Goal: Task Accomplishment & Management: Manage account settings

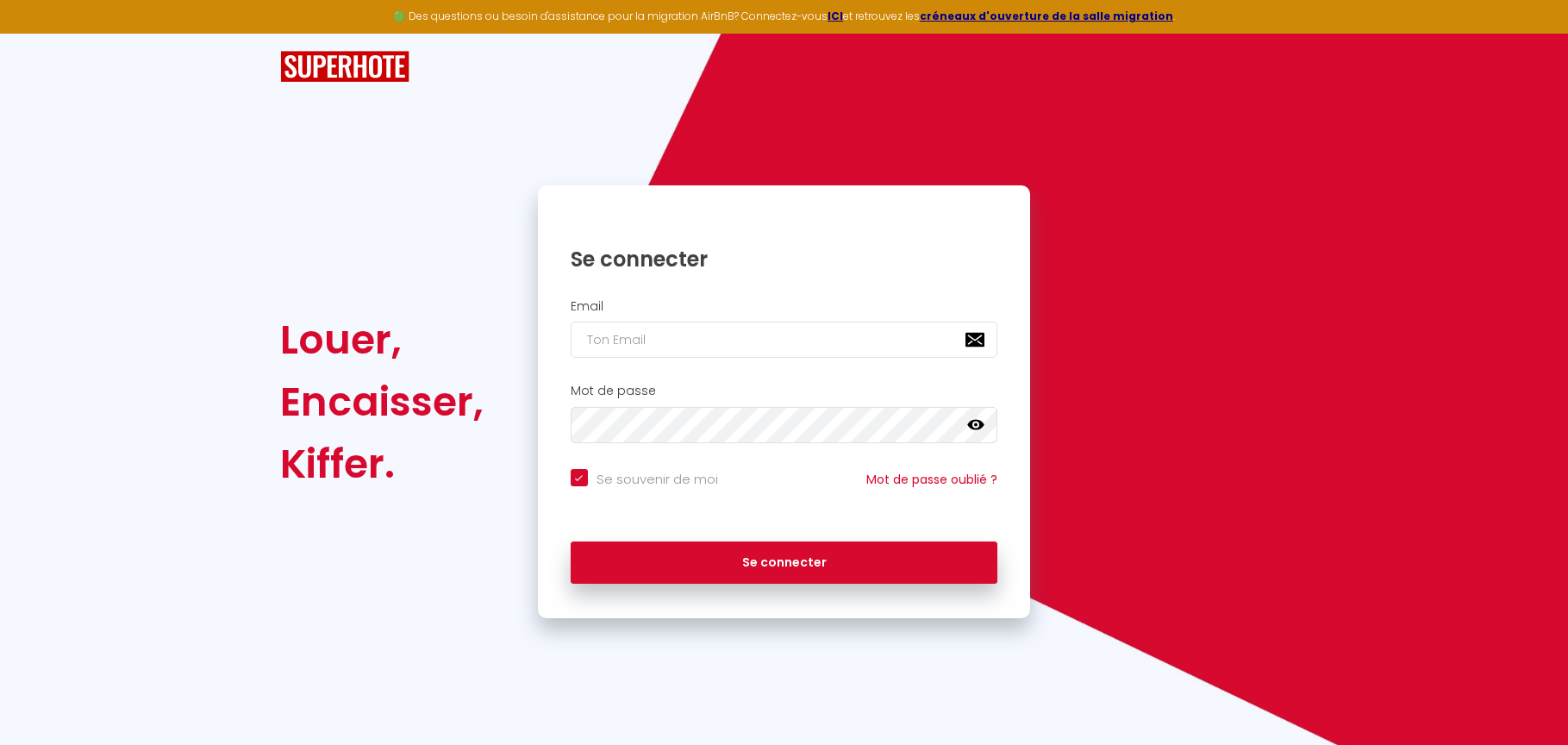
type input "s"
checkbox input "true"
type input "so"
checkbox input "true"
type input "socozy31@gmail.com"
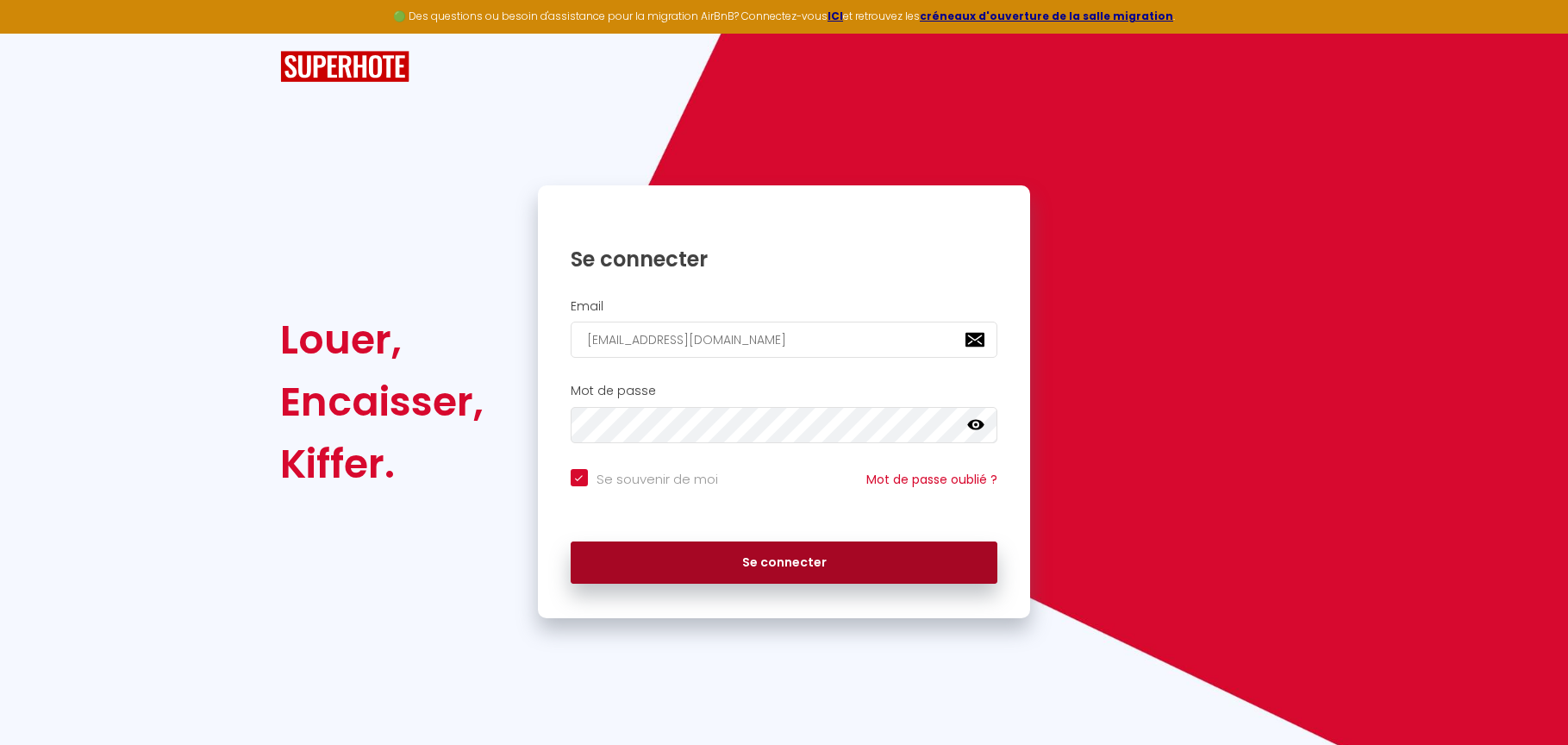
click at [770, 563] on button "Se connecter" at bounding box center [784, 563] width 428 height 43
checkbox input "true"
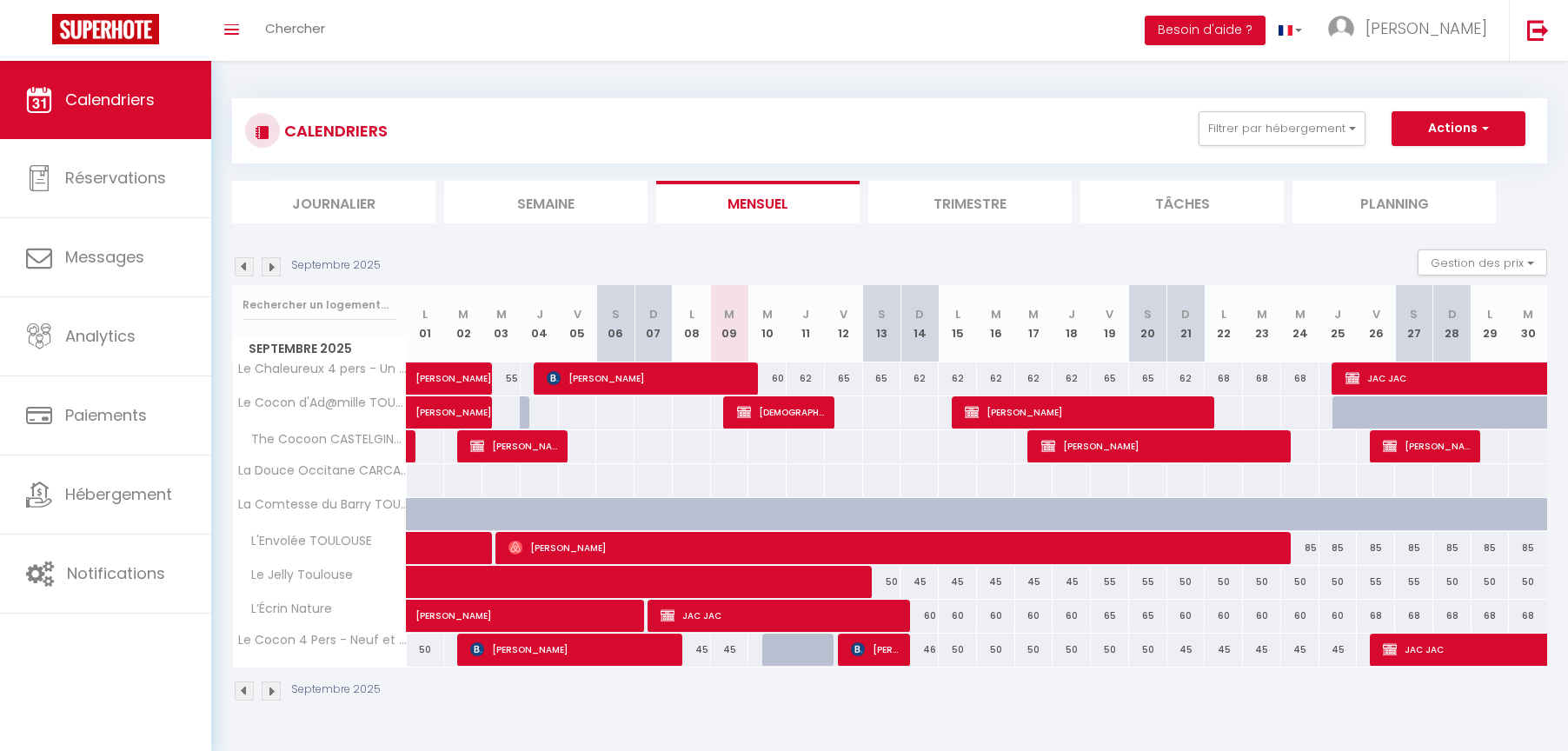
click at [1439, 135] on button "Actions" at bounding box center [1458, 129] width 134 height 34
click at [1525, 260] on button "Gestion des prix" at bounding box center [1482, 262] width 130 height 26
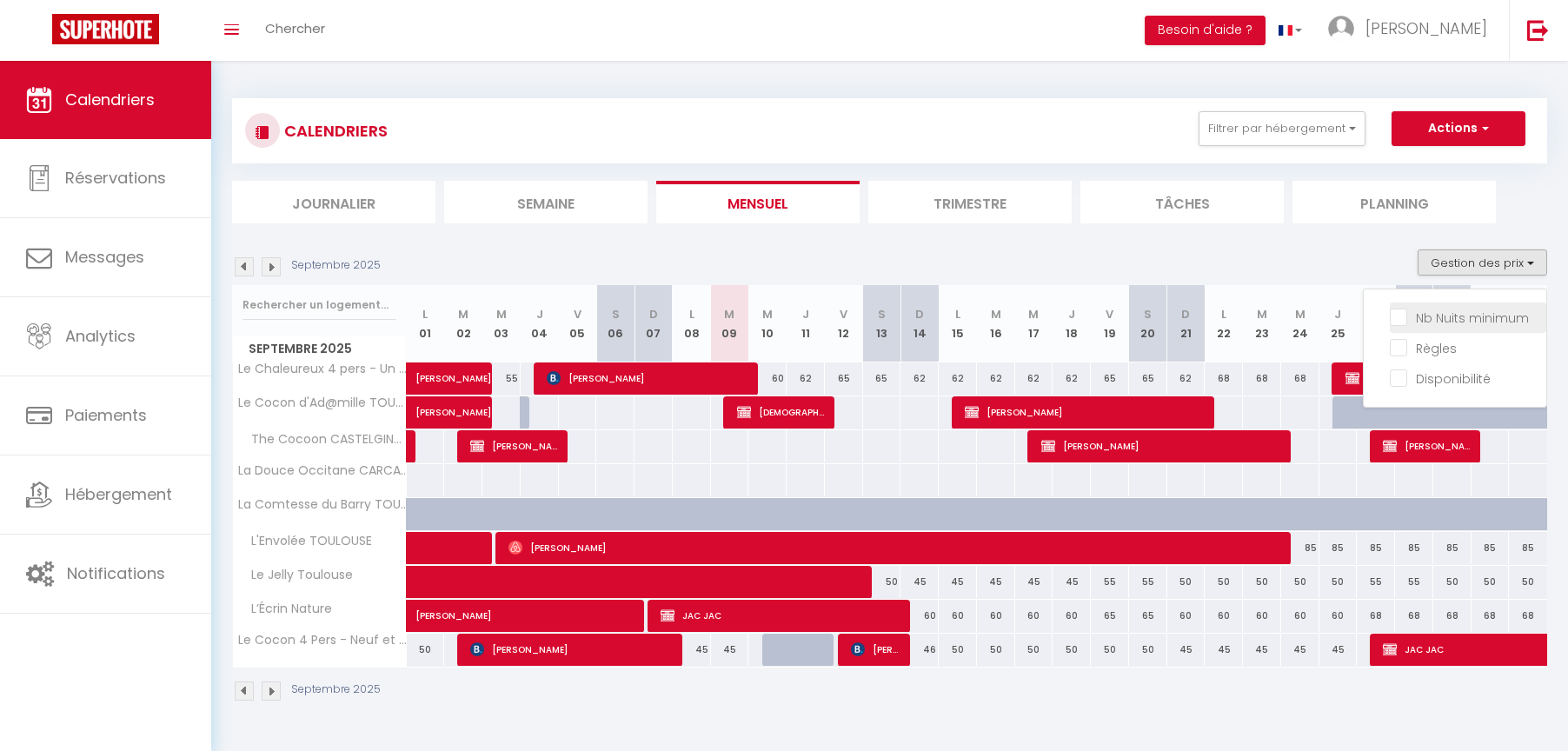
click at [1441, 313] on input "Nb Nuits minimum" at bounding box center [1467, 316] width 157 height 17
checkbox input "true"
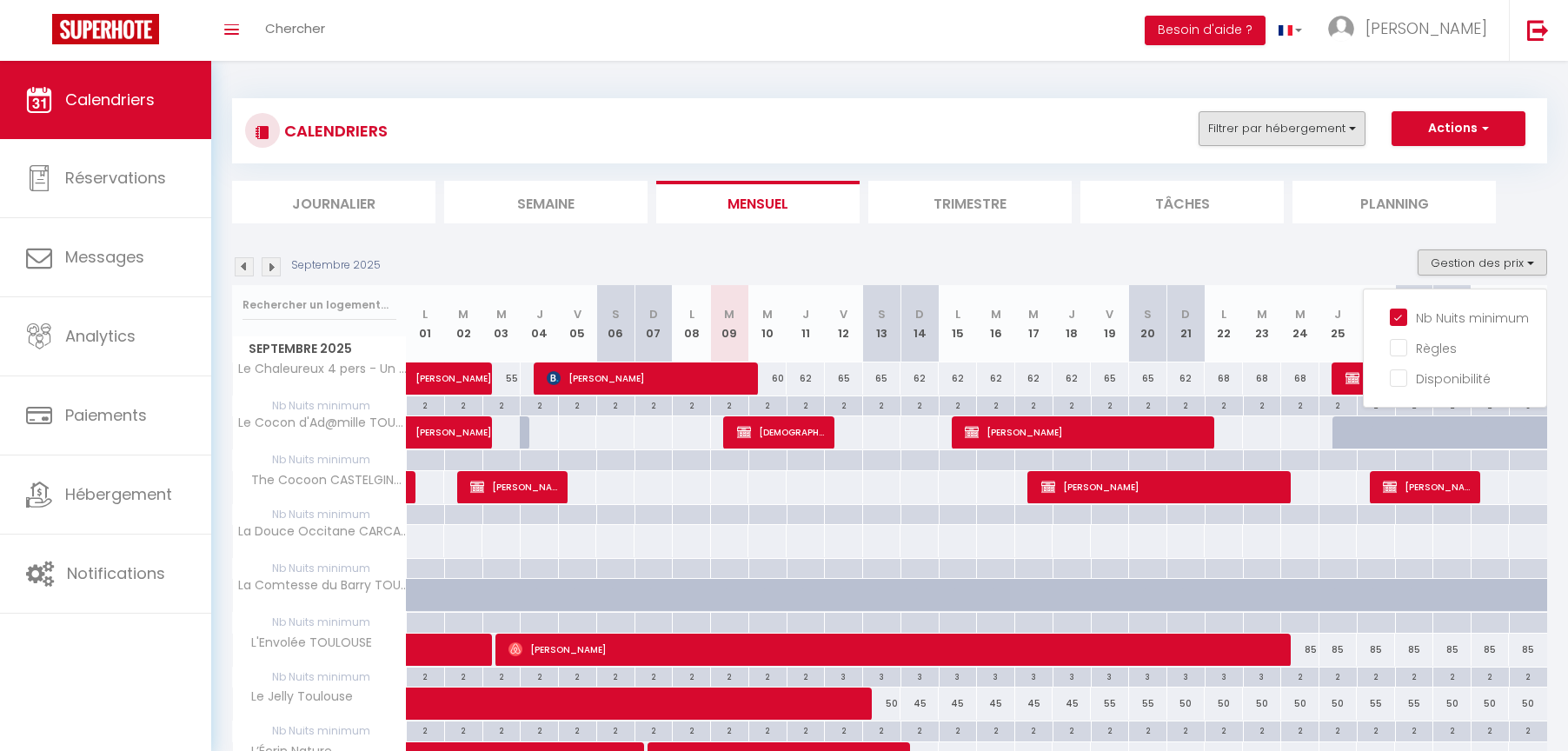
click at [1313, 129] on button "Filtrer par hébergement" at bounding box center [1282, 129] width 167 height 34
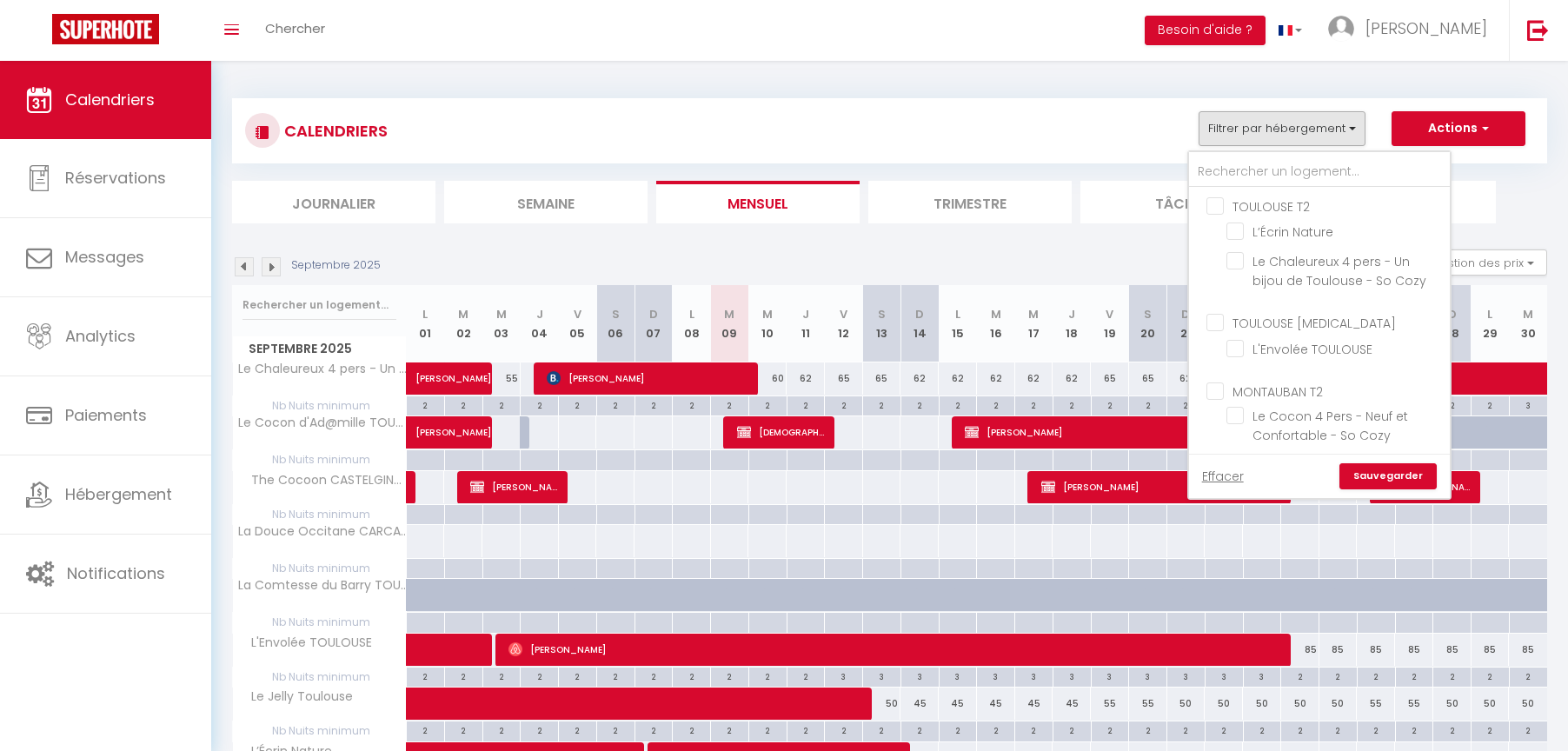
click at [1220, 206] on input "TOULOUSE T2" at bounding box center [1337, 205] width 261 height 17
checkbox input "true"
checkbox input "false"
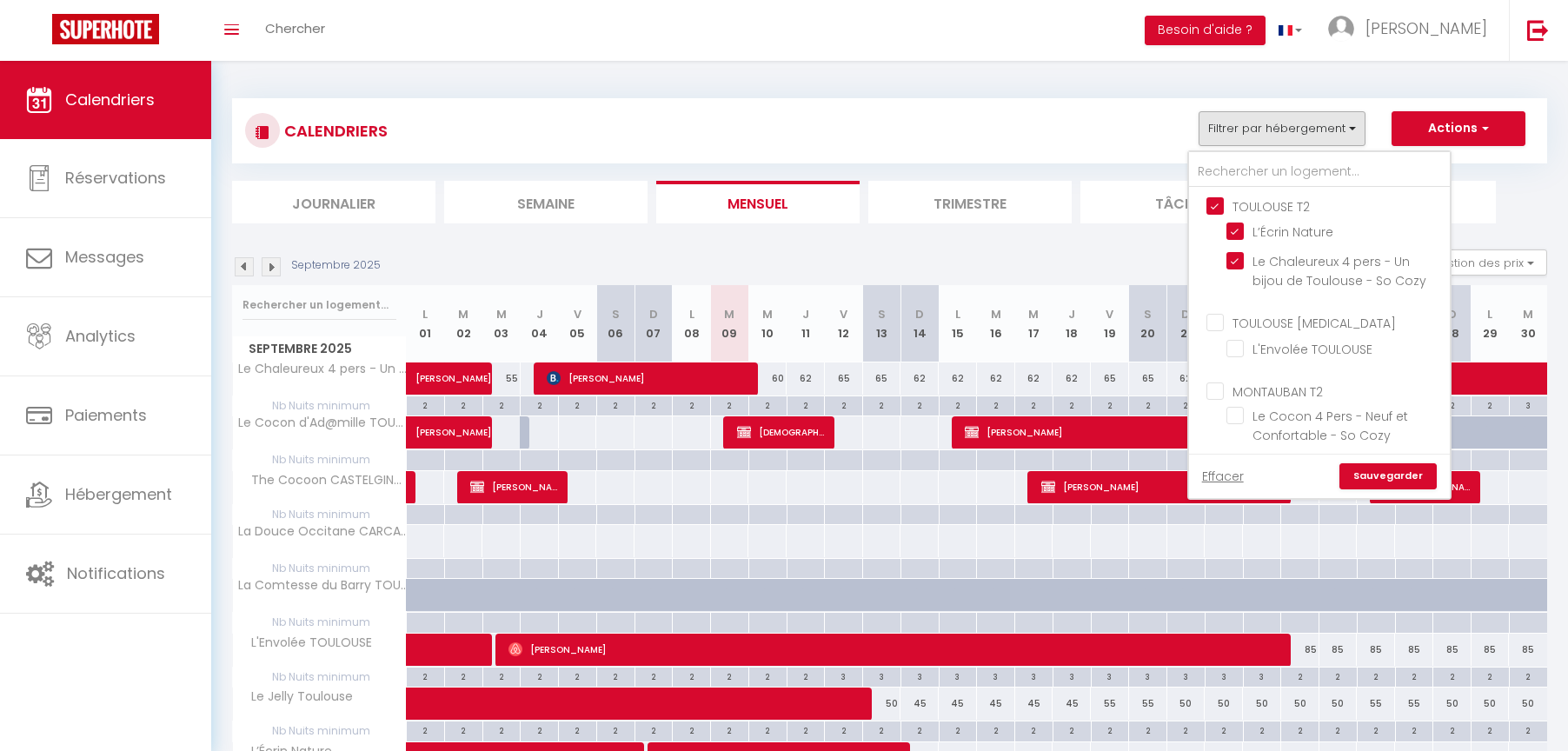
checkbox input "false"
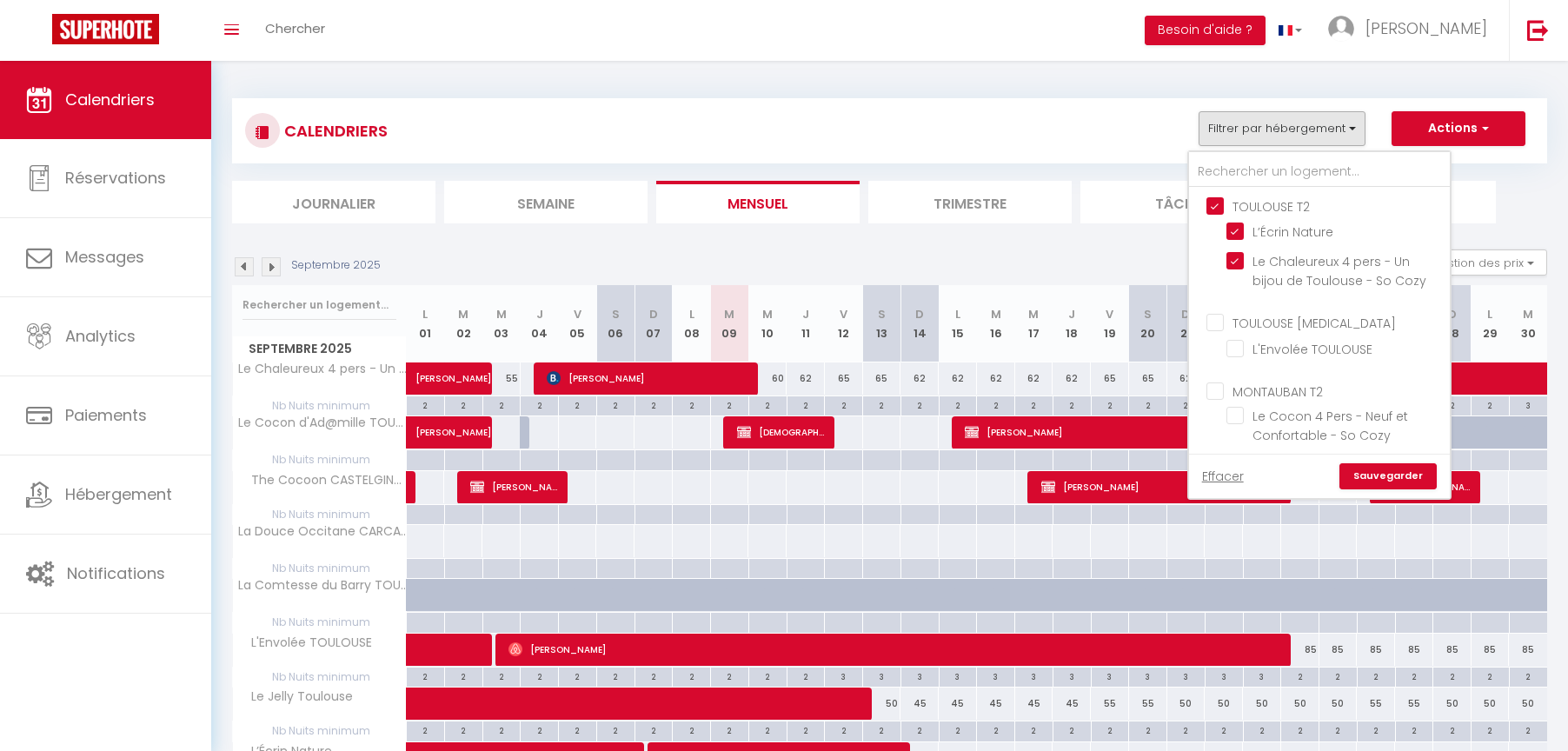
checkbox input "false"
click at [1368, 478] on link "Sauvegarder" at bounding box center [1388, 476] width 97 height 26
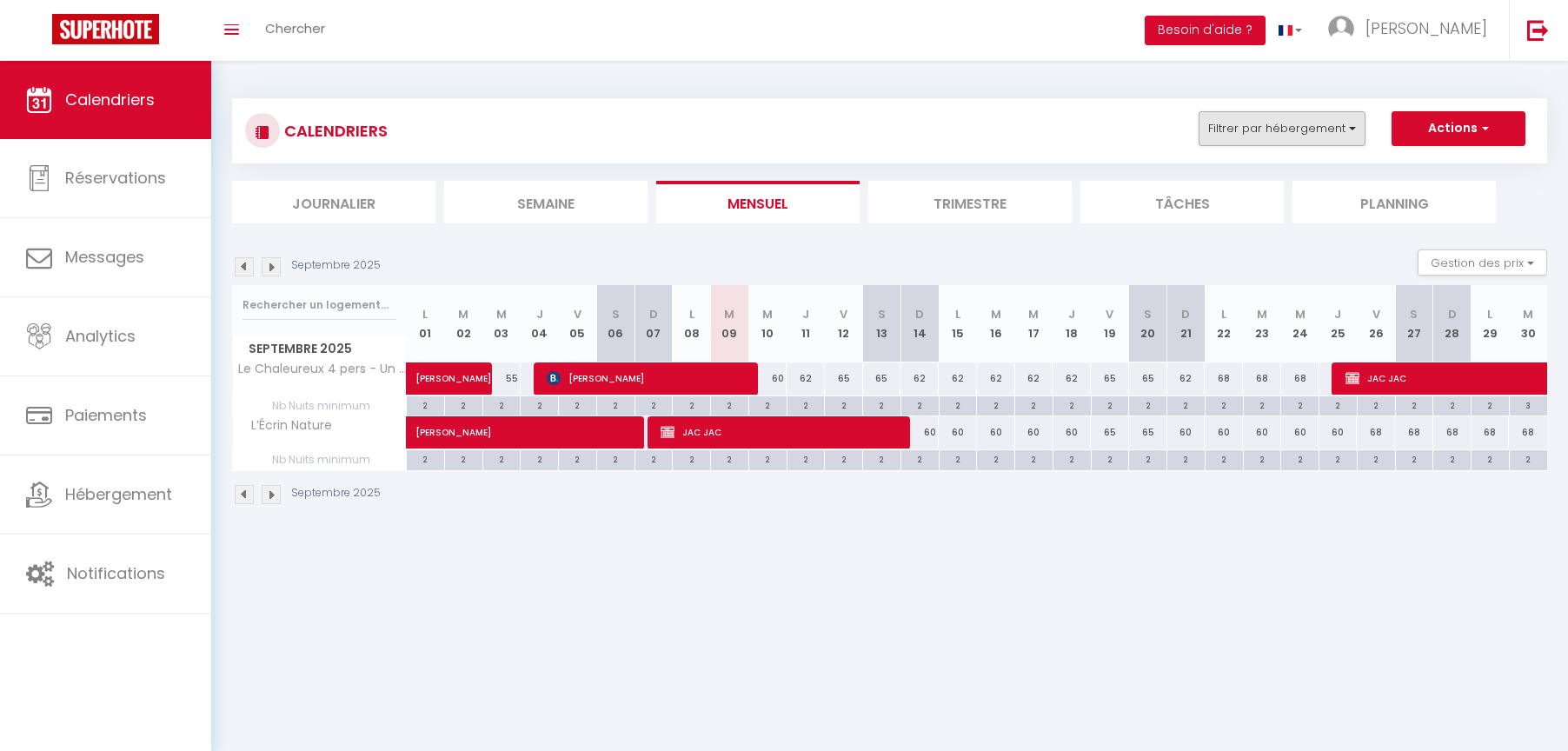
click at [1318, 124] on button "Filtrer par hébergement" at bounding box center [1282, 129] width 167 height 34
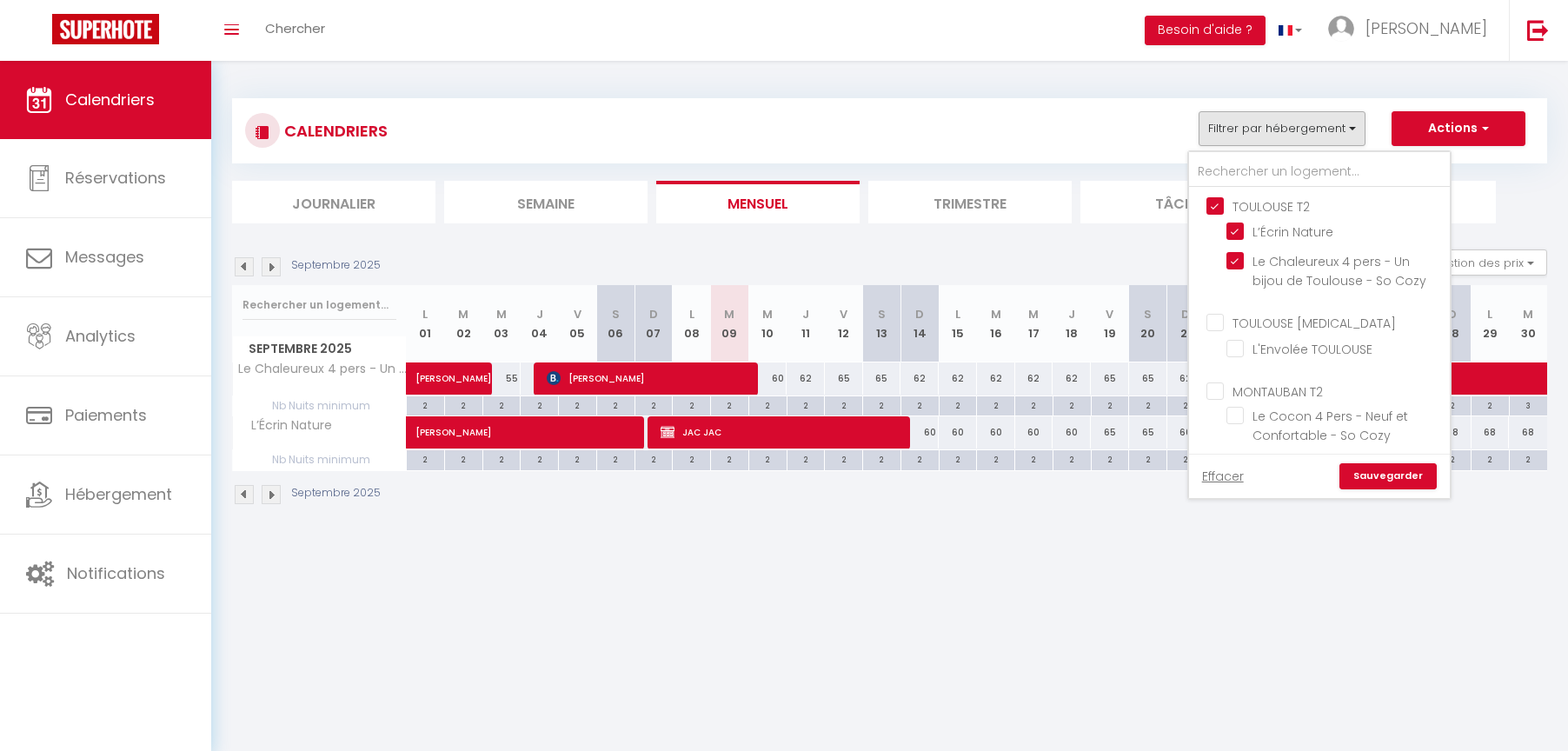
click at [1216, 329] on input "TOULOUSE T3" at bounding box center [1337, 321] width 261 height 17
checkbox input "true"
checkbox input "false"
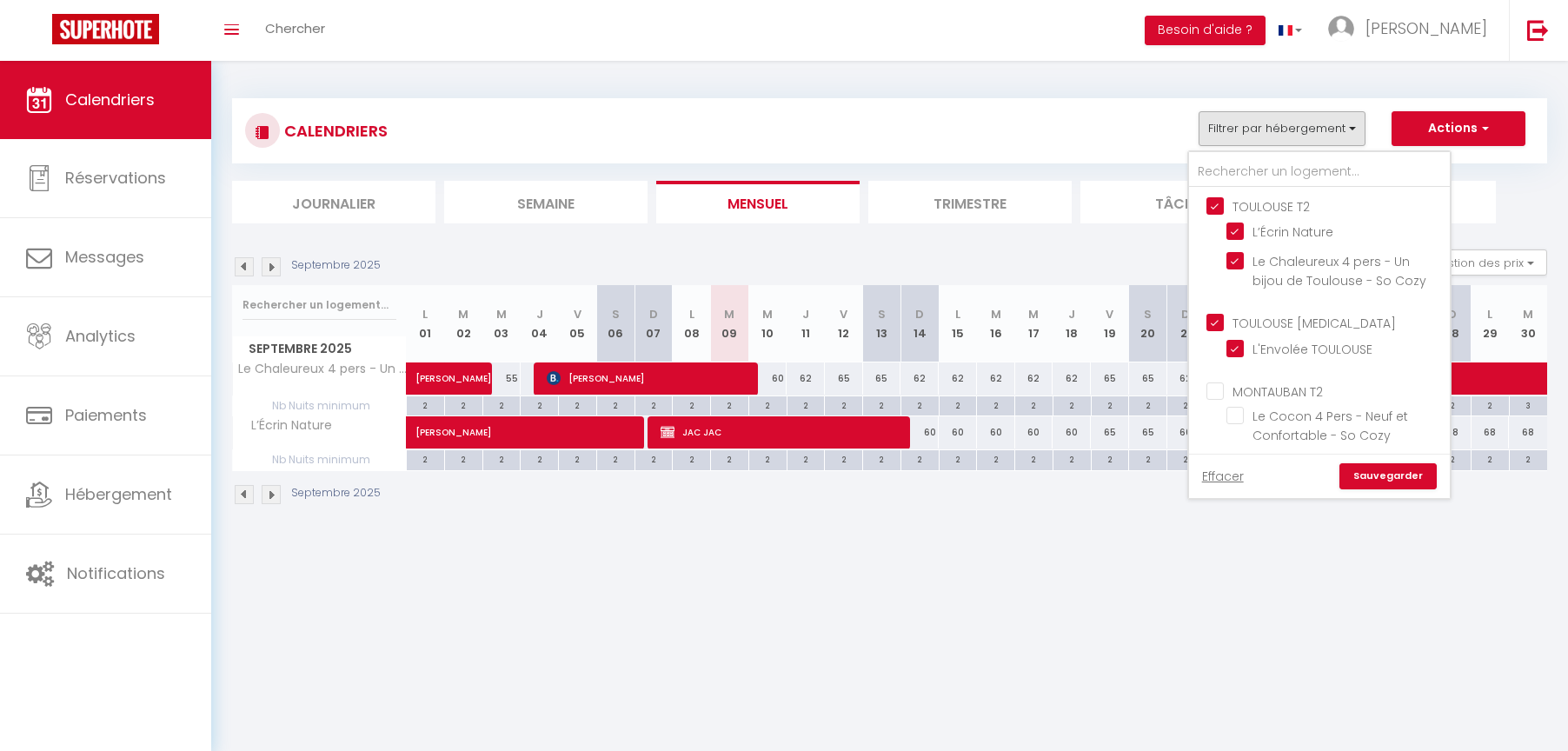
checkbox input "false"
click at [1218, 202] on input "TOULOUSE T2" at bounding box center [1337, 205] width 261 height 17
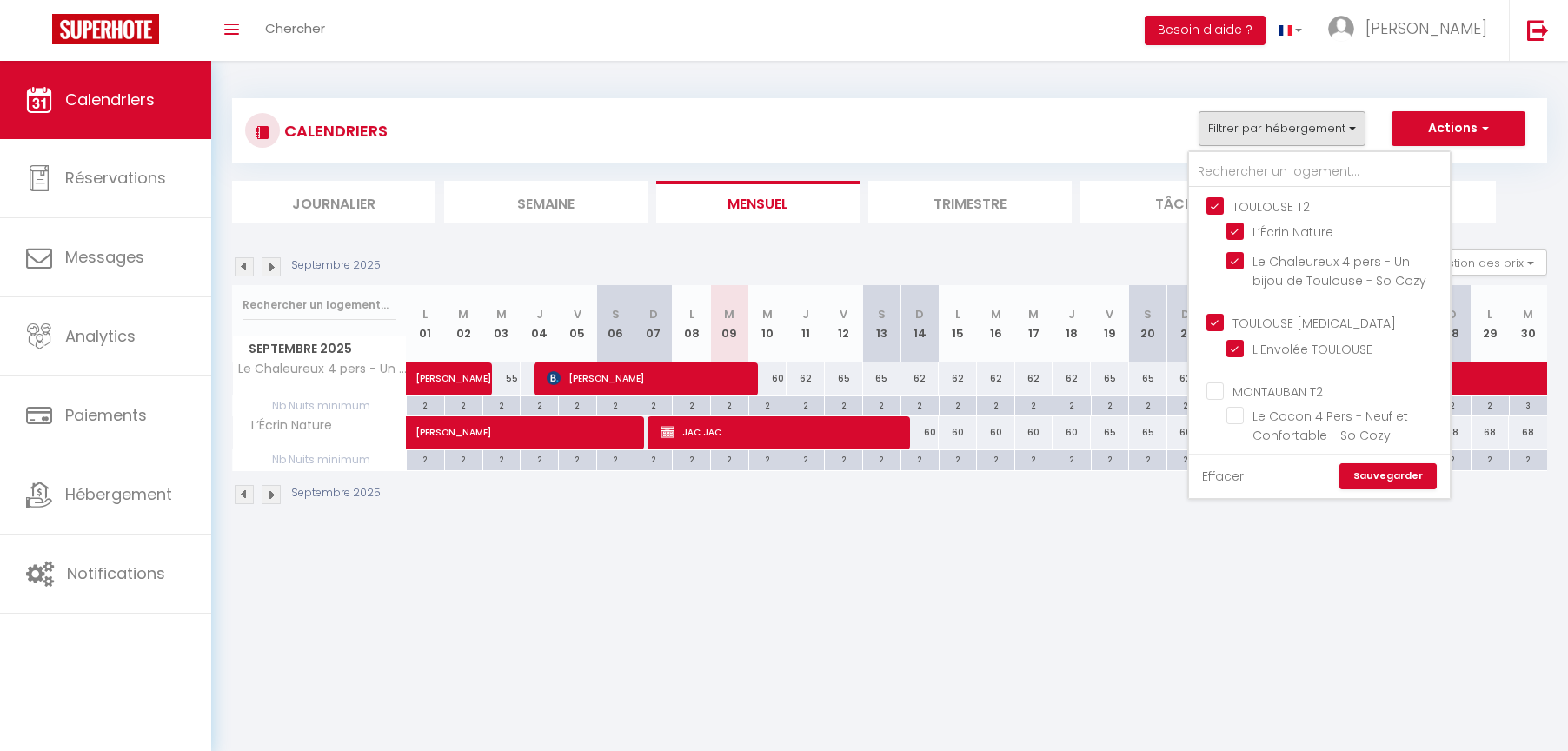
checkbox input "false"
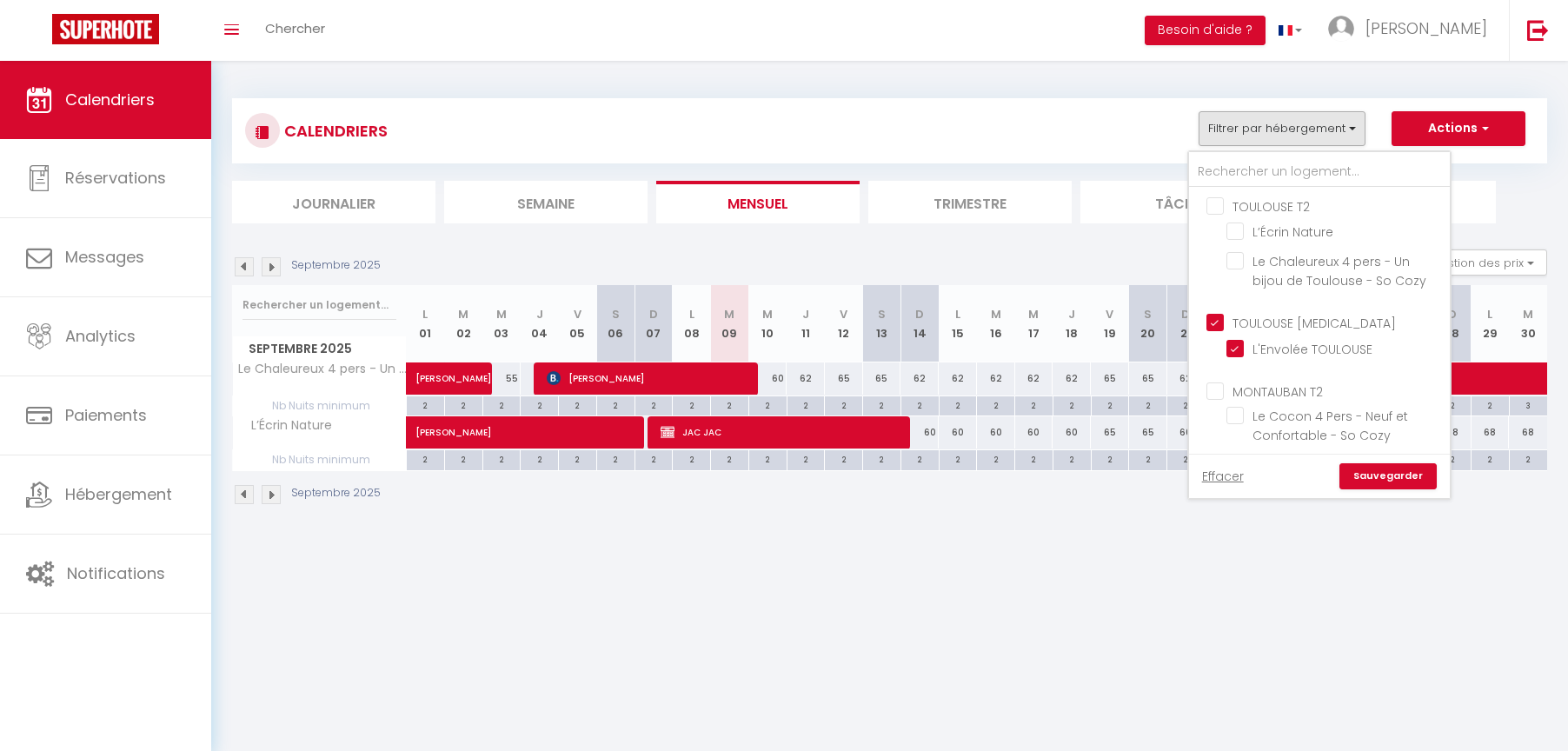
checkbox input "false"
click at [1375, 477] on link "Sauvegarder" at bounding box center [1388, 476] width 97 height 26
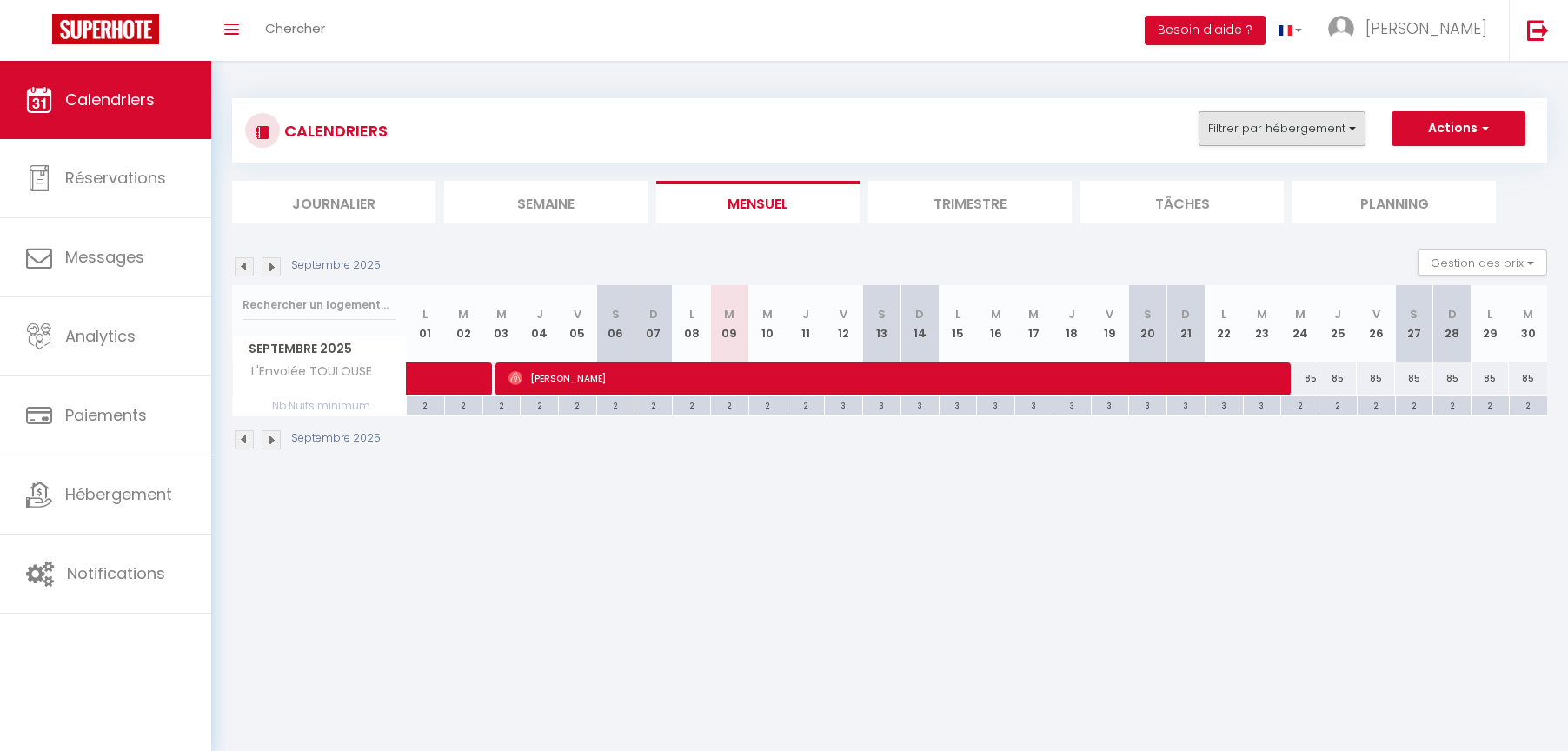
click at [1306, 131] on button "Filtrer par hébergement" at bounding box center [1282, 129] width 167 height 34
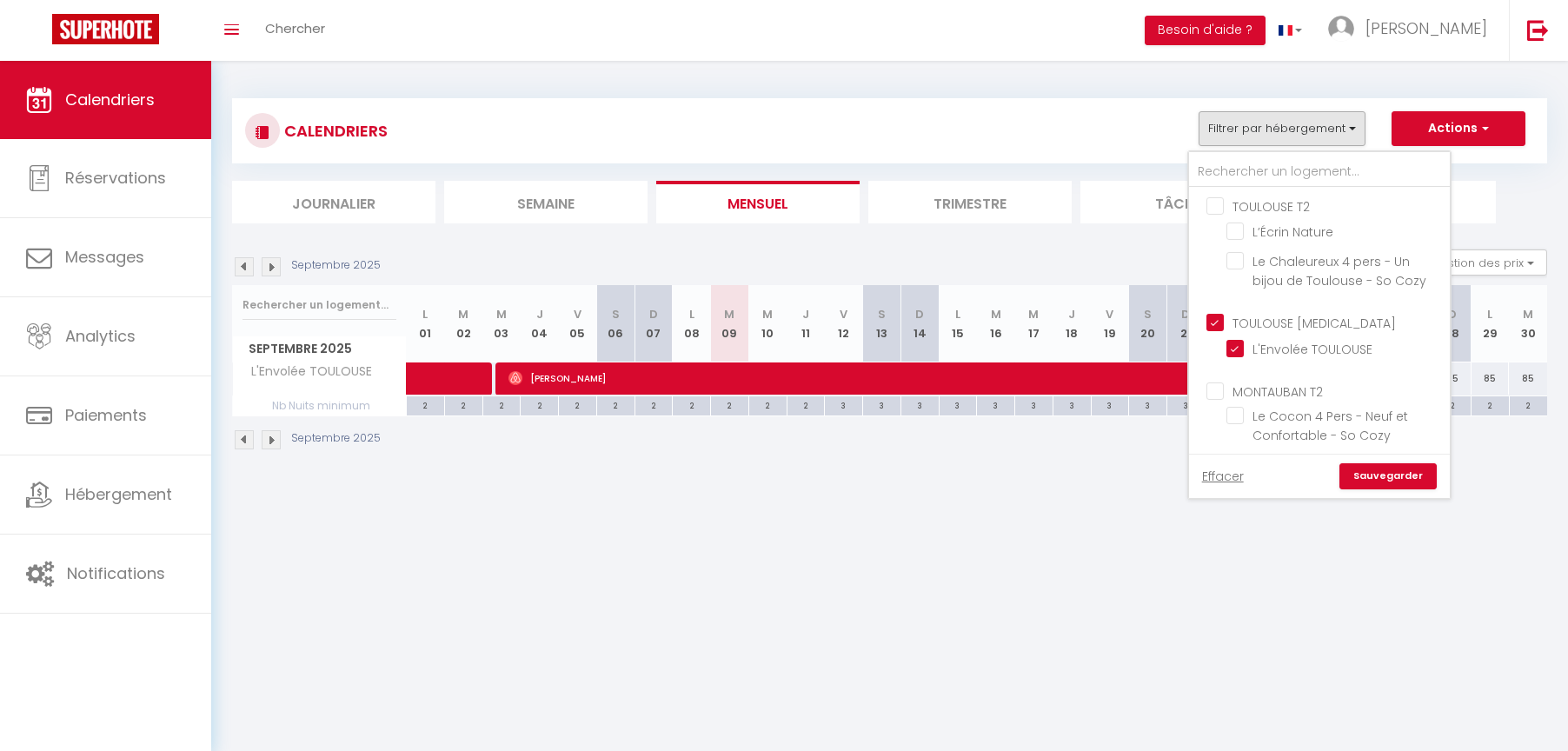
click at [1215, 391] on input "MONTAUBAN T2" at bounding box center [1337, 390] width 261 height 17
checkbox input "true"
checkbox input "false"
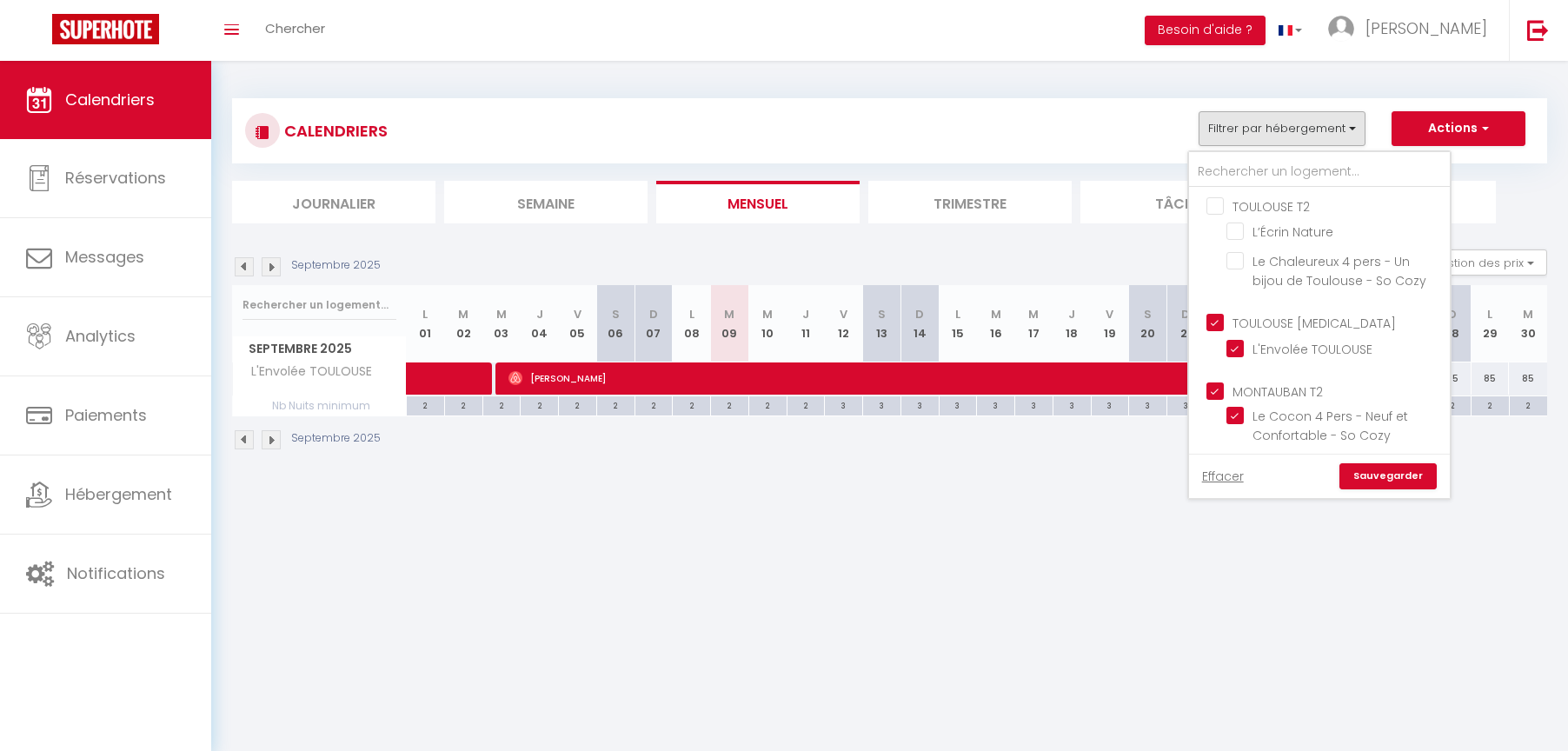
checkbox input "false"
click at [1218, 320] on input "TOULOUSE T3" at bounding box center [1337, 321] width 261 height 17
checkbox input "false"
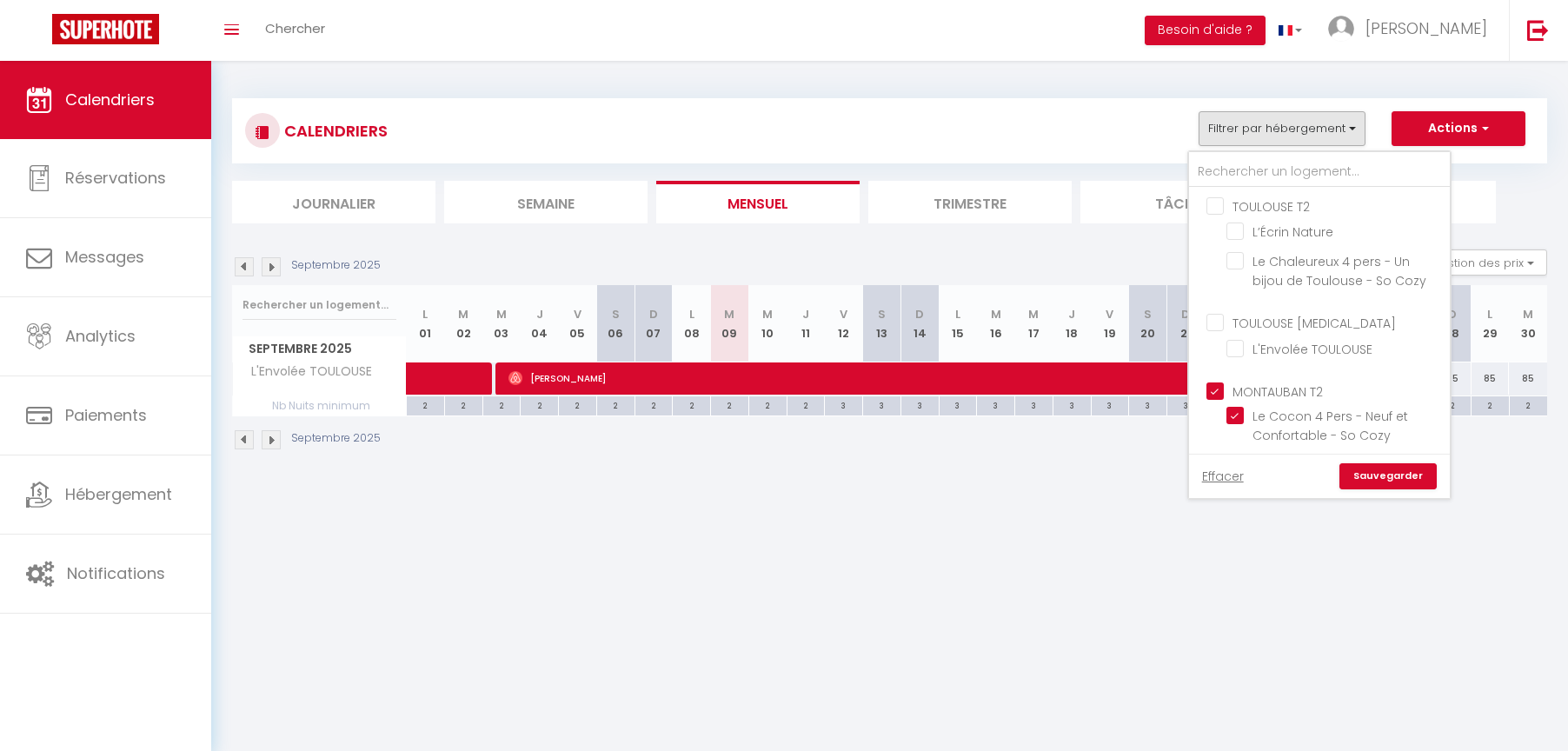
checkbox input "false"
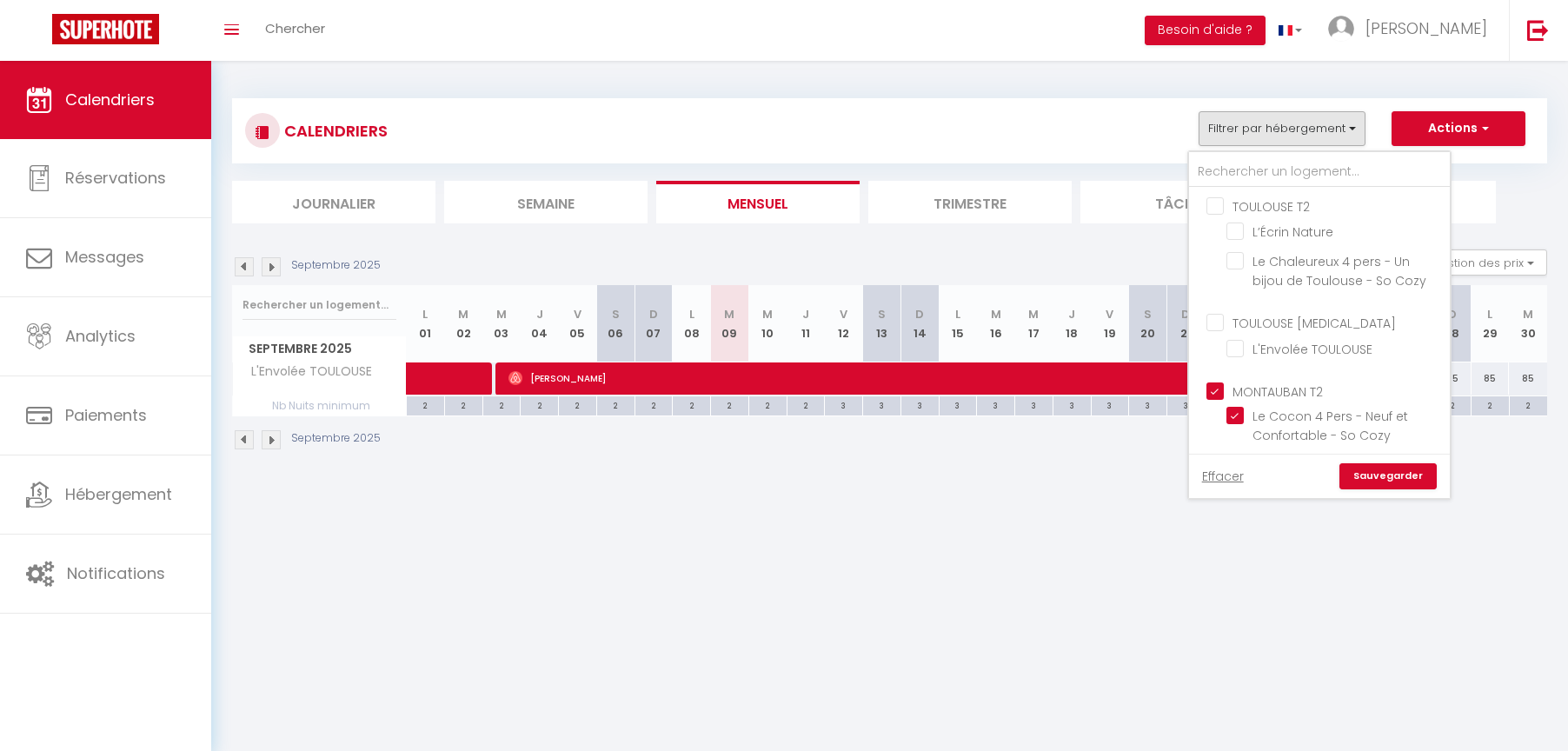
checkbox input "false"
click at [1380, 470] on link "Sauvegarder" at bounding box center [1388, 476] width 97 height 26
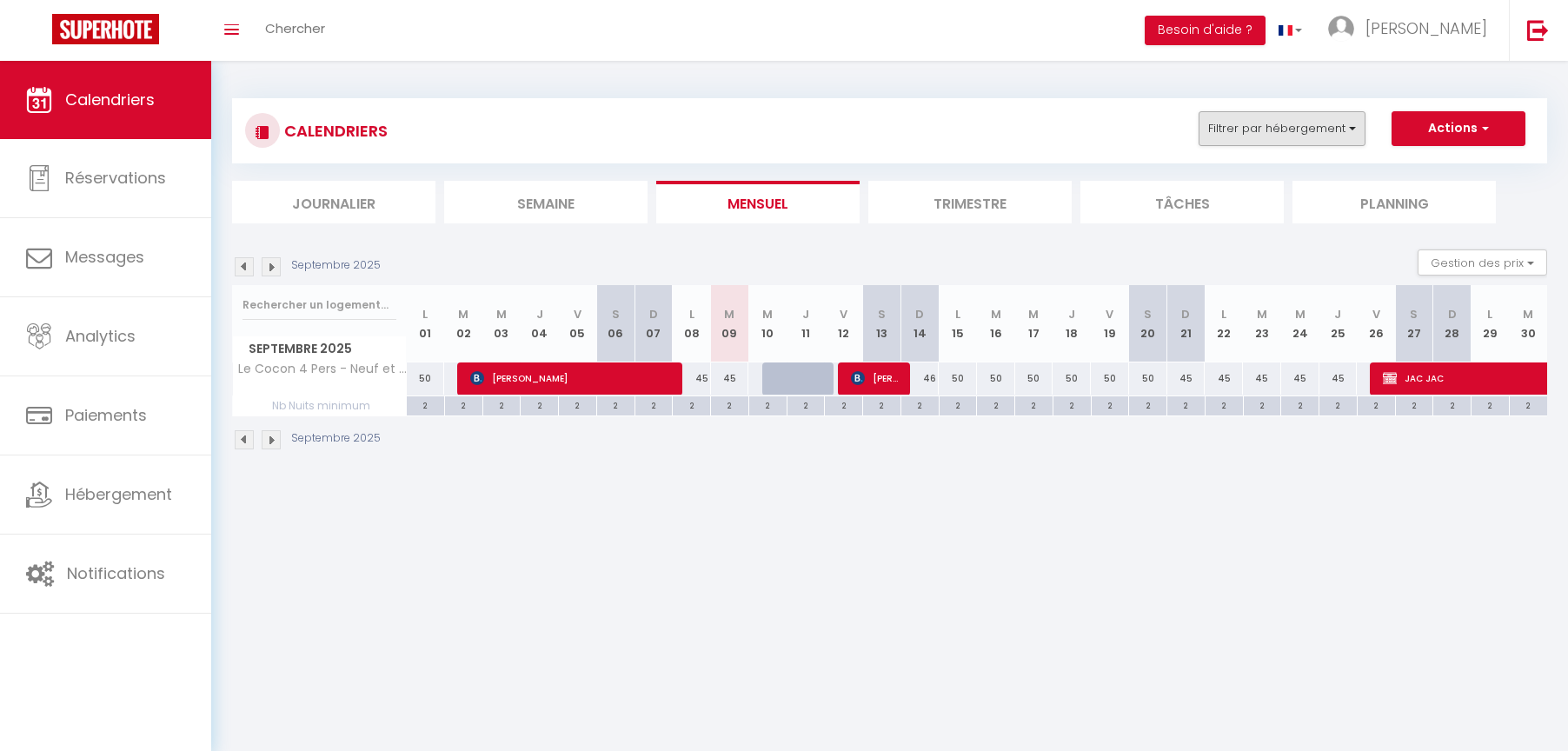
click at [1295, 132] on button "Filtrer par hébergement" at bounding box center [1282, 129] width 167 height 34
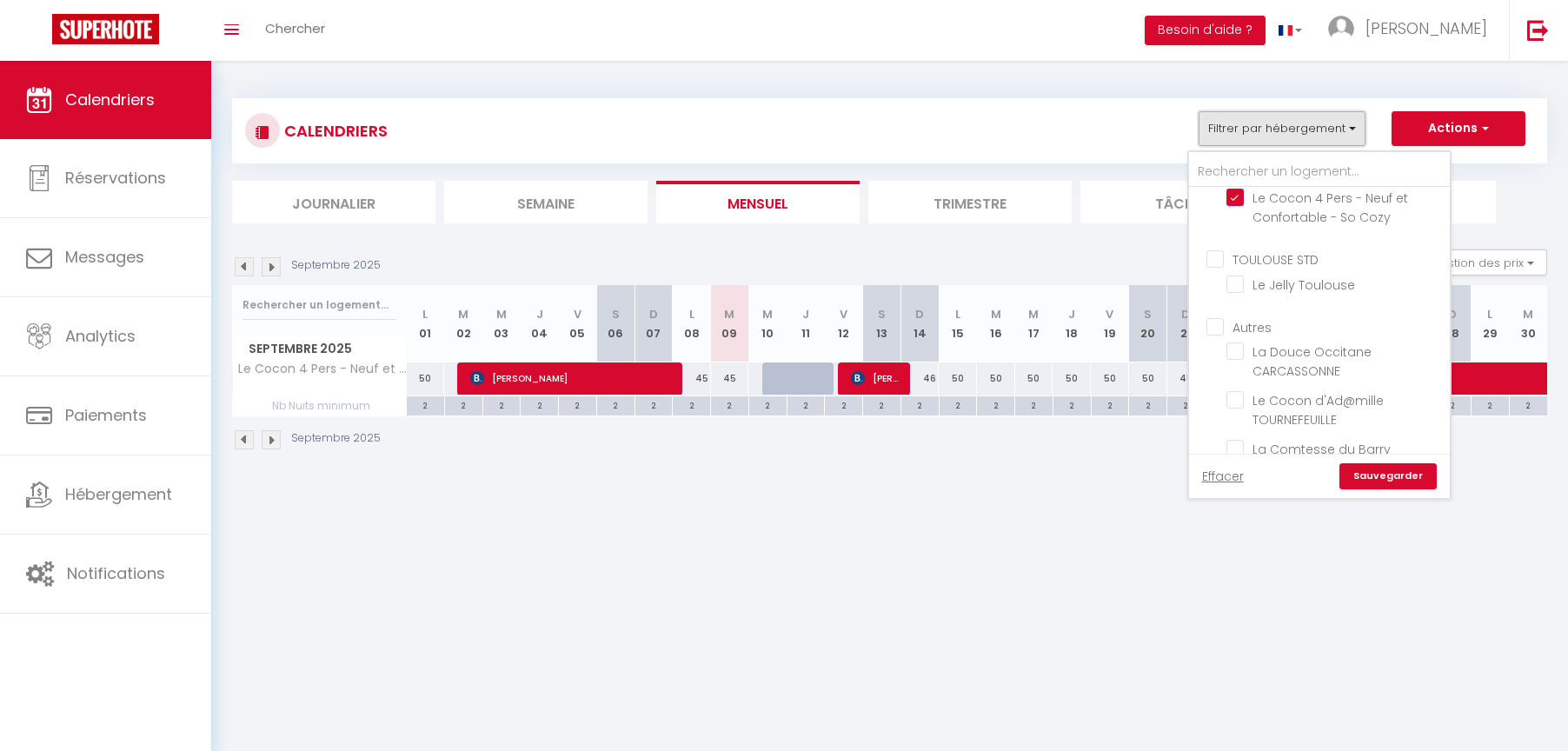
scroll to position [207, 0]
click at [1216, 270] on input "TOULOUSE STD" at bounding box center [1337, 269] width 261 height 17
checkbox input "true"
checkbox input "false"
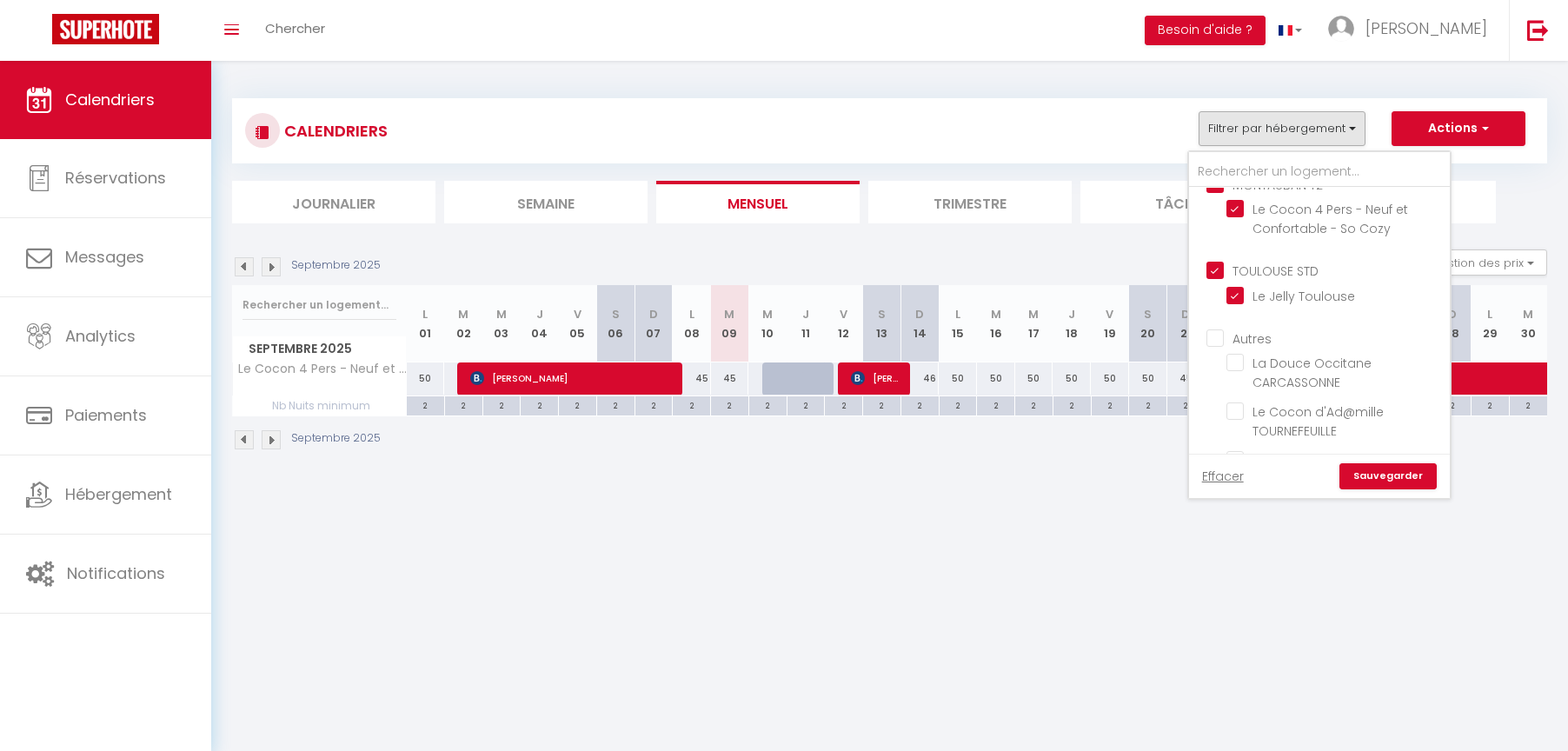
checkbox input "false"
click at [1240, 210] on input "Le Cocon 4 Pers - Neuf et Confortable - So Cozy" at bounding box center [1335, 208] width 217 height 17
checkbox input "false"
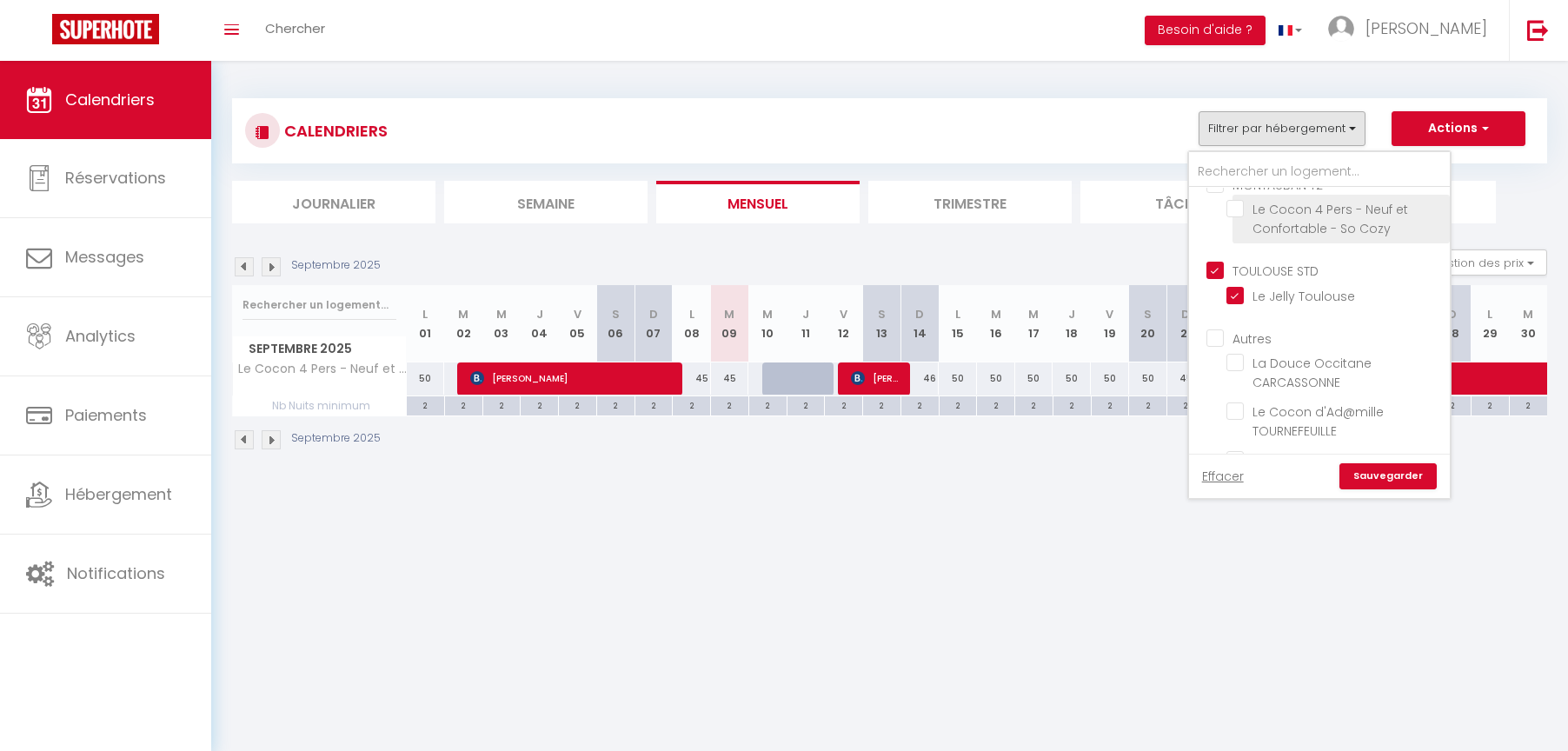
checkbox input "false"
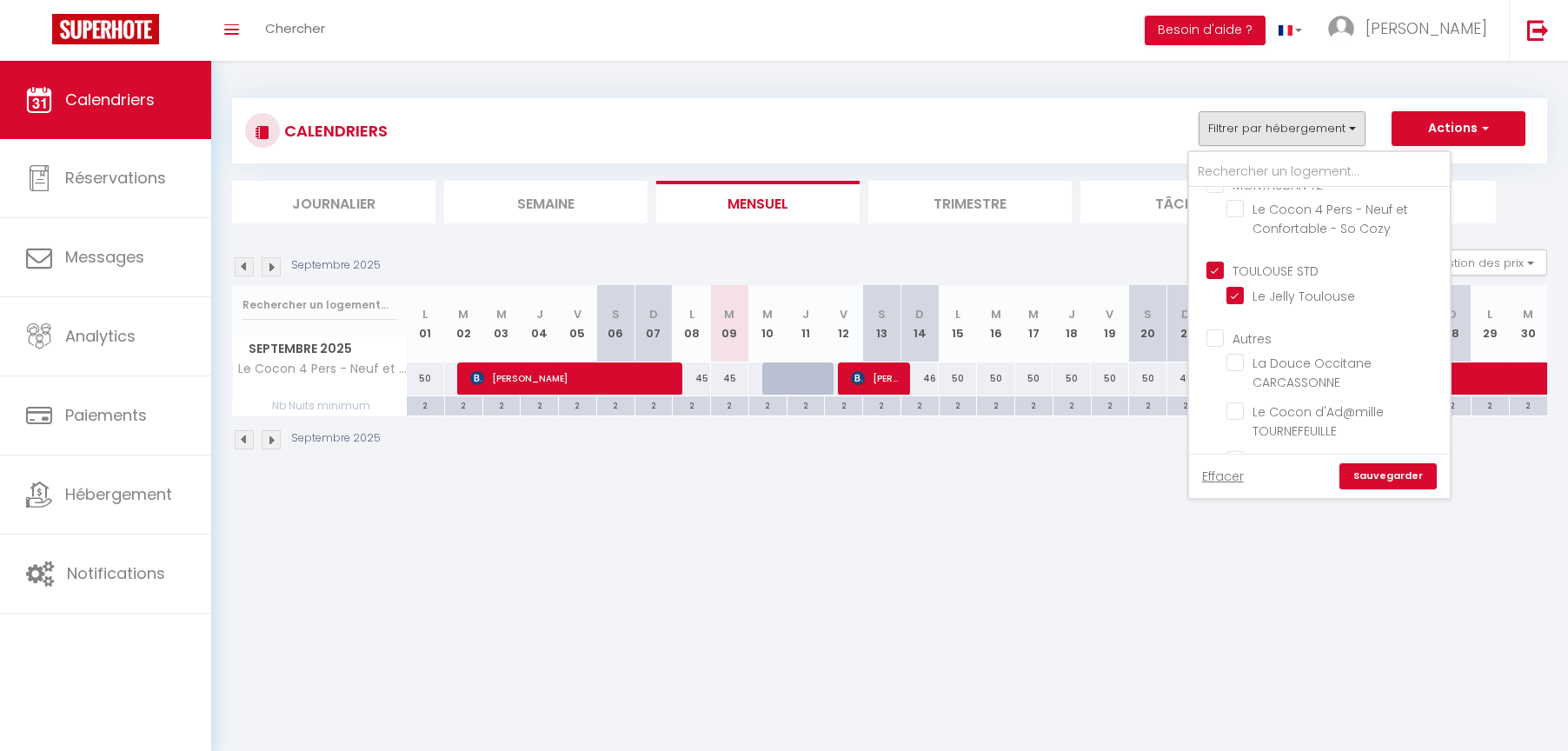
click at [1387, 478] on link "Sauvegarder" at bounding box center [1388, 476] width 97 height 26
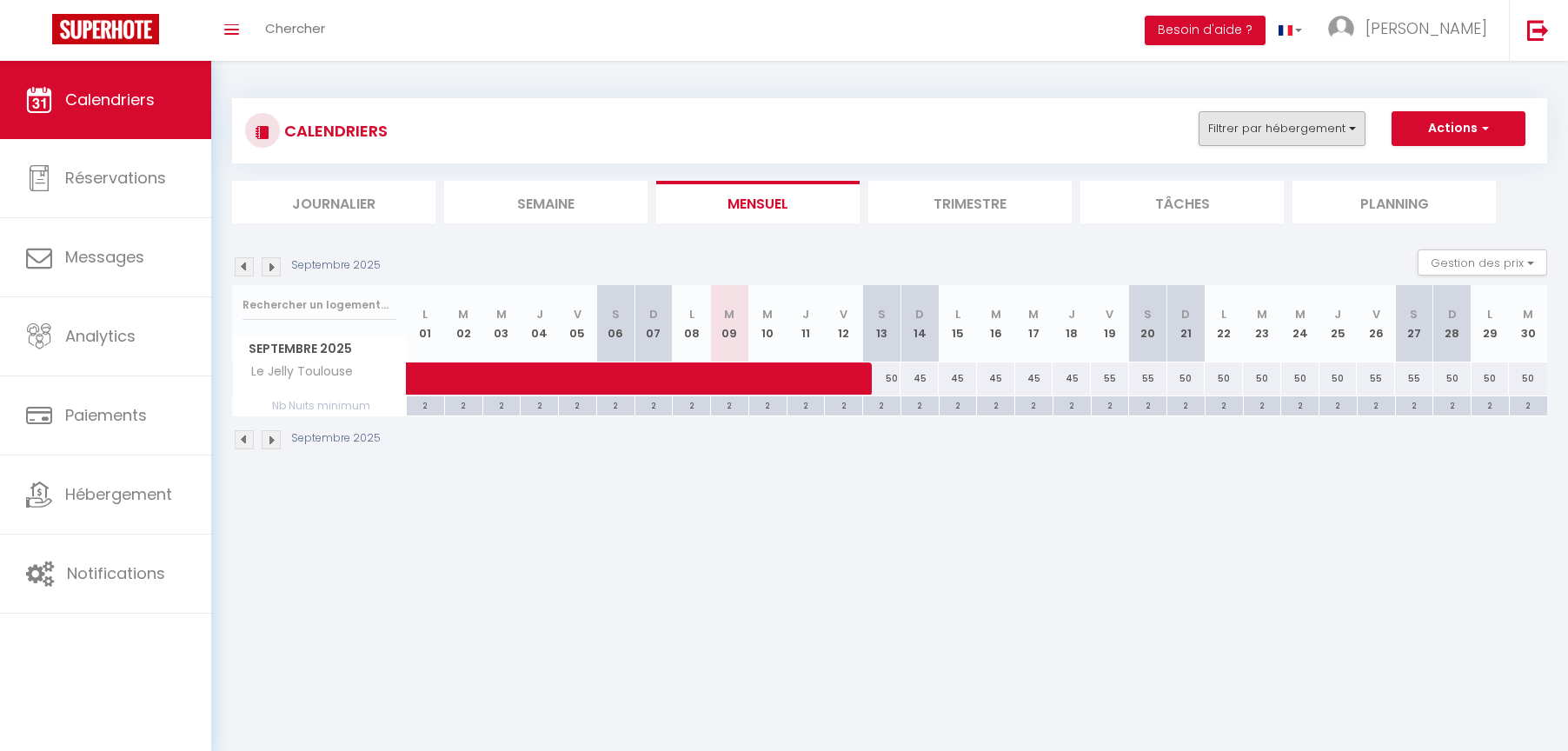
click at [1283, 126] on button "Filtrer par hébergement" at bounding box center [1282, 129] width 167 height 34
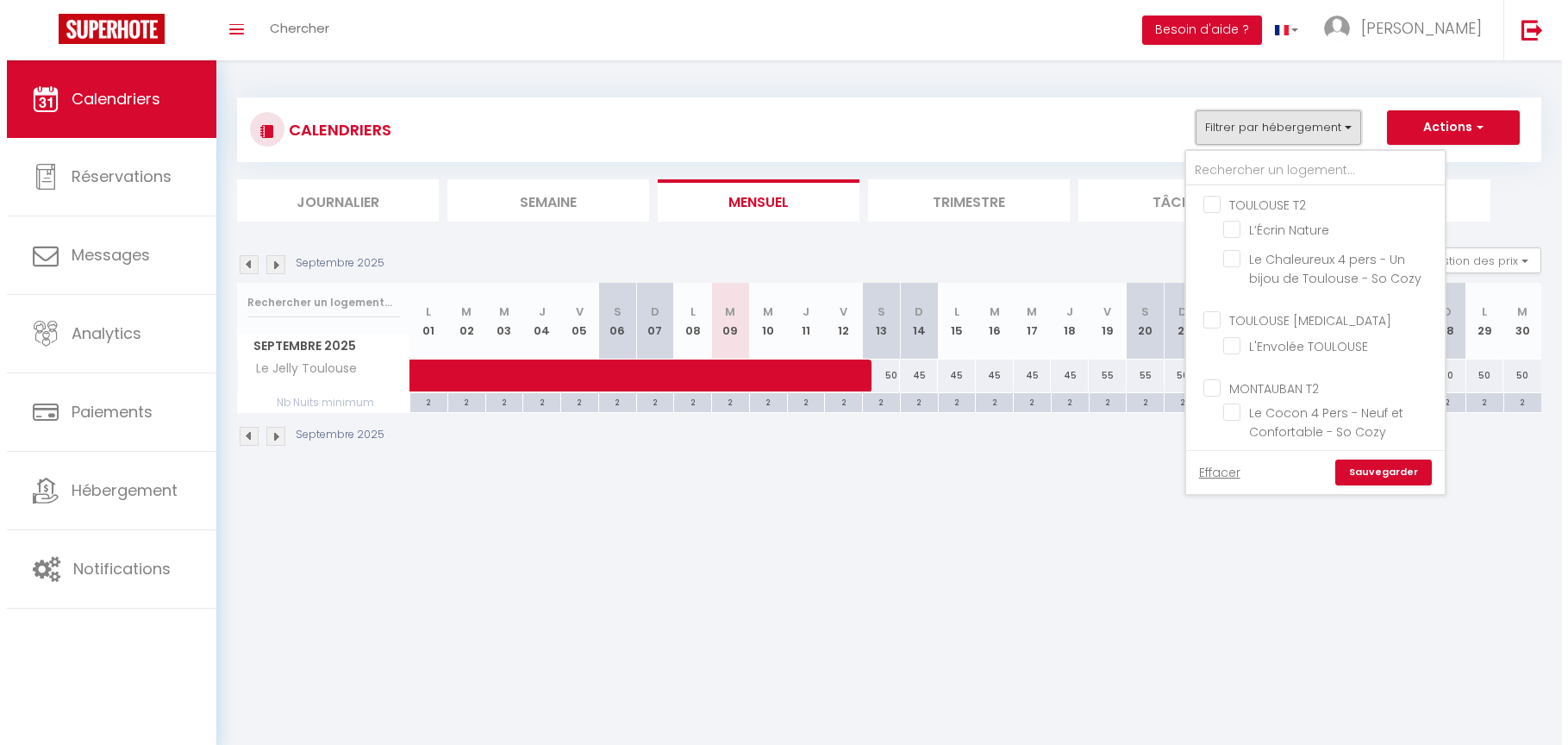
scroll to position [297, 0]
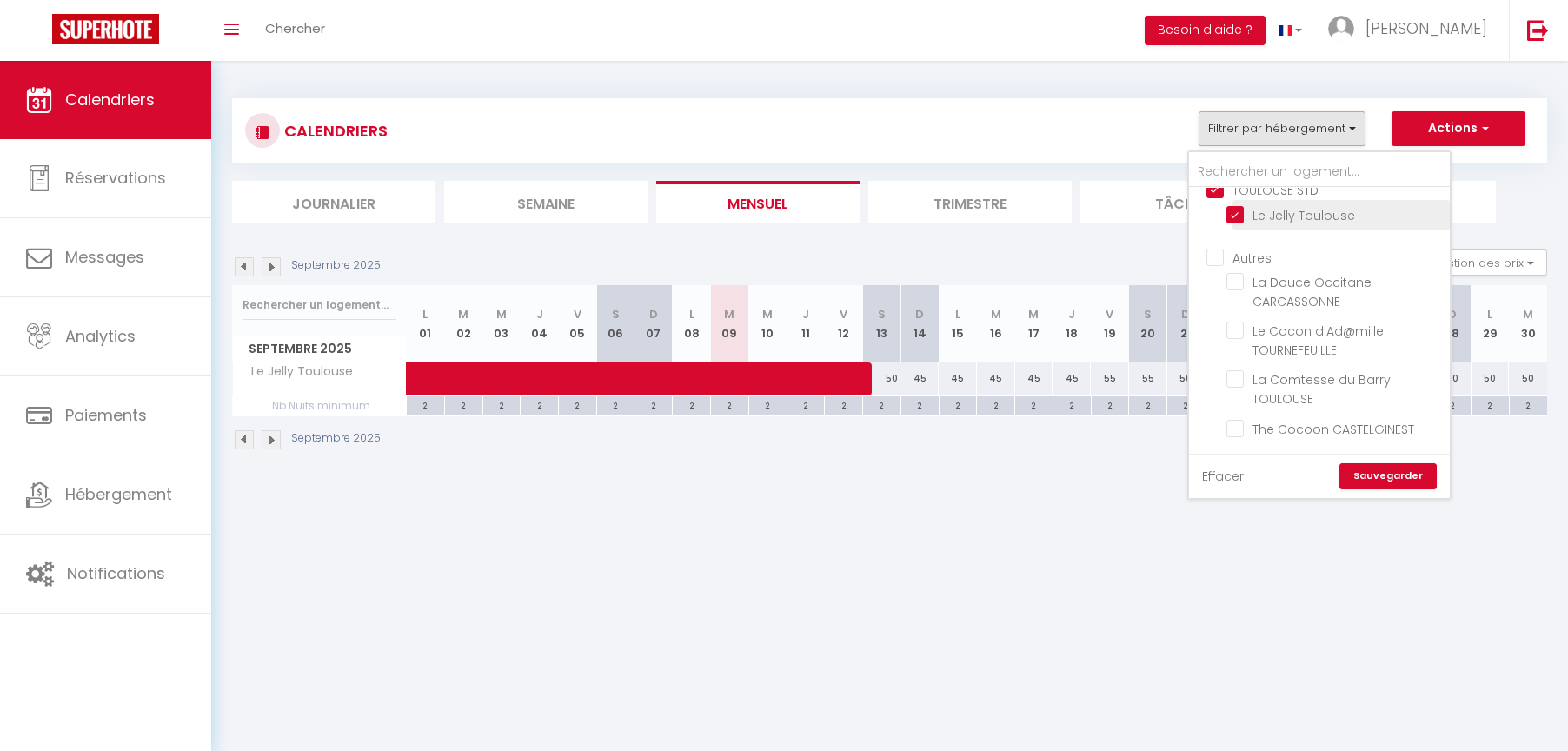
click at [1237, 205] on input "Le Jelly Toulouse" at bounding box center [1335, 213] width 217 height 17
checkbox input "false"
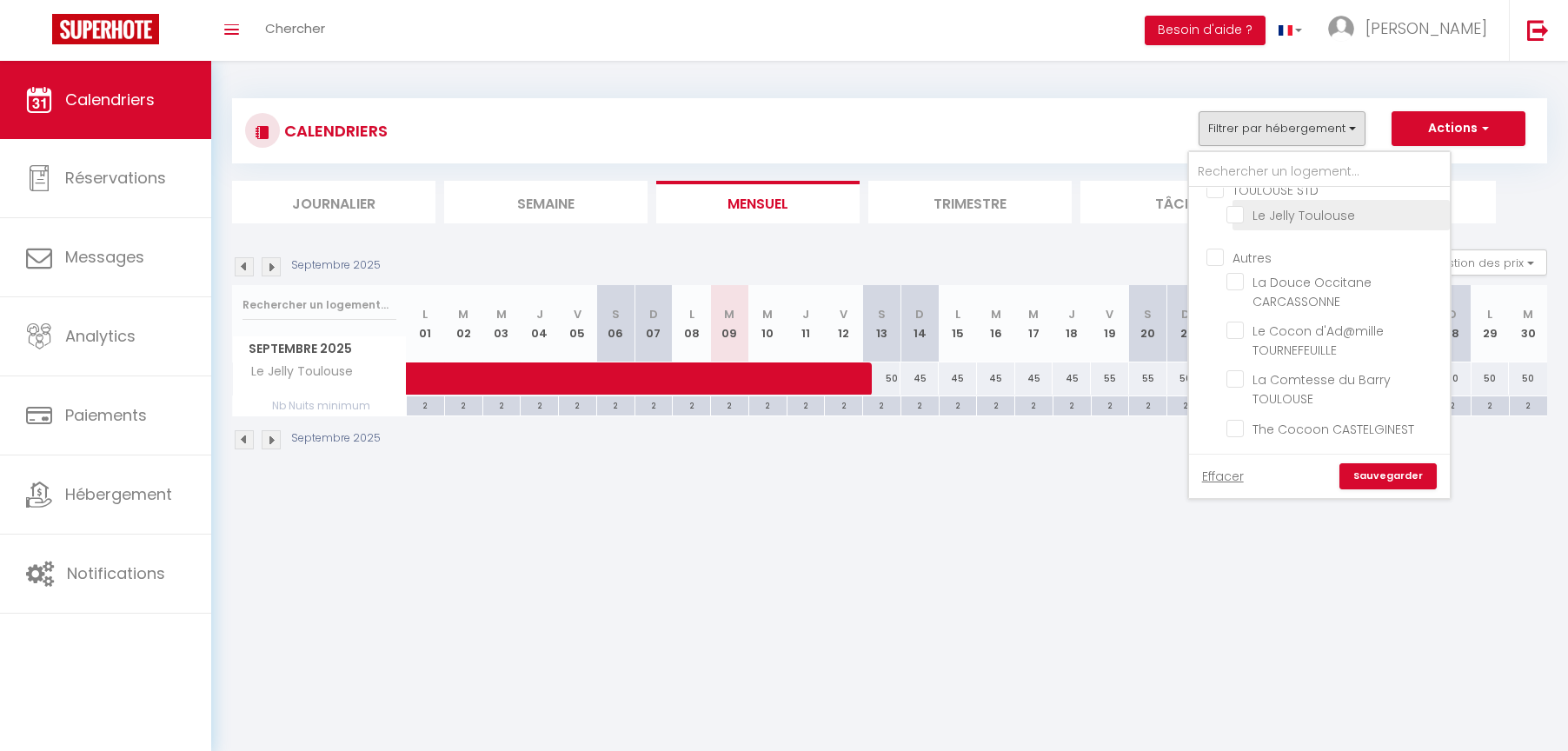
checkbox input "false"
click at [1542, 25] on img at bounding box center [1538, 30] width 22 height 22
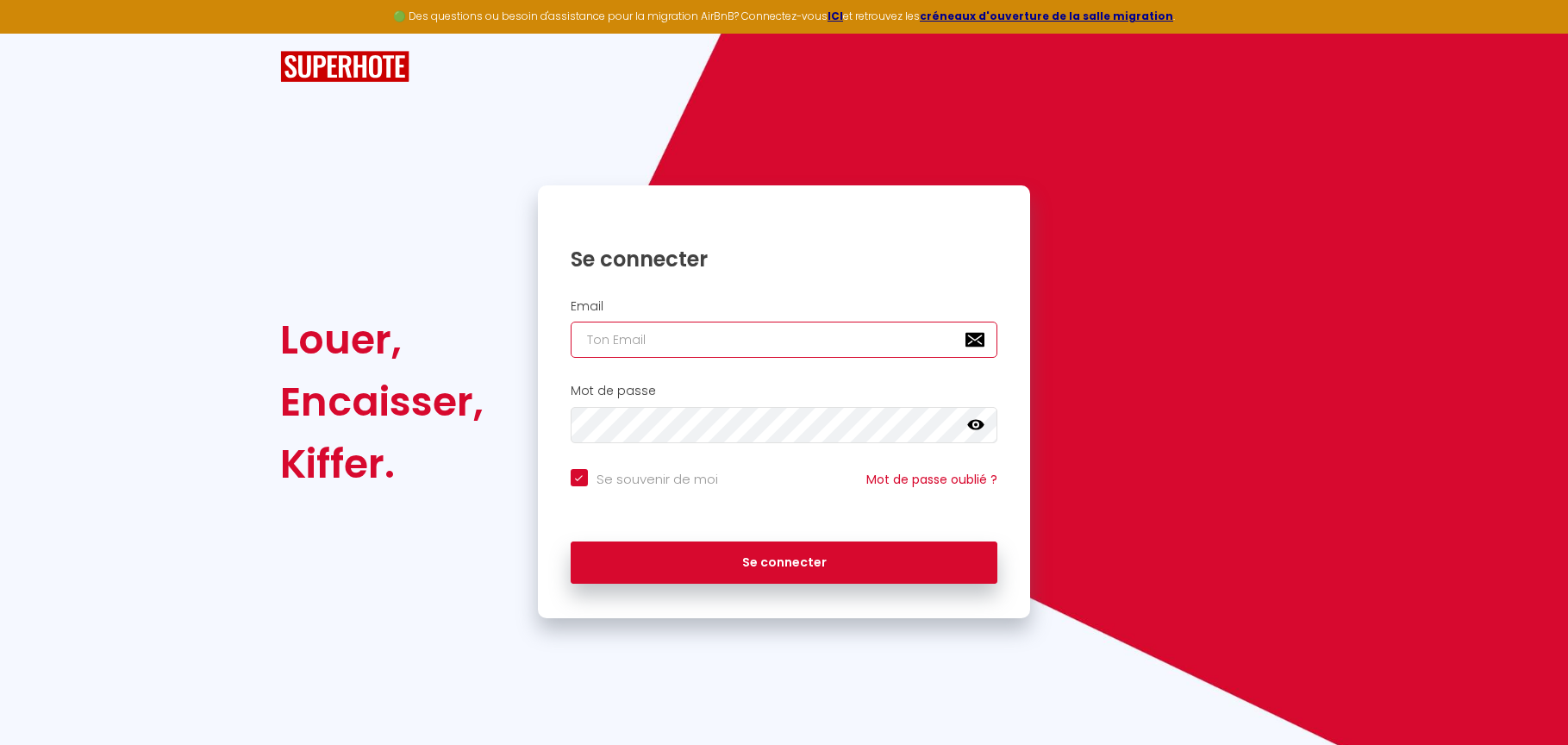
type input "b"
checkbox input "true"
type input "be"
checkbox input "true"
type input "bed"
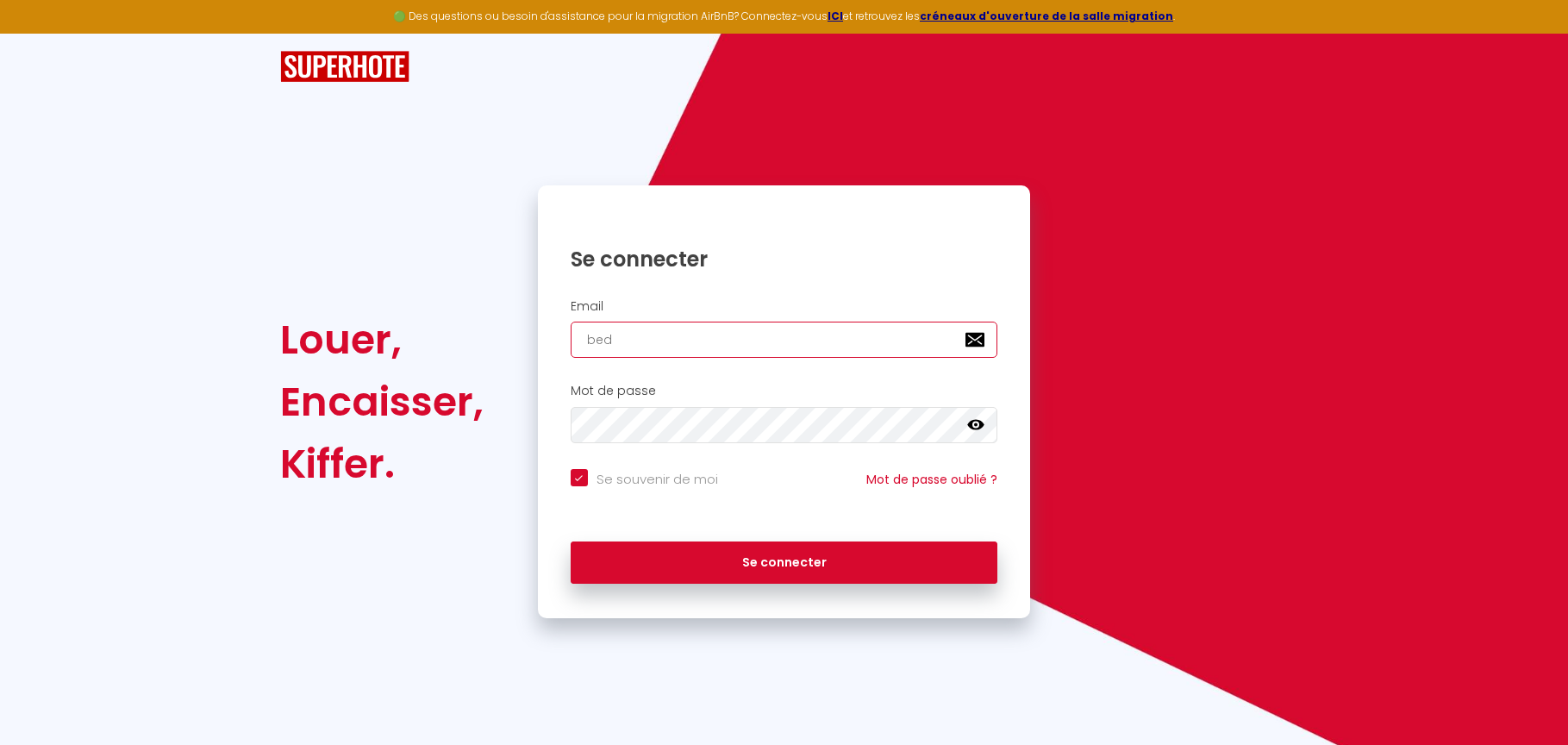
checkbox input "true"
type input "[EMAIL_ADDRESS][DOMAIN_NAME]"
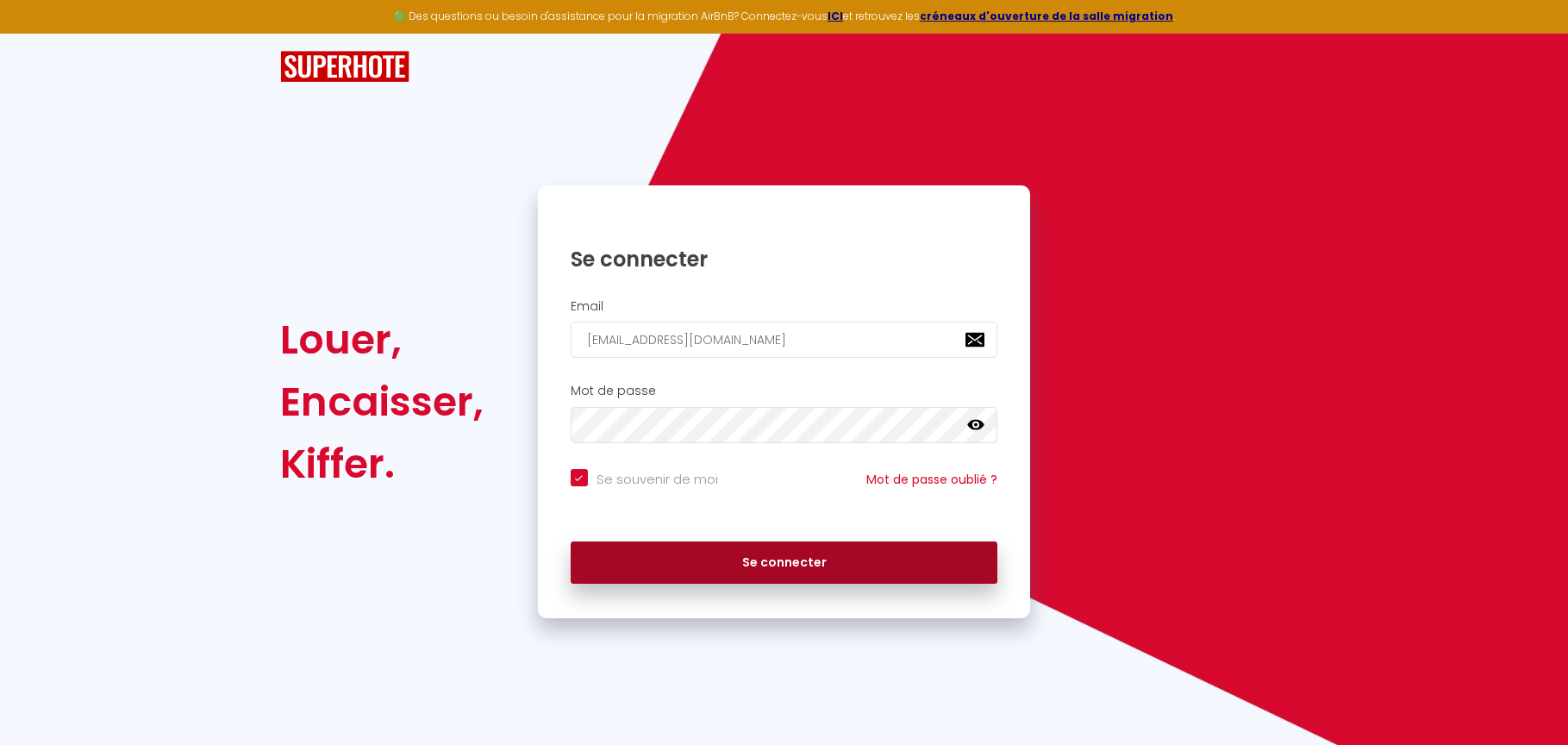
click at [720, 568] on button "Se connecter" at bounding box center [784, 563] width 428 height 43
checkbox input "true"
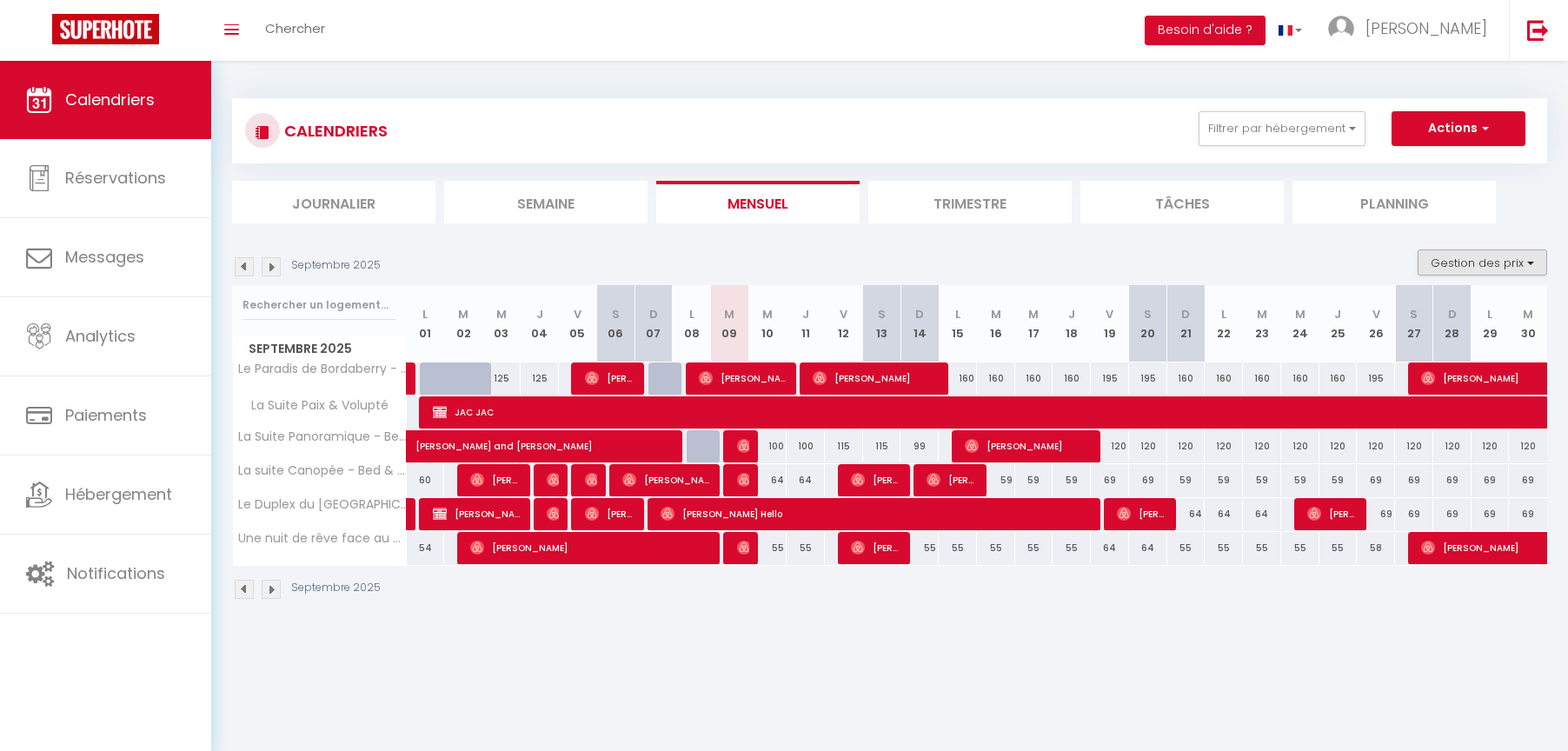
click at [1472, 263] on button "Gestion des prix" at bounding box center [1482, 262] width 130 height 26
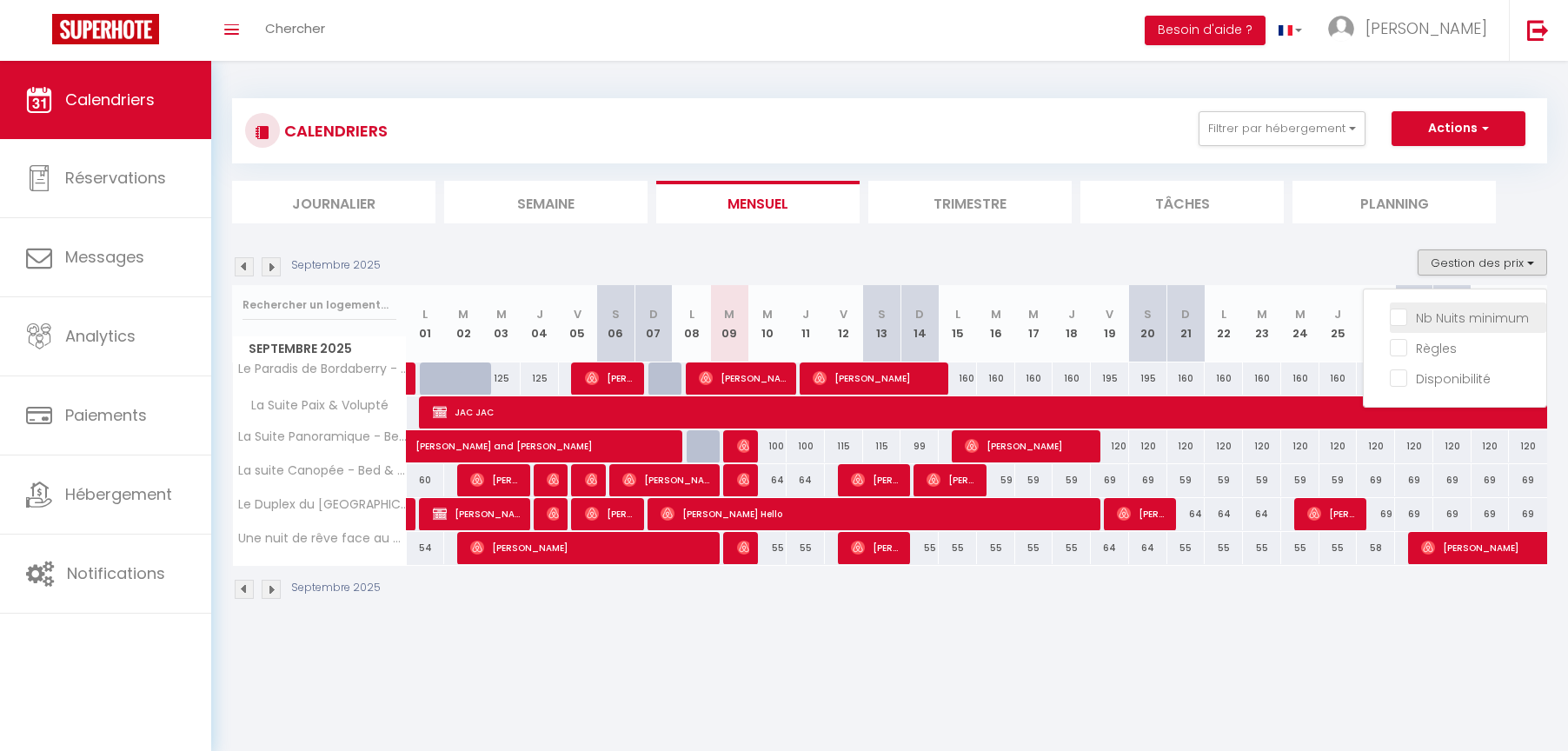
click at [1403, 320] on input "Nb Nuits minimum" at bounding box center [1467, 316] width 157 height 17
checkbox input "true"
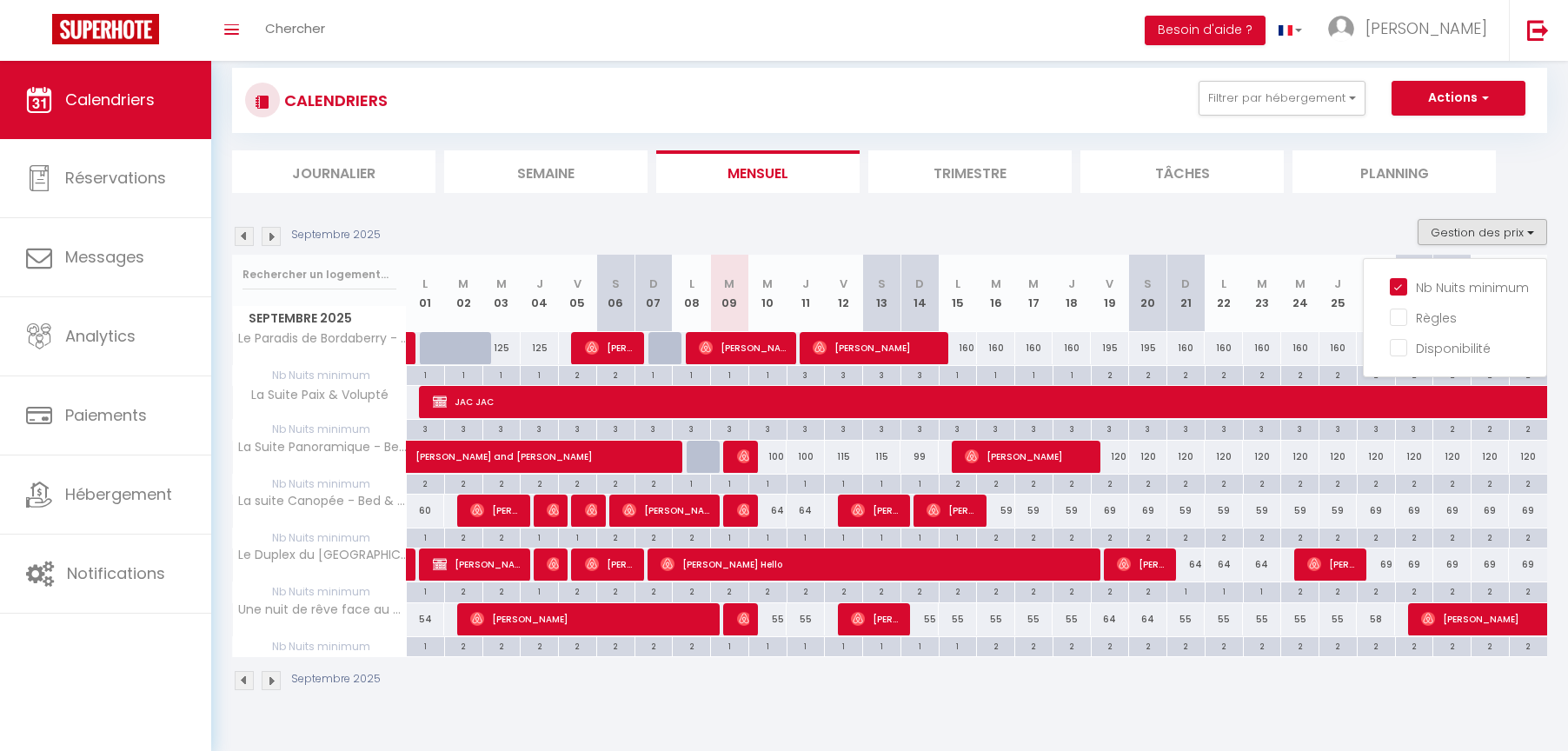
scroll to position [61, 0]
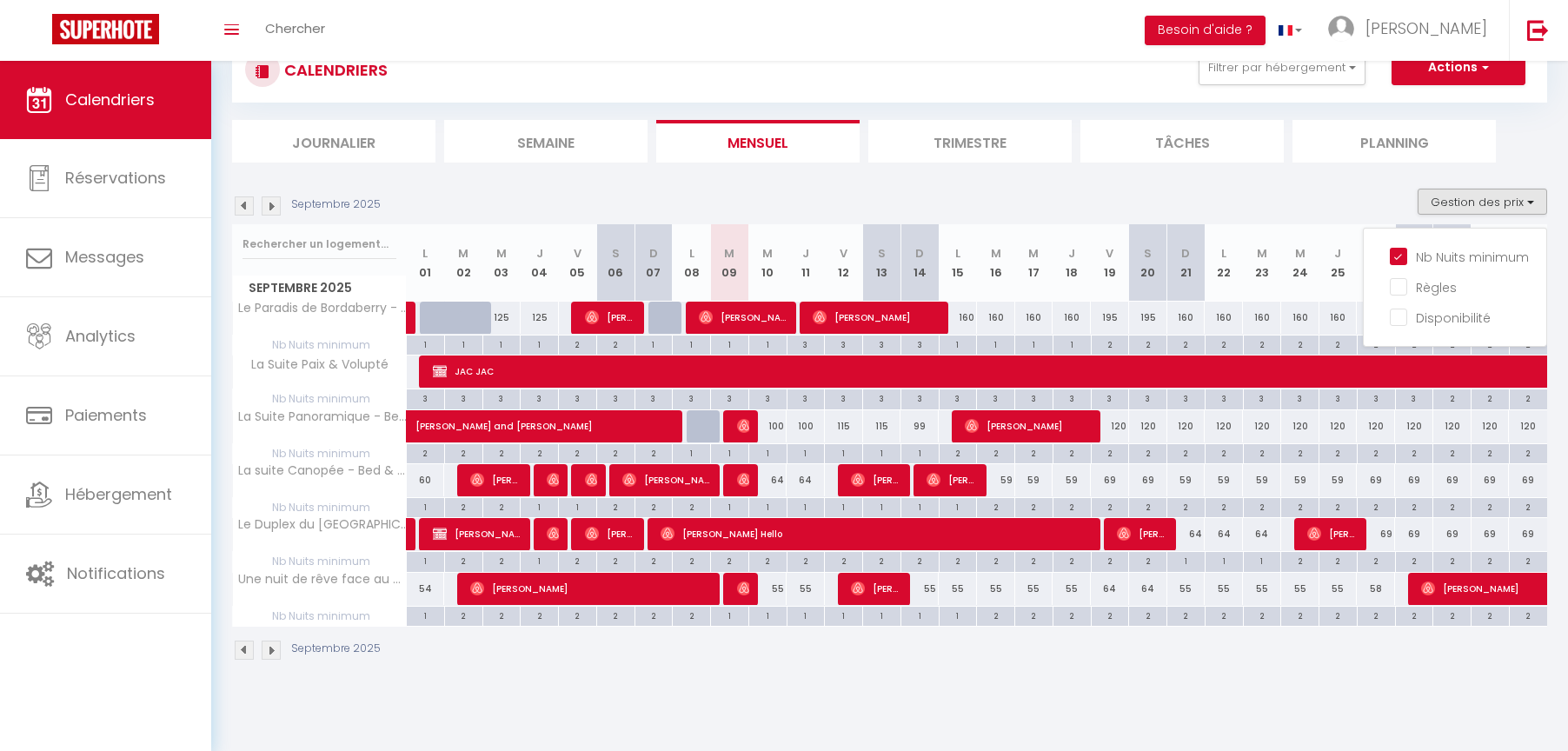
click at [998, 612] on div "2" at bounding box center [996, 615] width 37 height 16
type input "2"
type input "[DATE]"
type input "Mer 17 Septembre 2025"
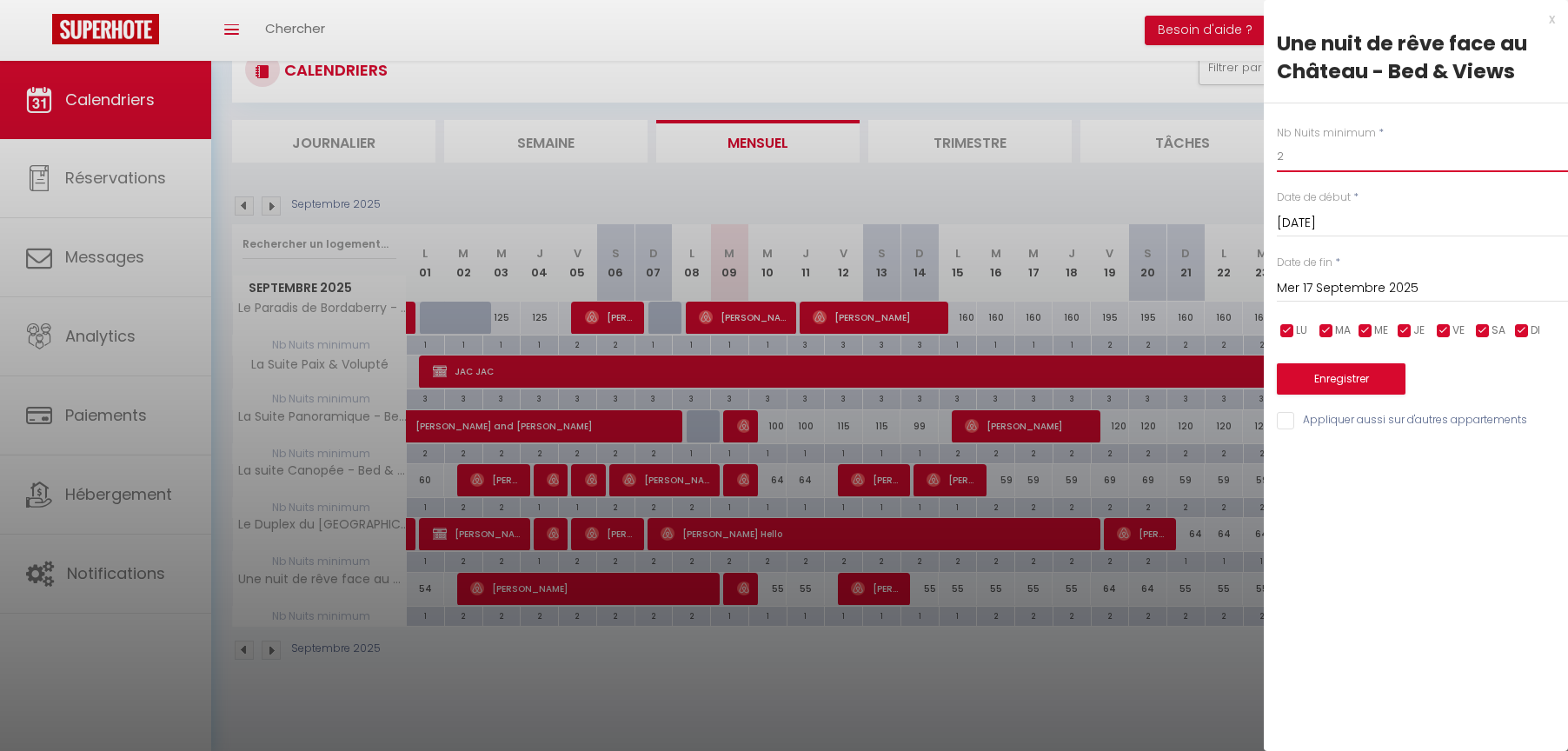
drag, startPoint x: 1286, startPoint y: 159, endPoint x: 1260, endPoint y: 159, distance: 26.0
click at [1260, 159] on body "🟢 Des questions ou besoin d'assistance pour la migration AirBnB? Connectez-vous…" at bounding box center [784, 375] width 1568 height 751
type input "1"
click at [1351, 376] on button "Enregistrer" at bounding box center [1342, 379] width 129 height 32
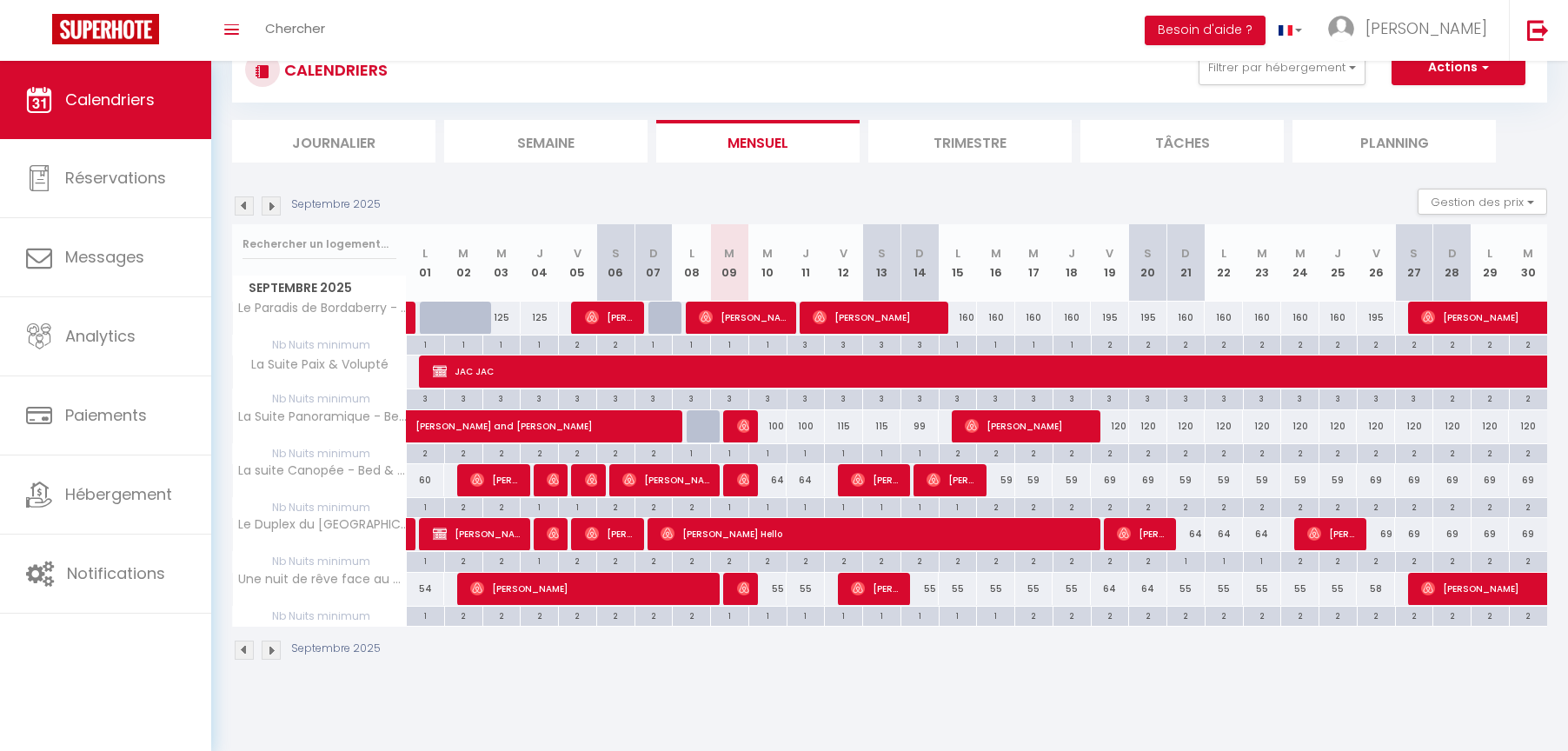
click at [779, 477] on div "64" at bounding box center [767, 480] width 38 height 33
type input "64"
type input "Mer 10 Septembre 2025"
type input "Jeu 11 Septembre 2025"
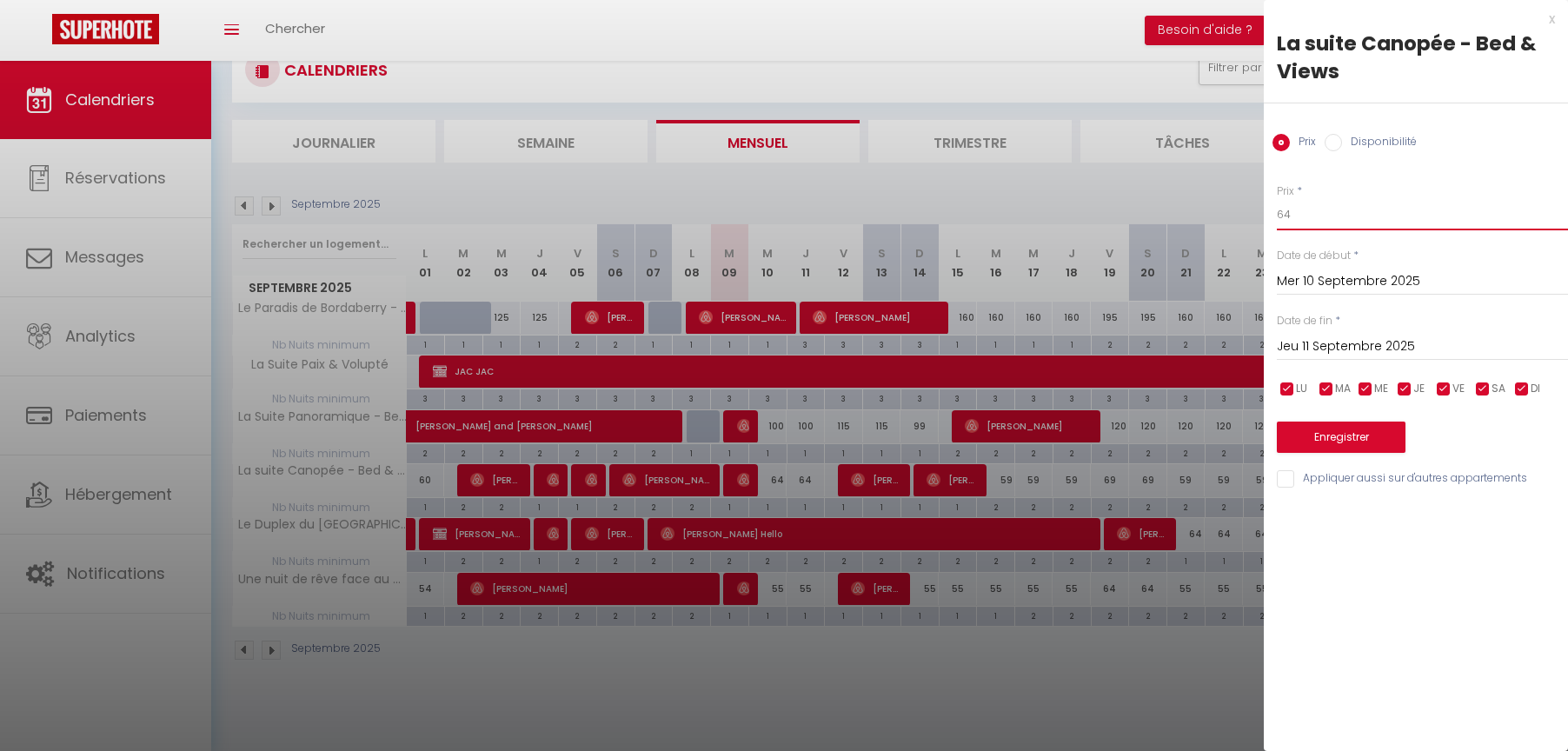
click at [1320, 217] on input "64" at bounding box center [1422, 215] width 291 height 32
type input "59"
click at [1339, 345] on input "Jeu 11 Septembre 2025" at bounding box center [1422, 346] width 291 height 23
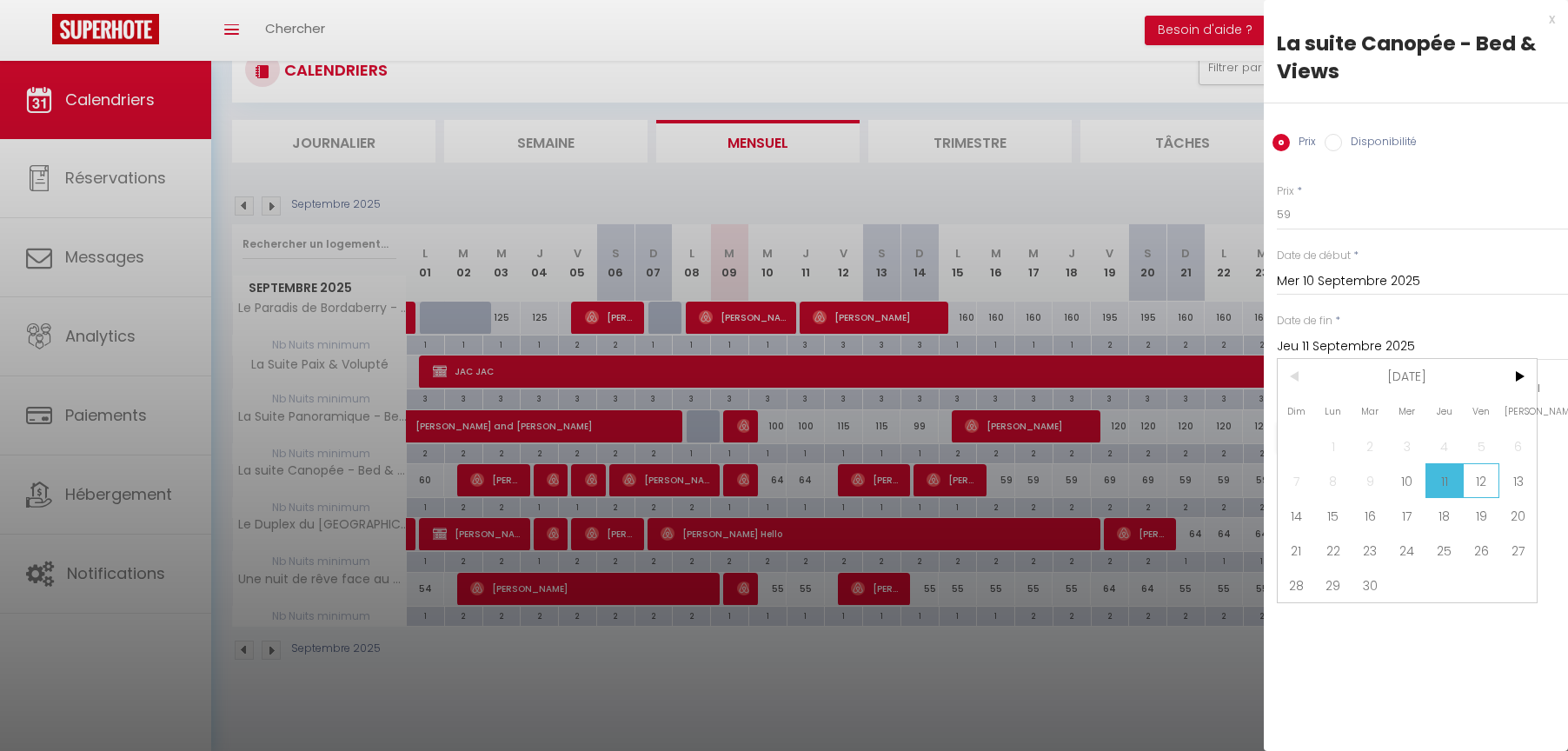
click at [1475, 481] on span "12" at bounding box center [1481, 480] width 37 height 34
type input "Ven 12 Septembre 2025"
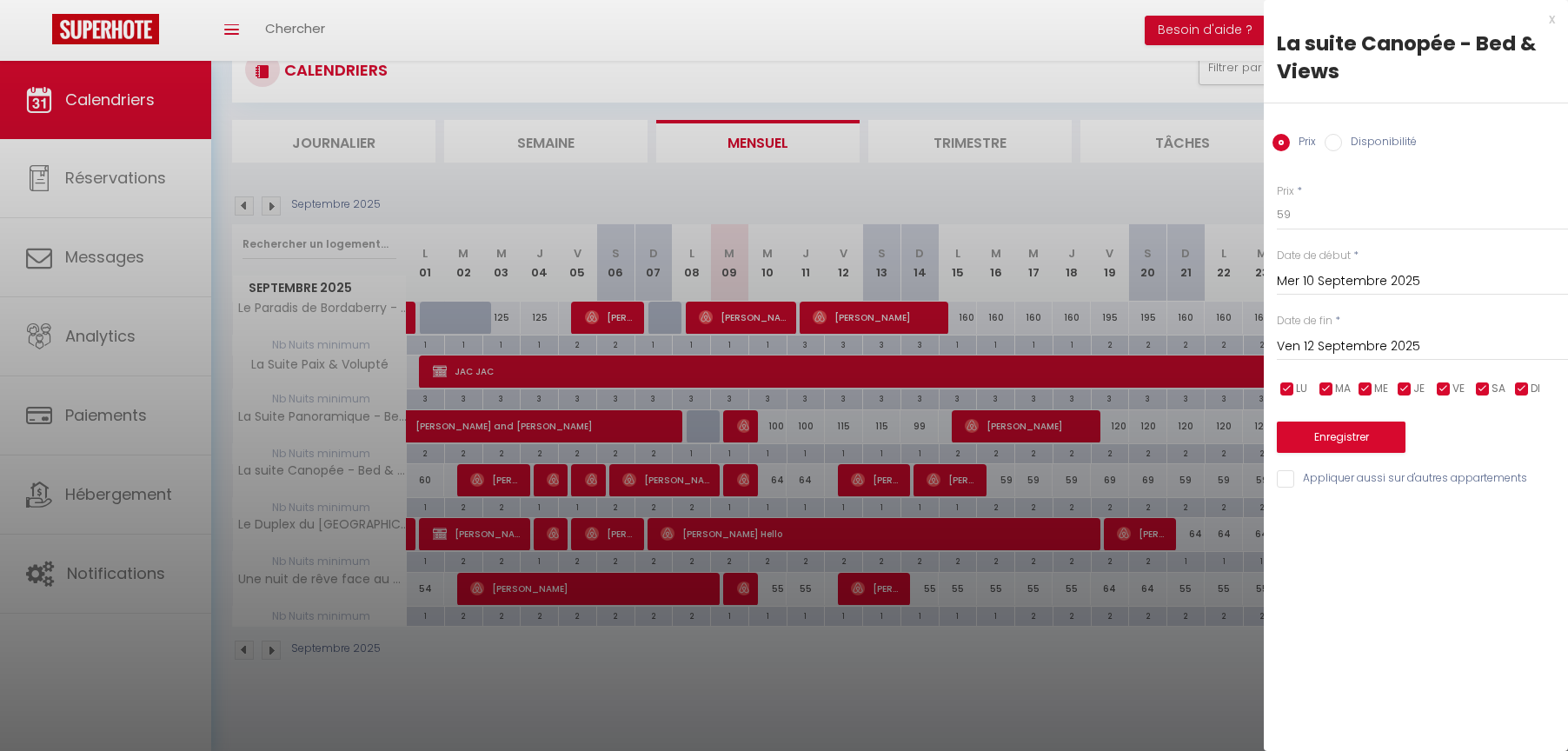
click at [1345, 433] on button "Enregistrer" at bounding box center [1342, 437] width 129 height 32
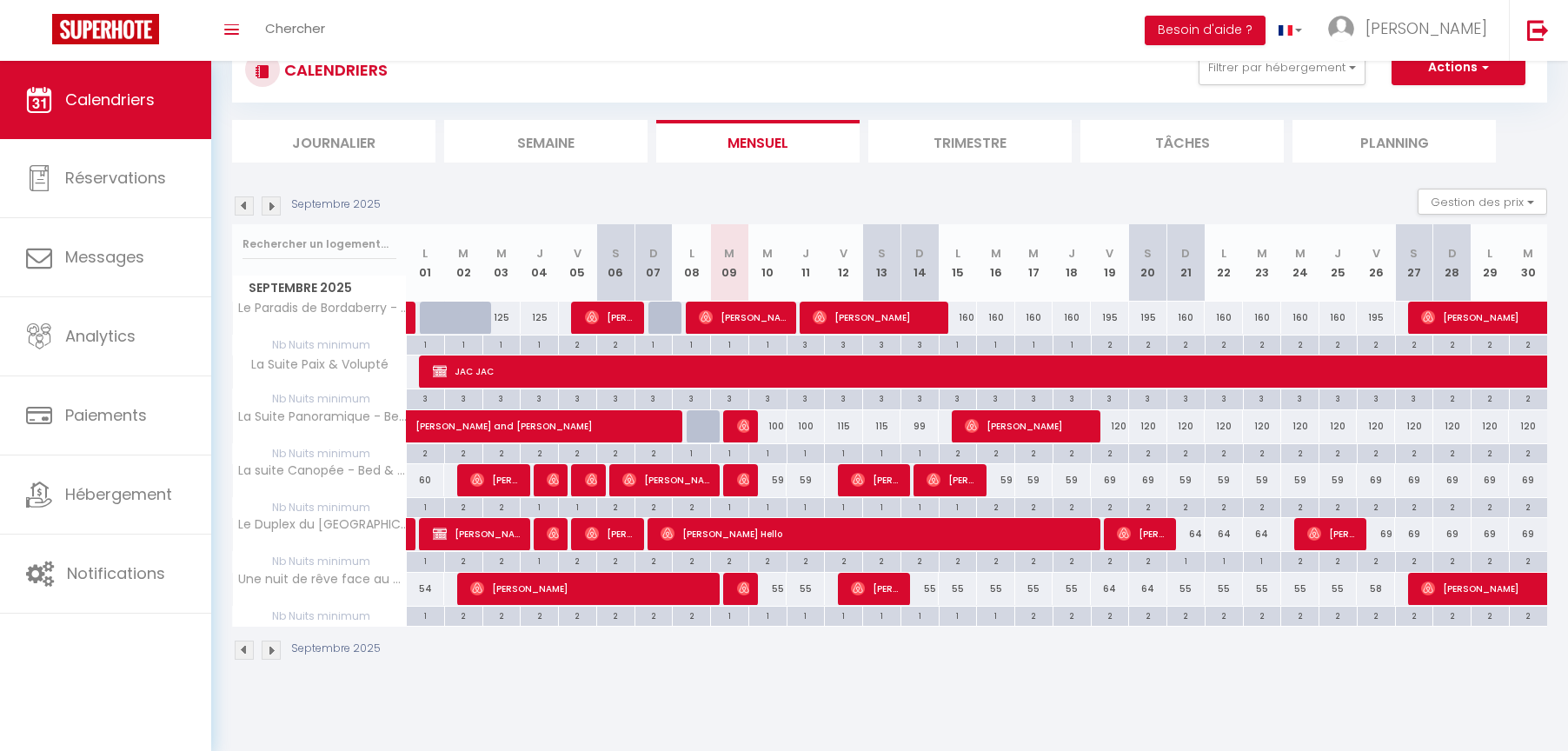
click at [780, 585] on div "55" at bounding box center [767, 589] width 38 height 33
type input "55"
type input "Mer 10 Septembre 2025"
type input "Jeu 11 Septembre 2025"
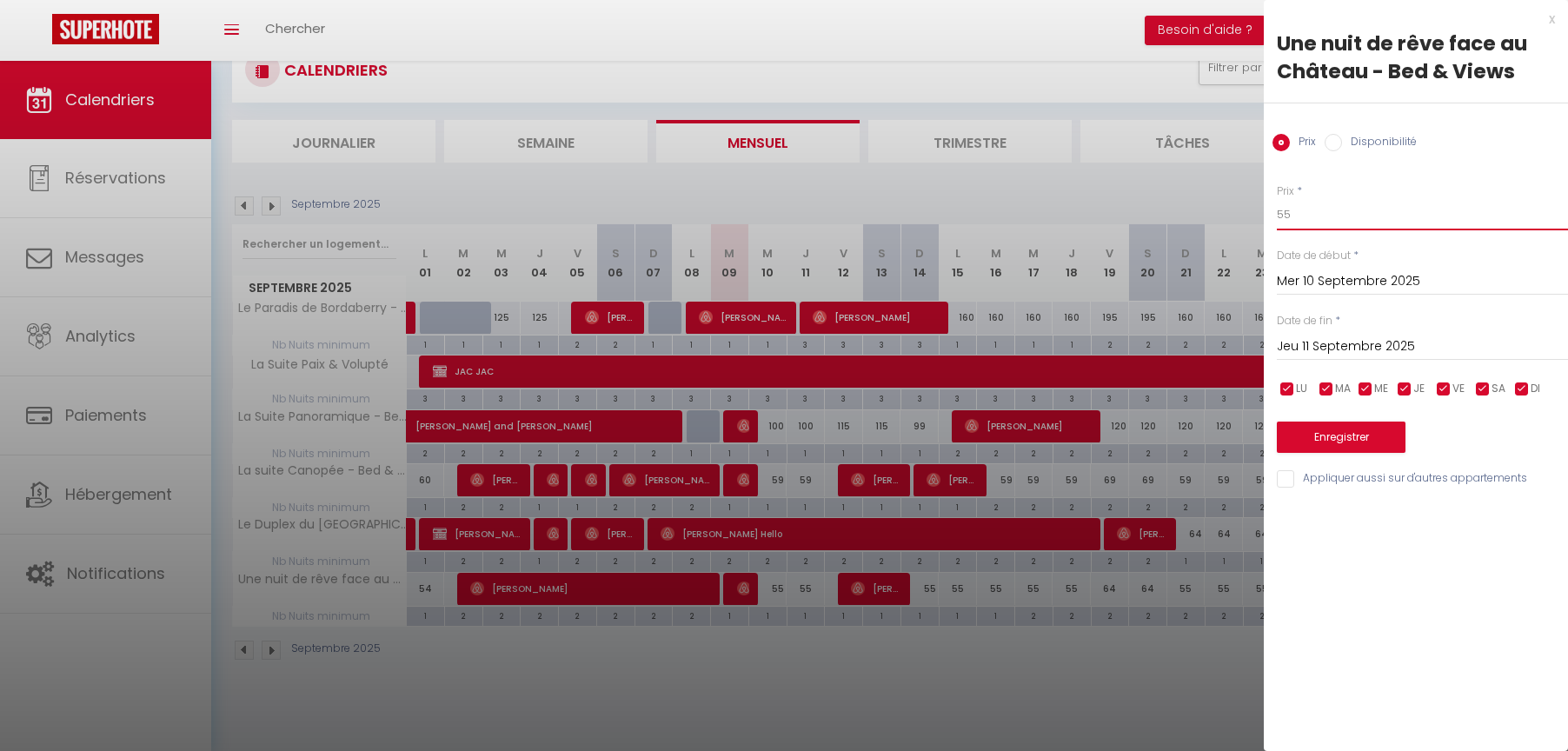
click at [1316, 212] on input "55" at bounding box center [1422, 215] width 291 height 32
type input "50"
click at [1339, 440] on button "Enregistrer" at bounding box center [1342, 437] width 129 height 32
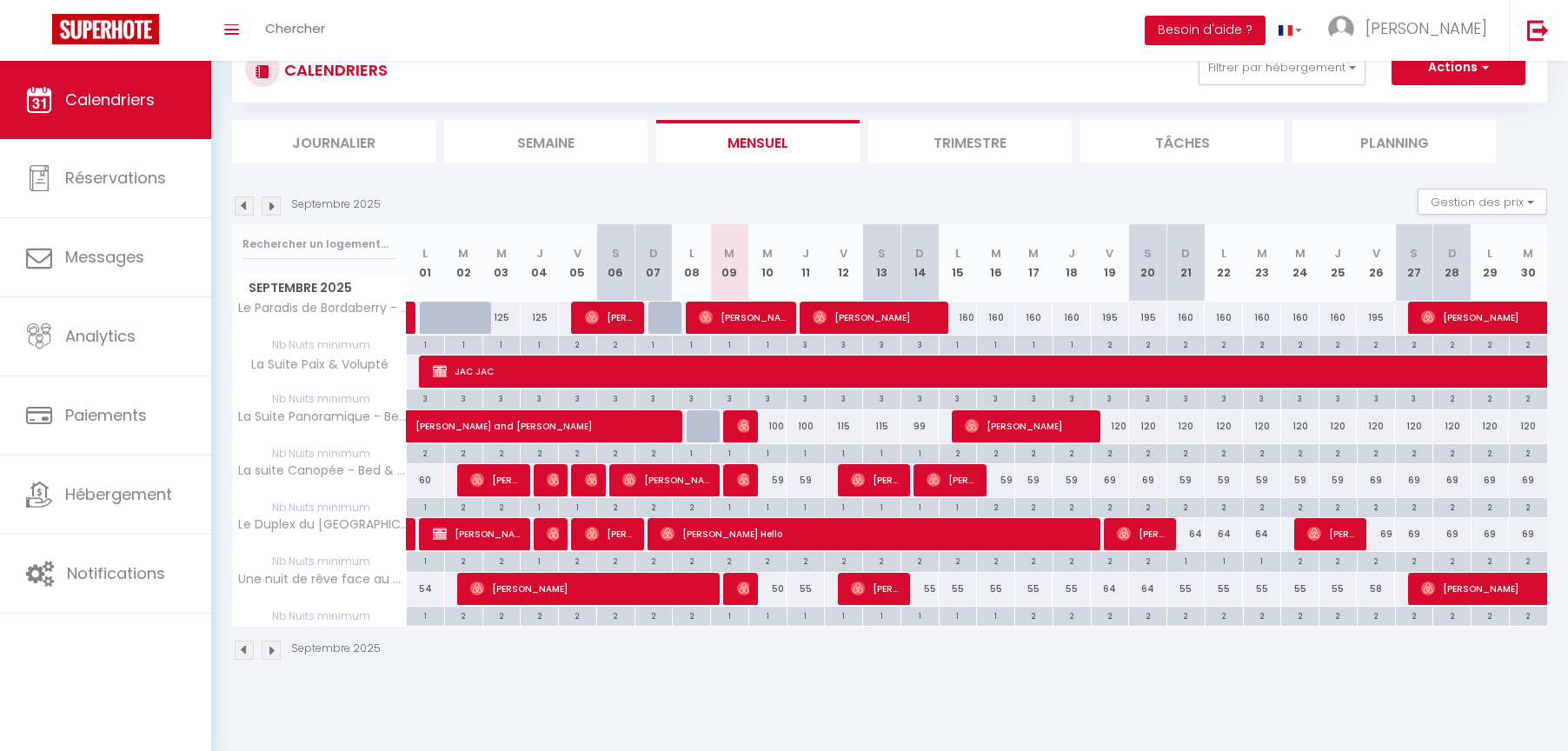
click at [811, 589] on div "55" at bounding box center [805, 589] width 38 height 33
type input "55"
type input "Jeu 11 Septembre 2025"
type input "Ven 12 Septembre 2025"
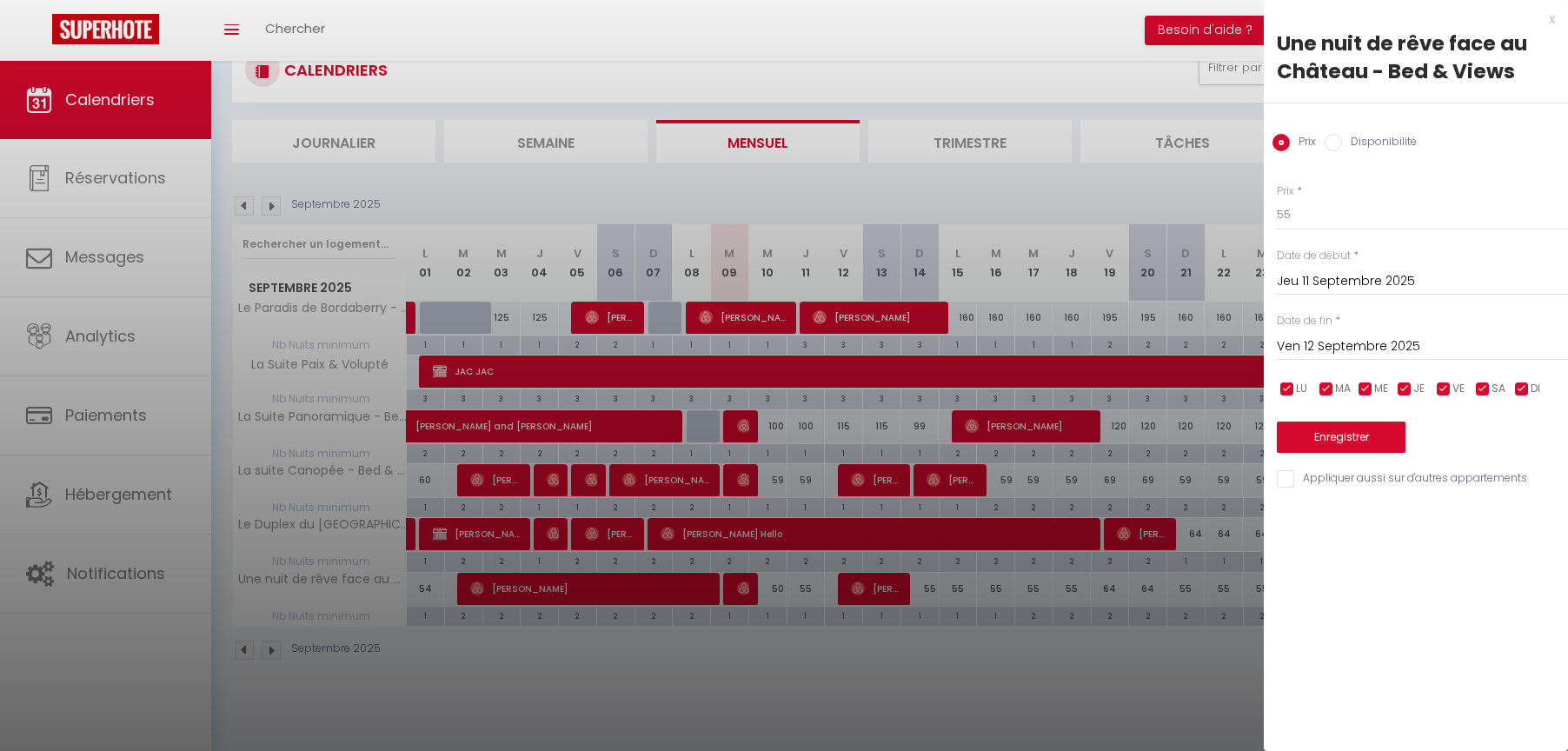
click at [1554, 16] on div "x" at bounding box center [1409, 19] width 291 height 21
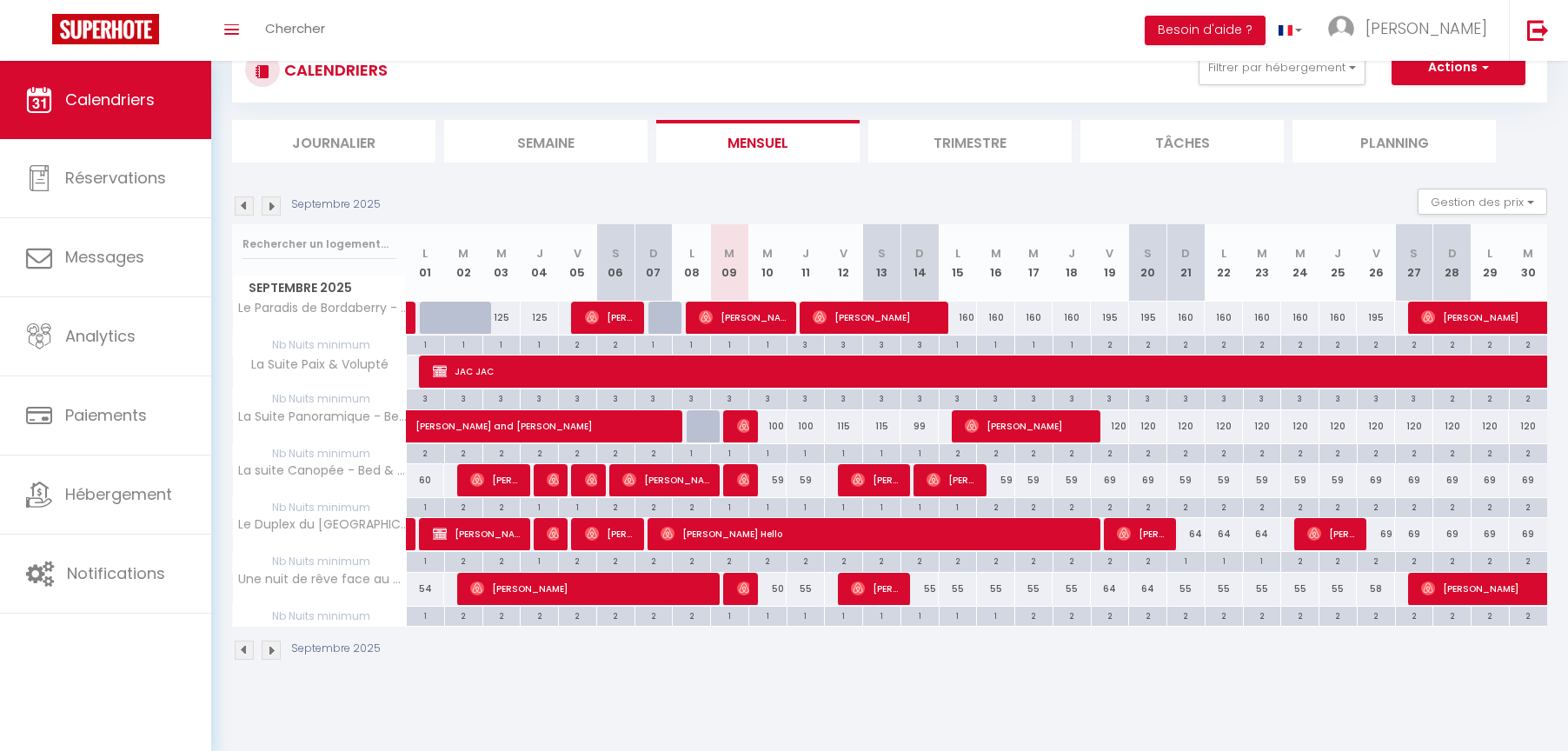
click at [934, 586] on div "55" at bounding box center [919, 589] width 38 height 33
type input "55"
type input "Dim 14 Septembre 2025"
type input "Lun 15 Septembre 2025"
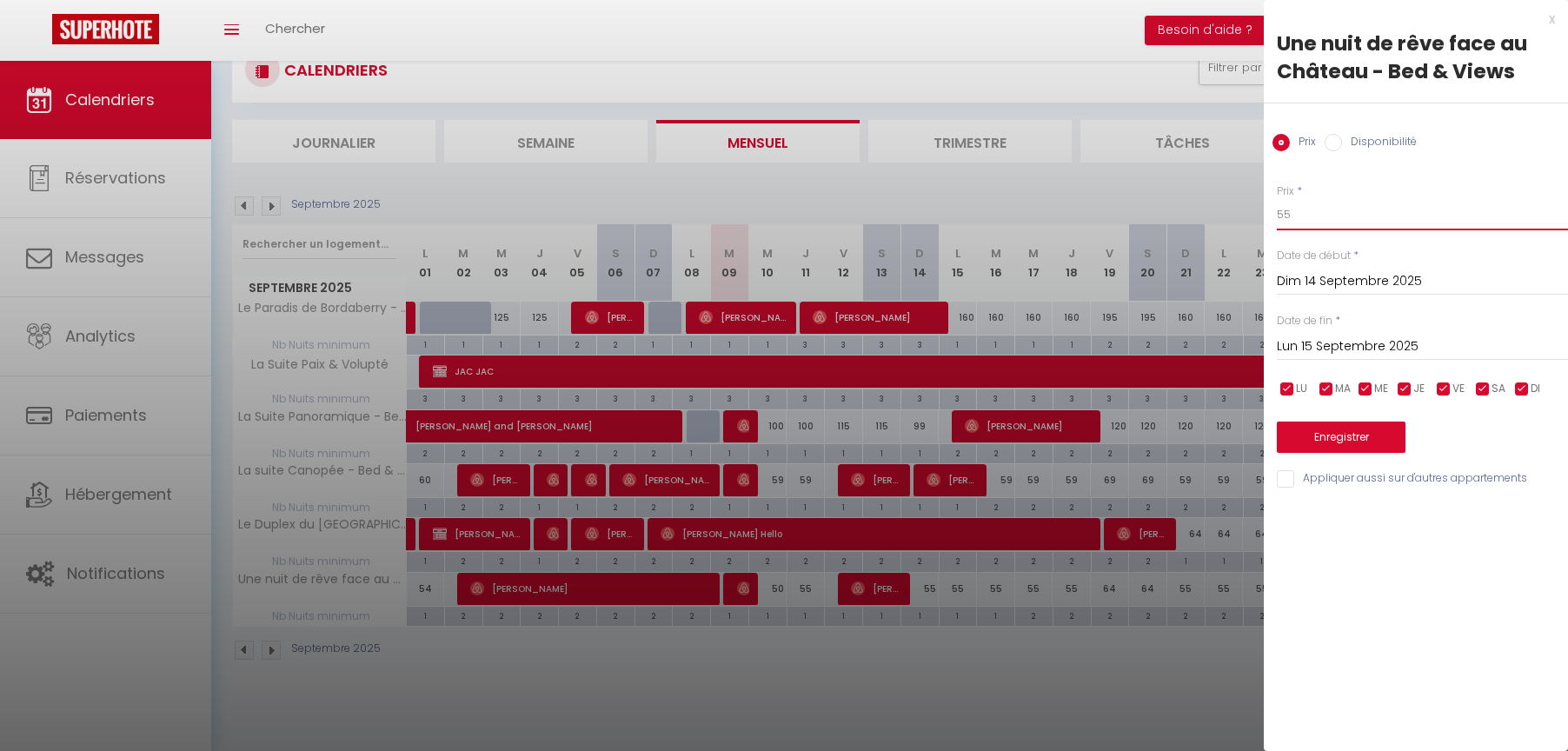
click at [1313, 220] on input "55" at bounding box center [1422, 215] width 291 height 32
type input "50"
click at [1361, 438] on button "Enregistrer" at bounding box center [1342, 437] width 129 height 32
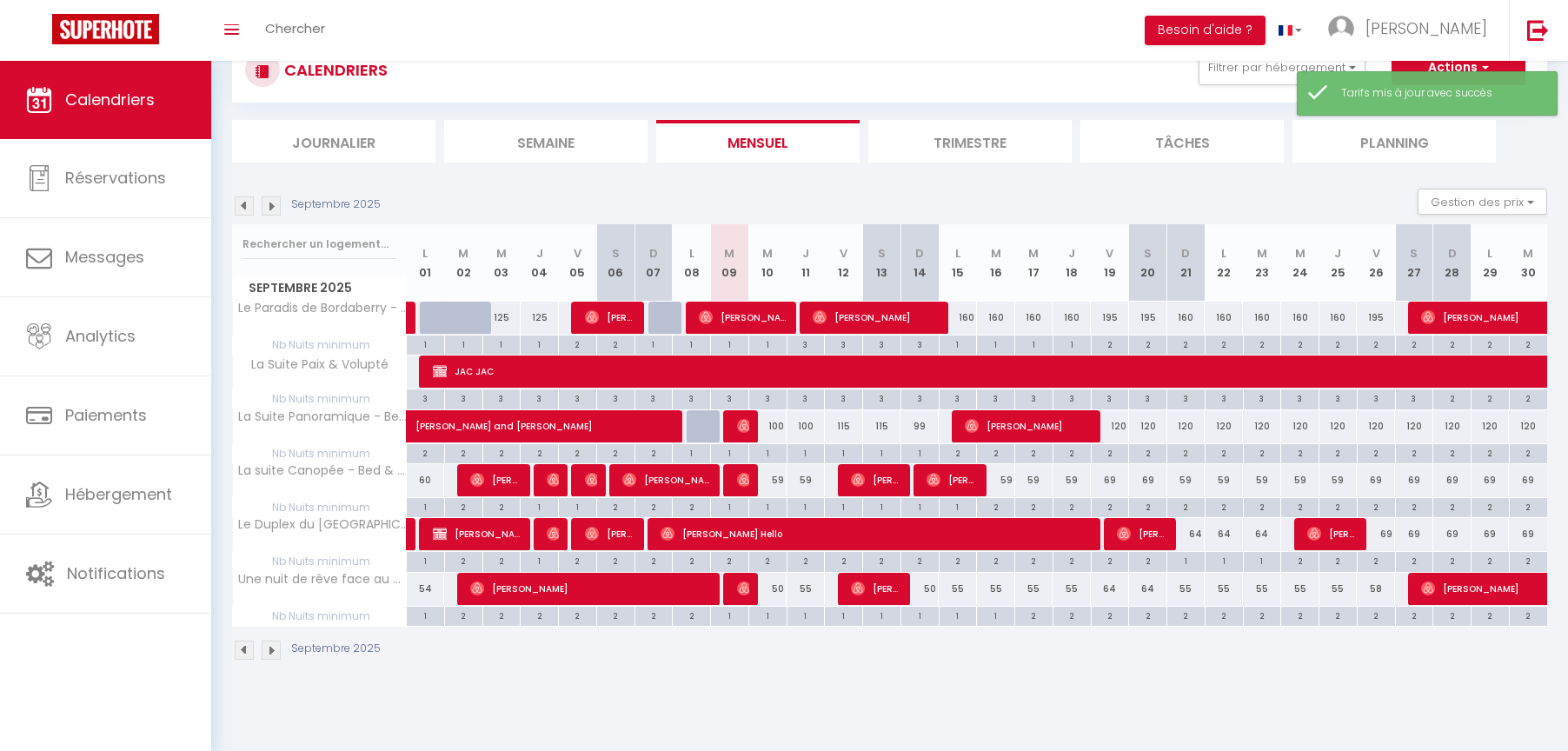
click at [809, 585] on div "55" at bounding box center [805, 589] width 38 height 33
type input "55"
type input "Jeu 11 Septembre 2025"
type input "Ven 12 Septembre 2025"
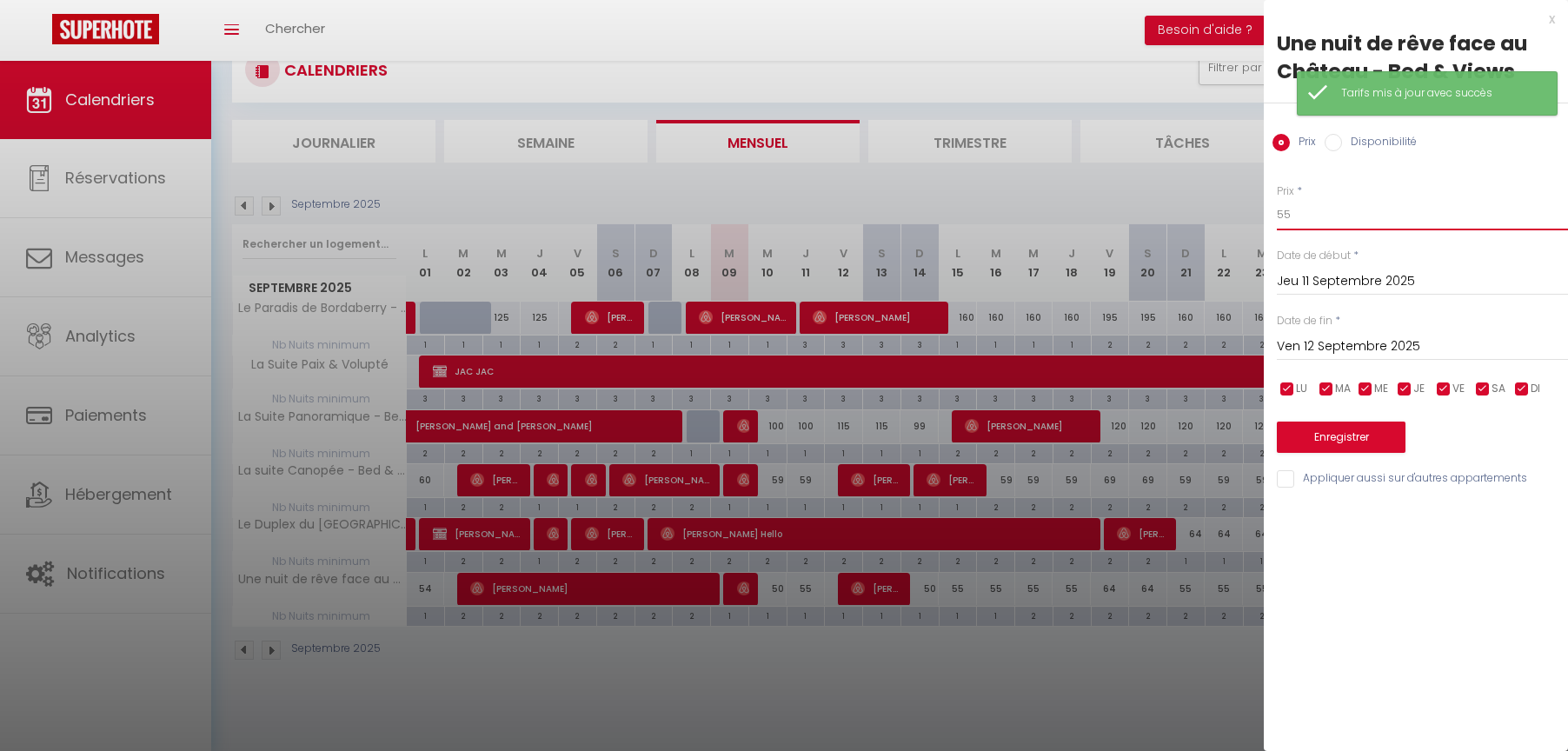
click at [1331, 220] on input "55" at bounding box center [1422, 215] width 291 height 32
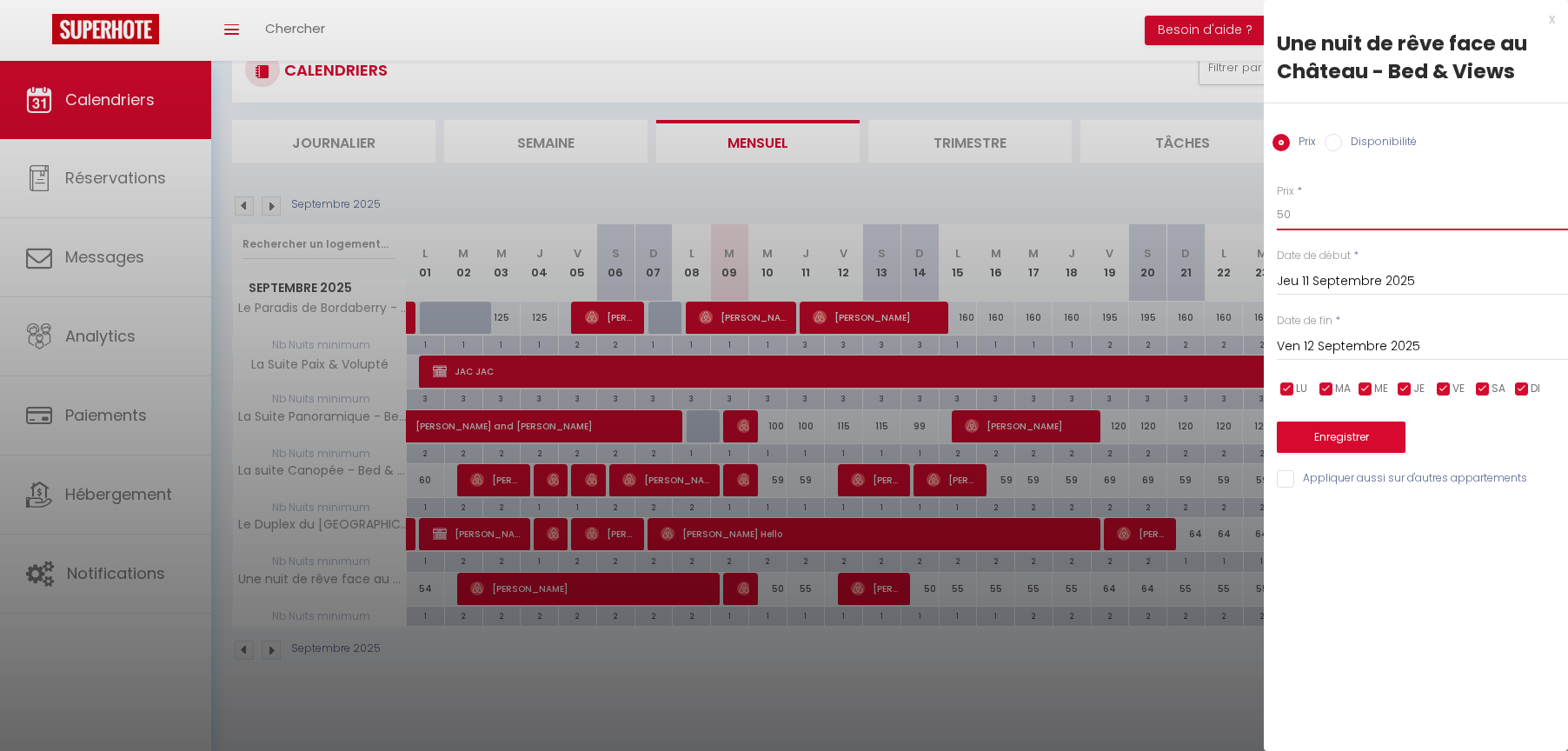
type input "50"
click at [1353, 441] on button "Enregistrer" at bounding box center [1342, 437] width 129 height 32
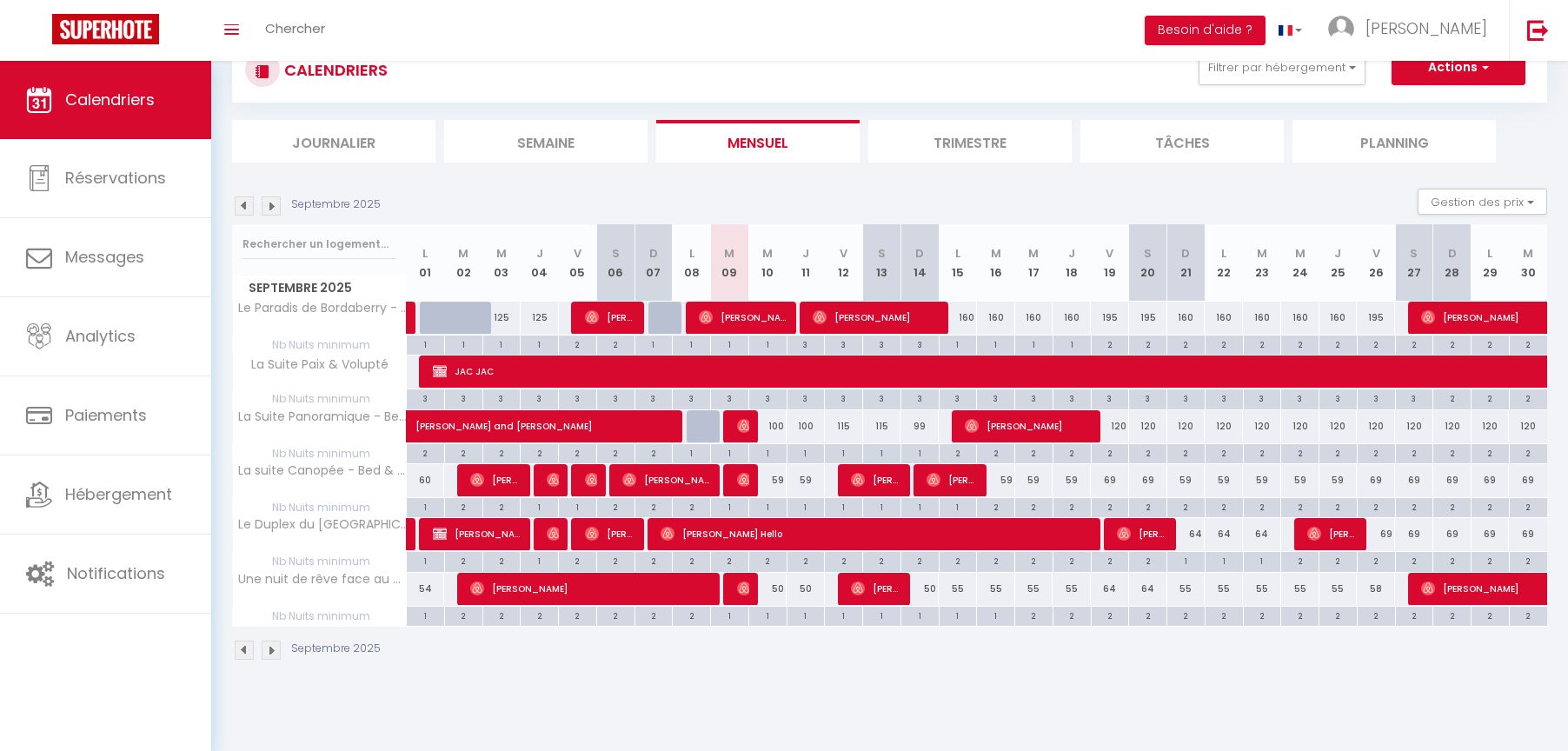
click at [811, 590] on div "50" at bounding box center [805, 589] width 38 height 33
type input "50"
type input "Jeu 11 Septembre 2025"
type input "Ven 12 Septembre 2025"
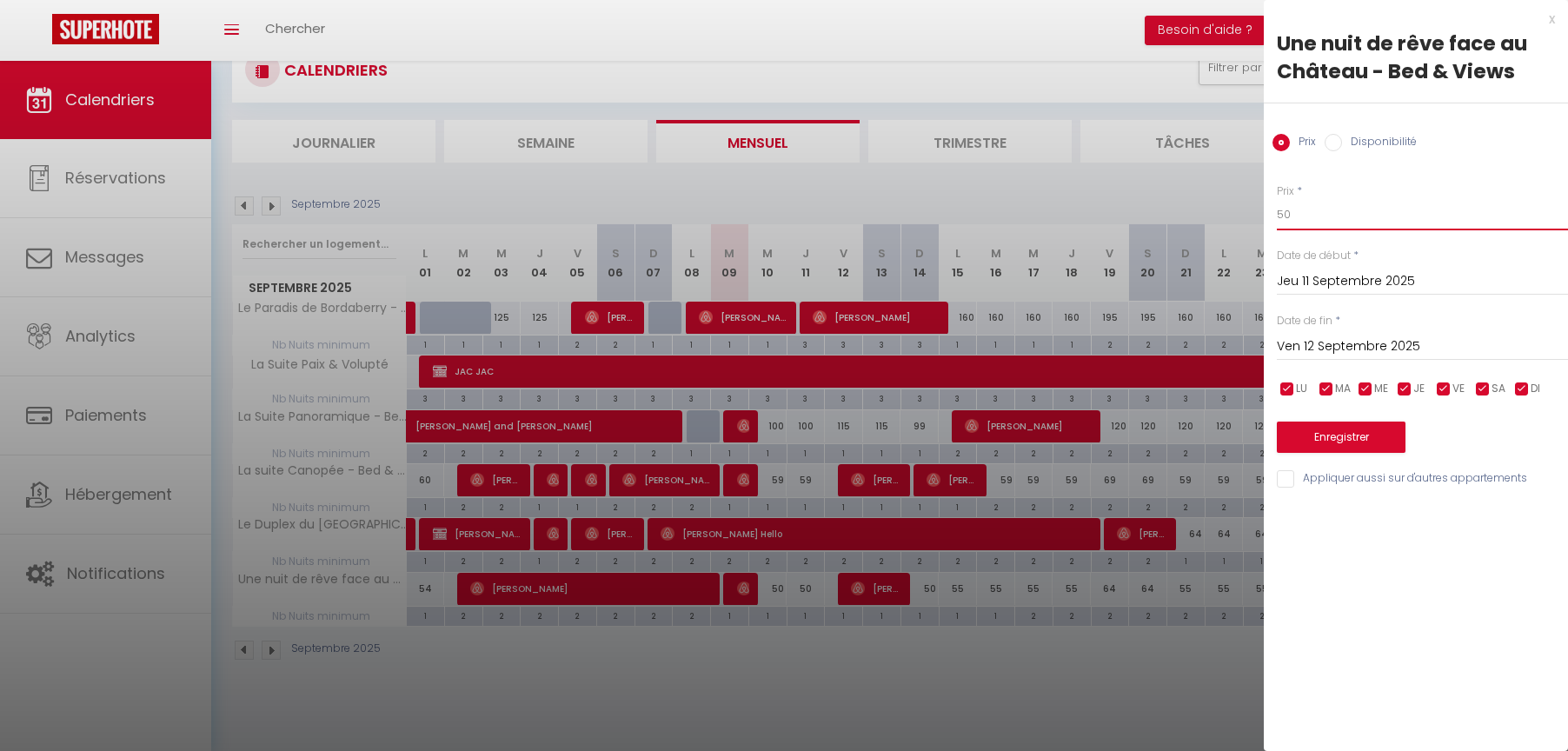
click at [1304, 217] on input "50" at bounding box center [1422, 215] width 291 height 32
type input "52"
click at [1331, 433] on button "Enregistrer" at bounding box center [1342, 437] width 129 height 32
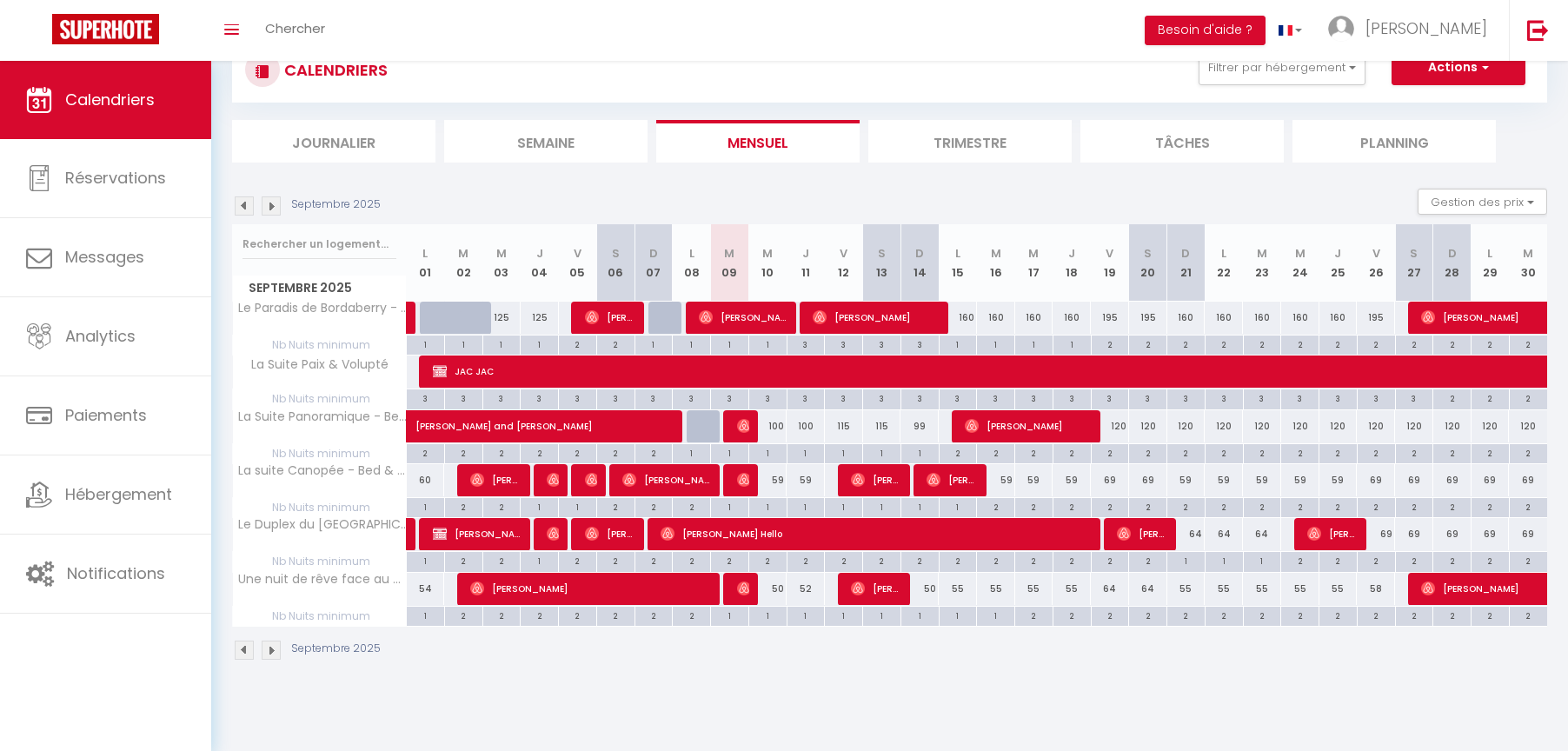
click at [781, 422] on div "100" at bounding box center [767, 427] width 38 height 33
type input "100"
type input "Mer 10 Septembre 2025"
type input "Jeu 11 Septembre 2025"
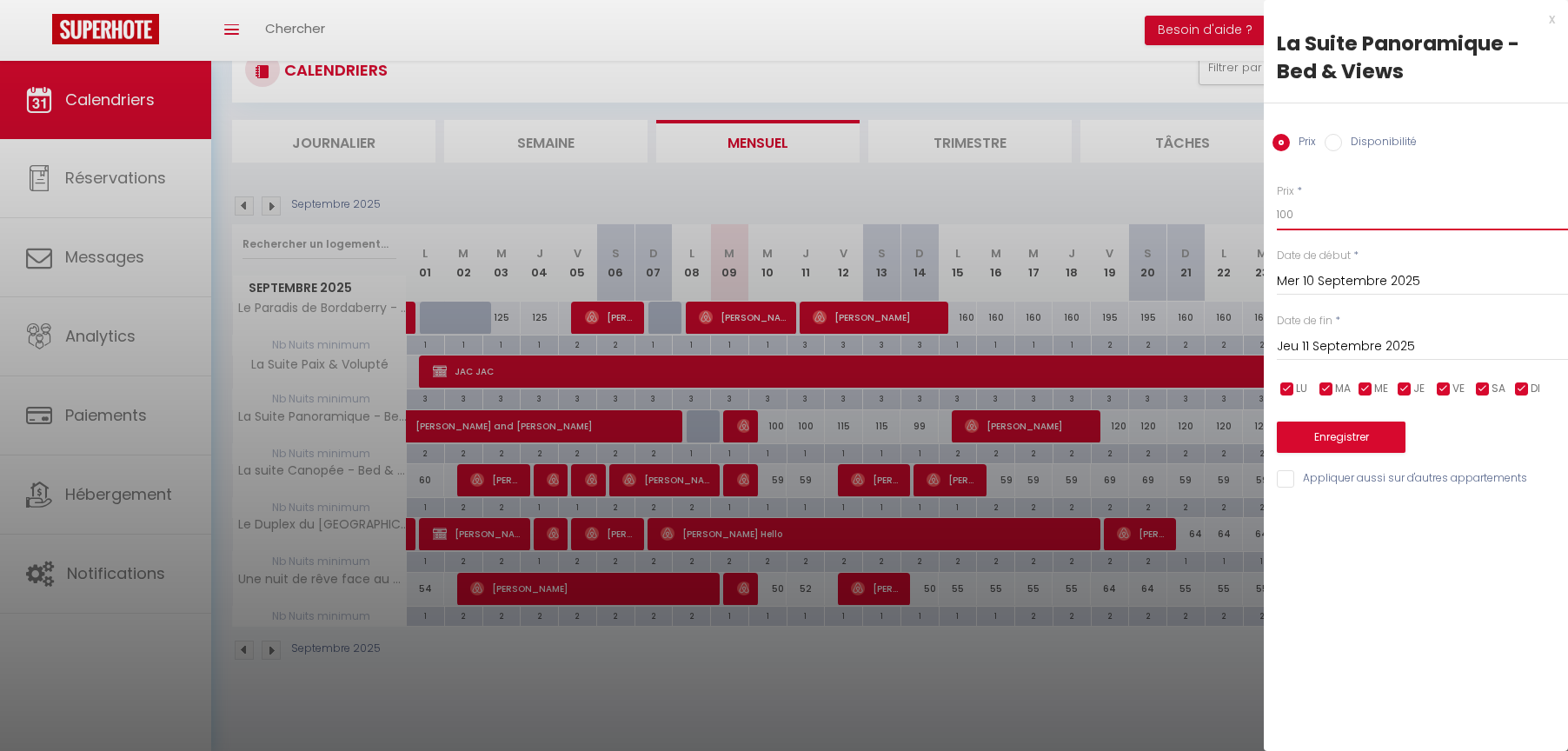
click at [1323, 215] on input "100" at bounding box center [1422, 215] width 291 height 32
type input "95"
click at [1323, 345] on input "Jeu 11 Septembre 2025" at bounding box center [1422, 346] width 291 height 23
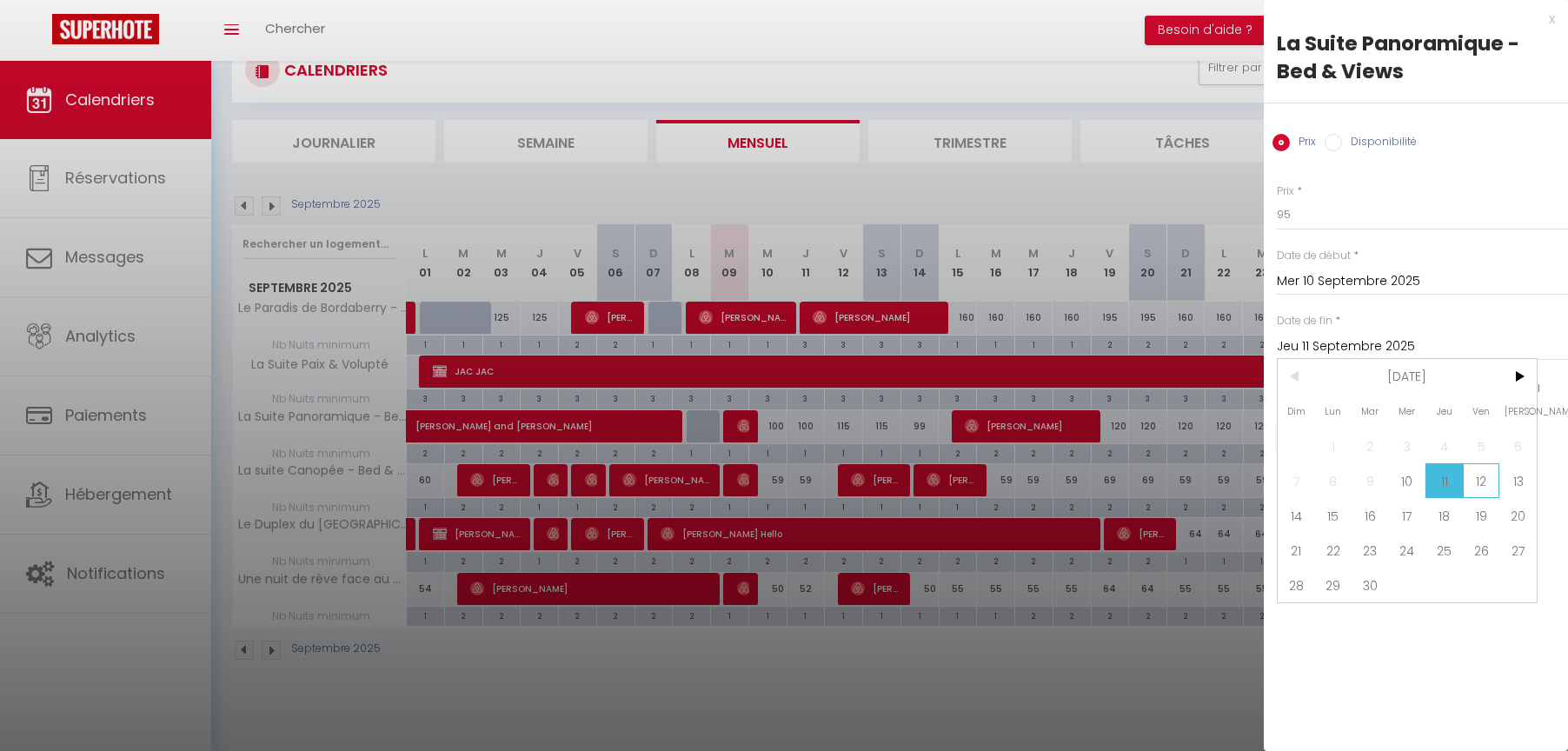
click at [1483, 482] on span "12" at bounding box center [1481, 480] width 37 height 34
type input "Ven 12 Septembre 2025"
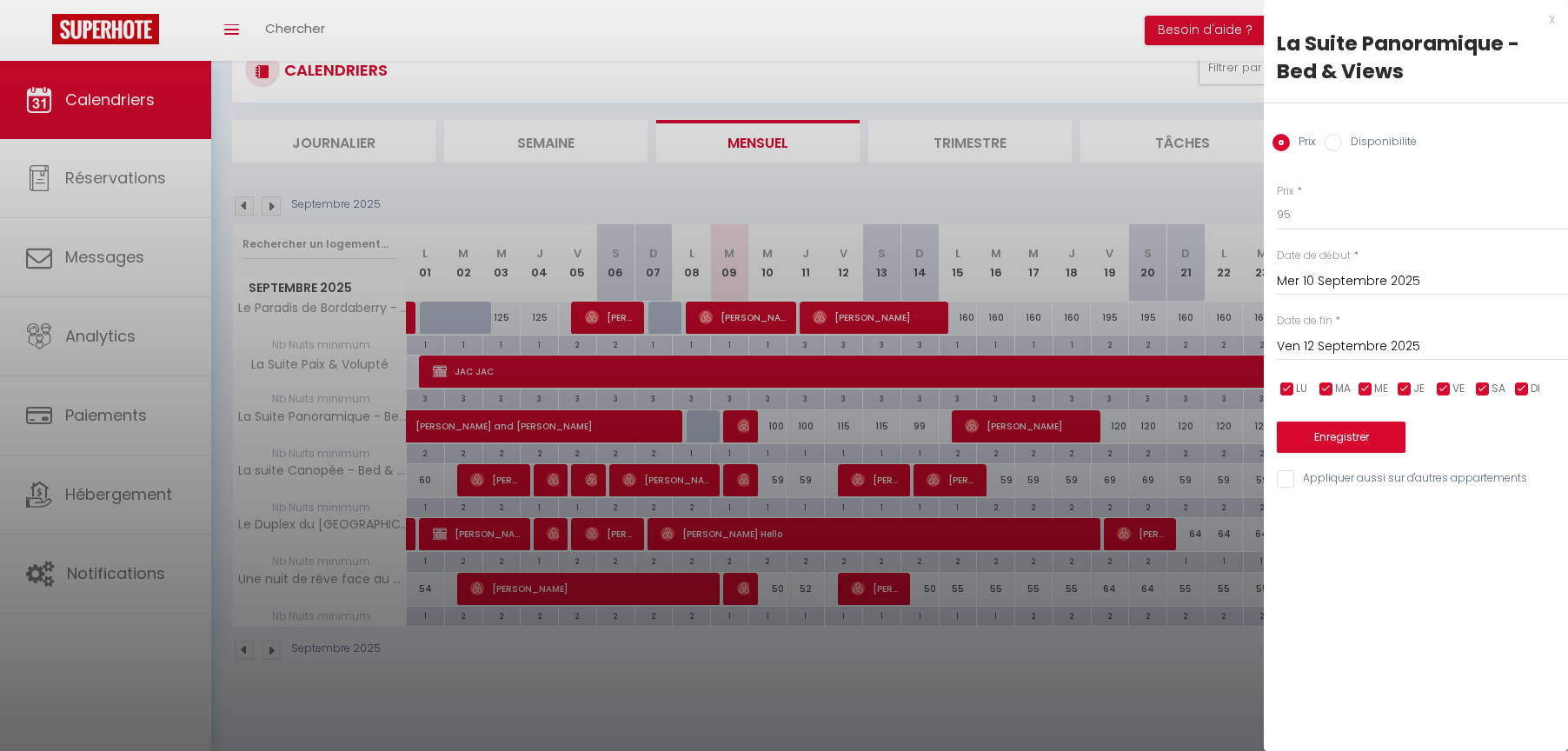
click at [1325, 433] on button "Enregistrer" at bounding box center [1342, 437] width 129 height 32
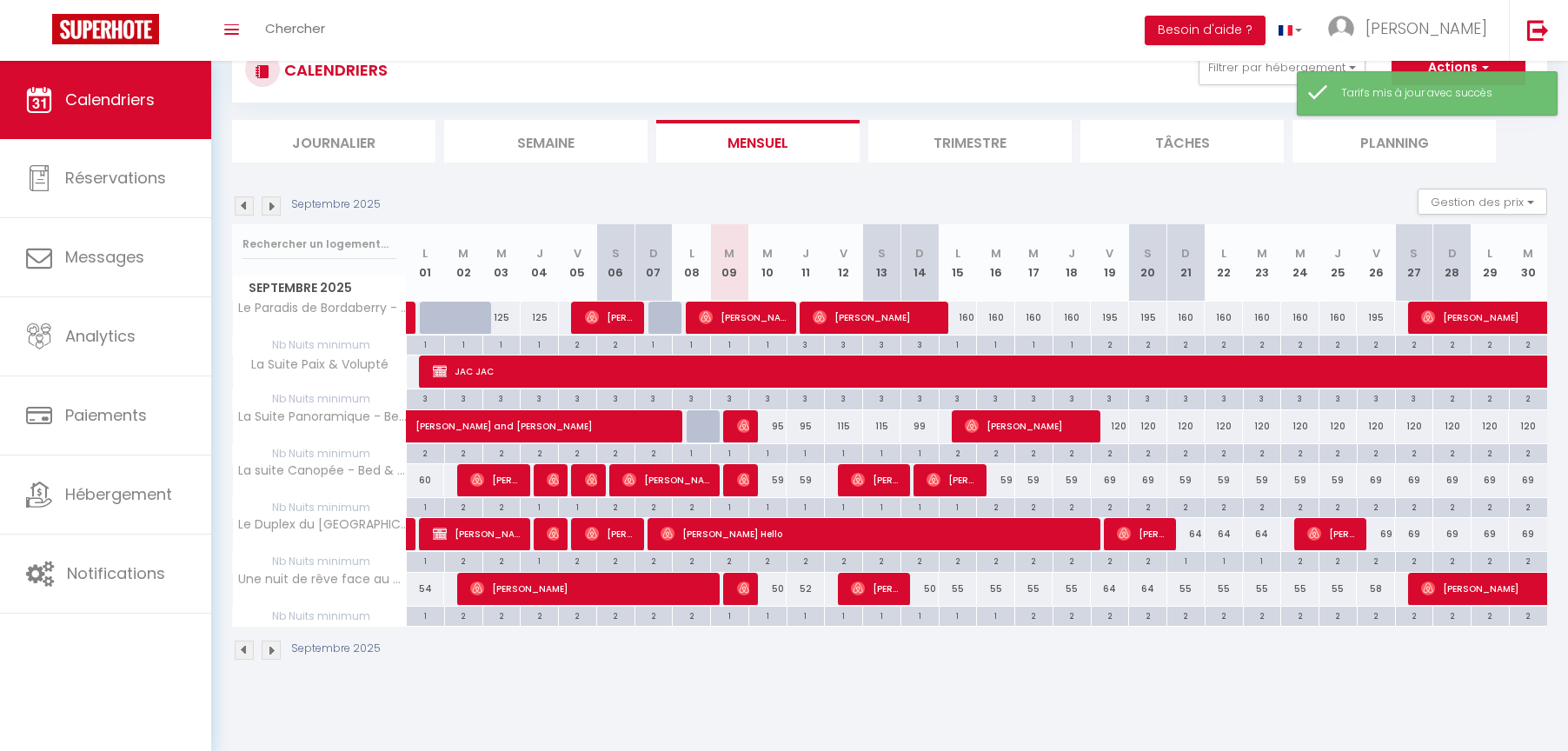
click at [848, 424] on div "115" at bounding box center [844, 427] width 38 height 33
type input "115"
type input "Ven 12 Septembre 2025"
type input "Sam 13 Septembre 2025"
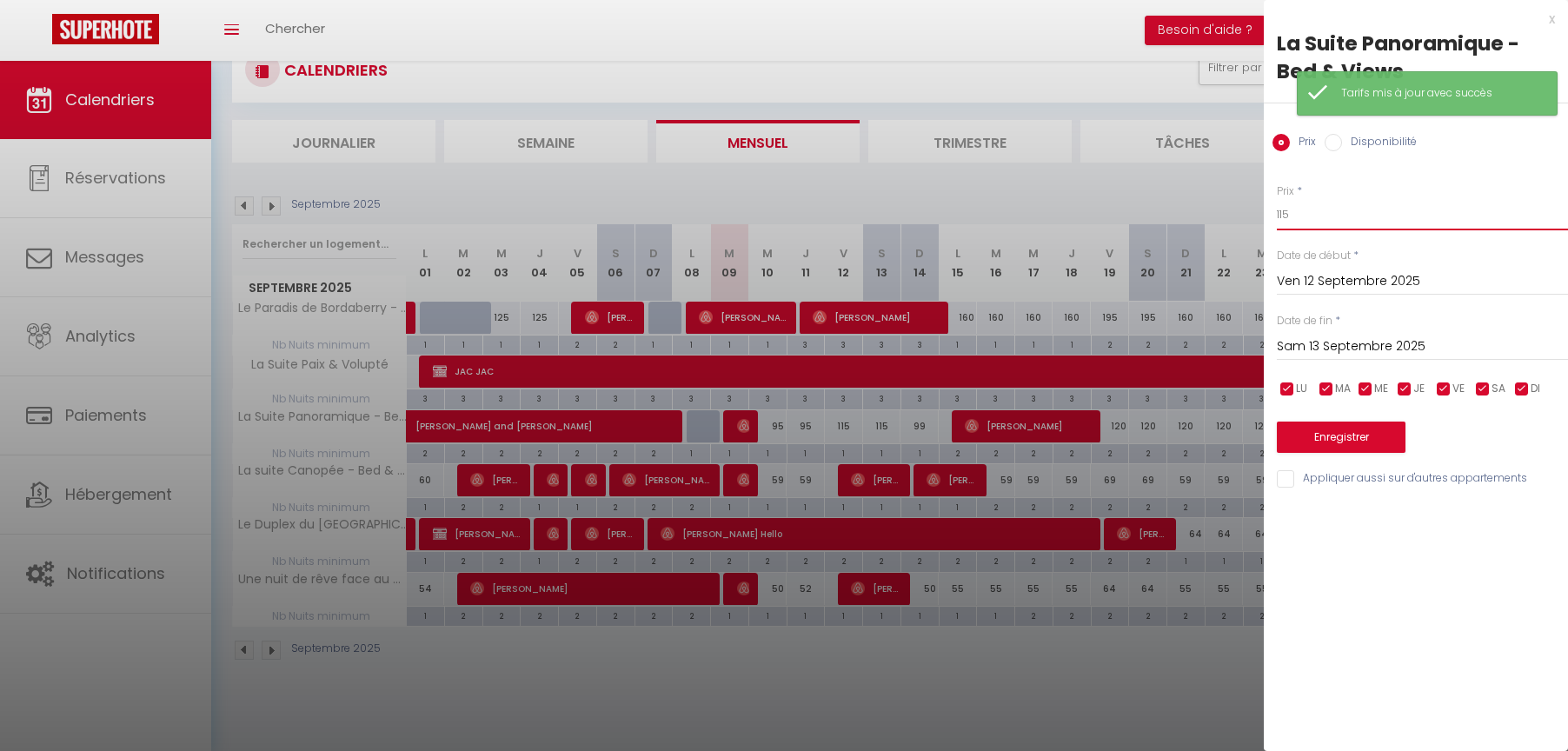
click at [1301, 216] on input "115" at bounding box center [1422, 215] width 291 height 32
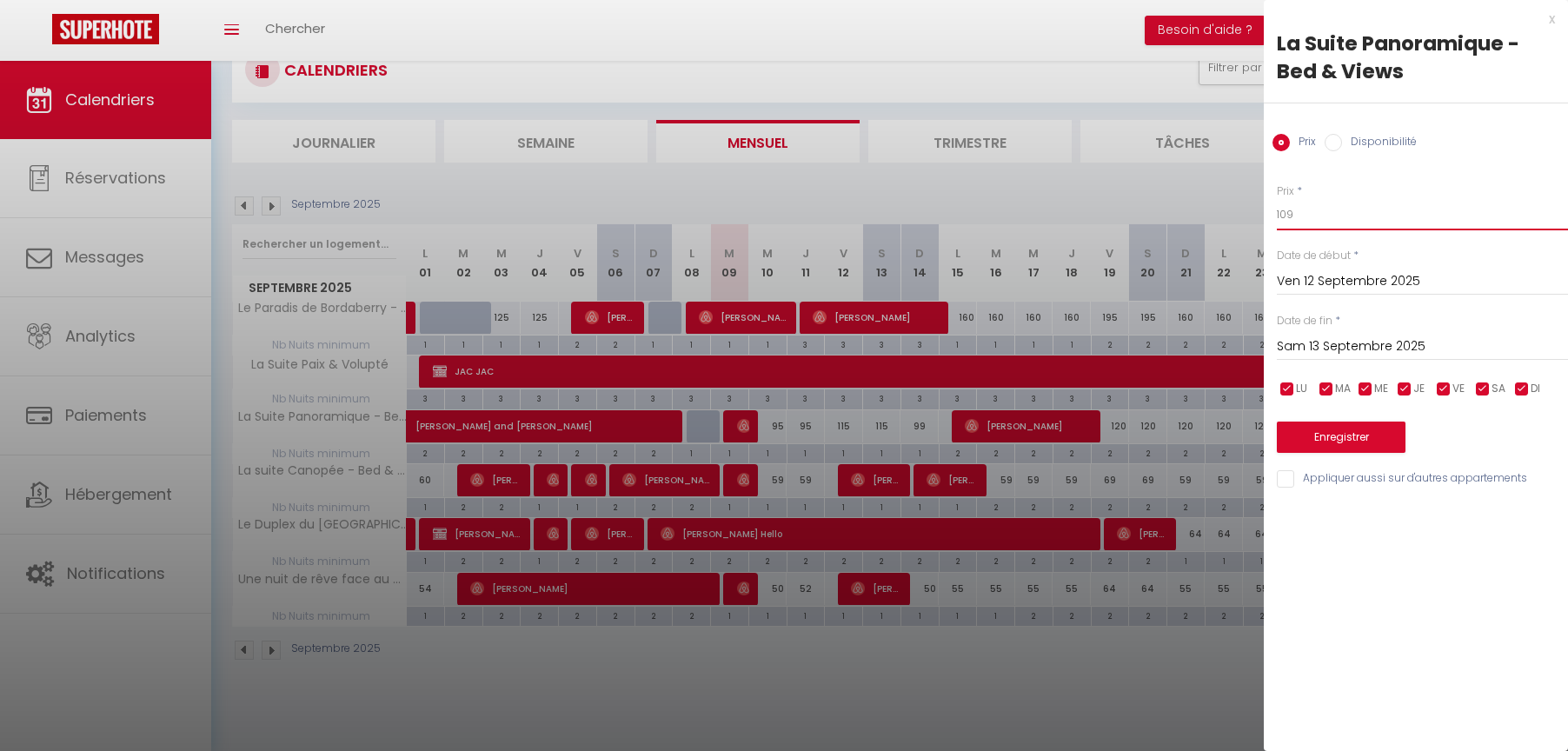
type input "109"
click at [1323, 438] on button "Enregistrer" at bounding box center [1342, 437] width 129 height 32
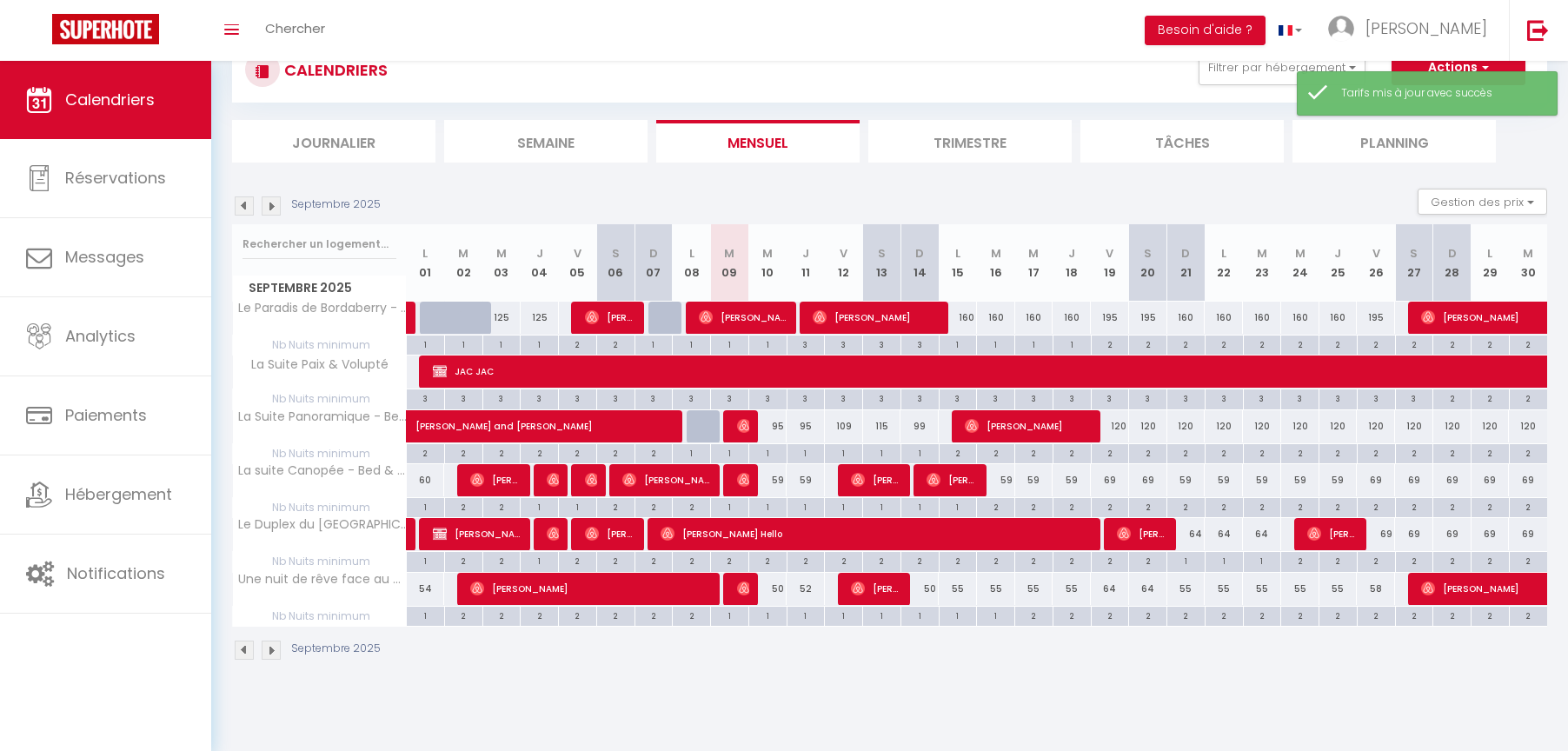
click at [880, 420] on div "115" at bounding box center [882, 427] width 38 height 33
type input "115"
type input "Sam 13 Septembre 2025"
type input "Dim 14 Septembre 2025"
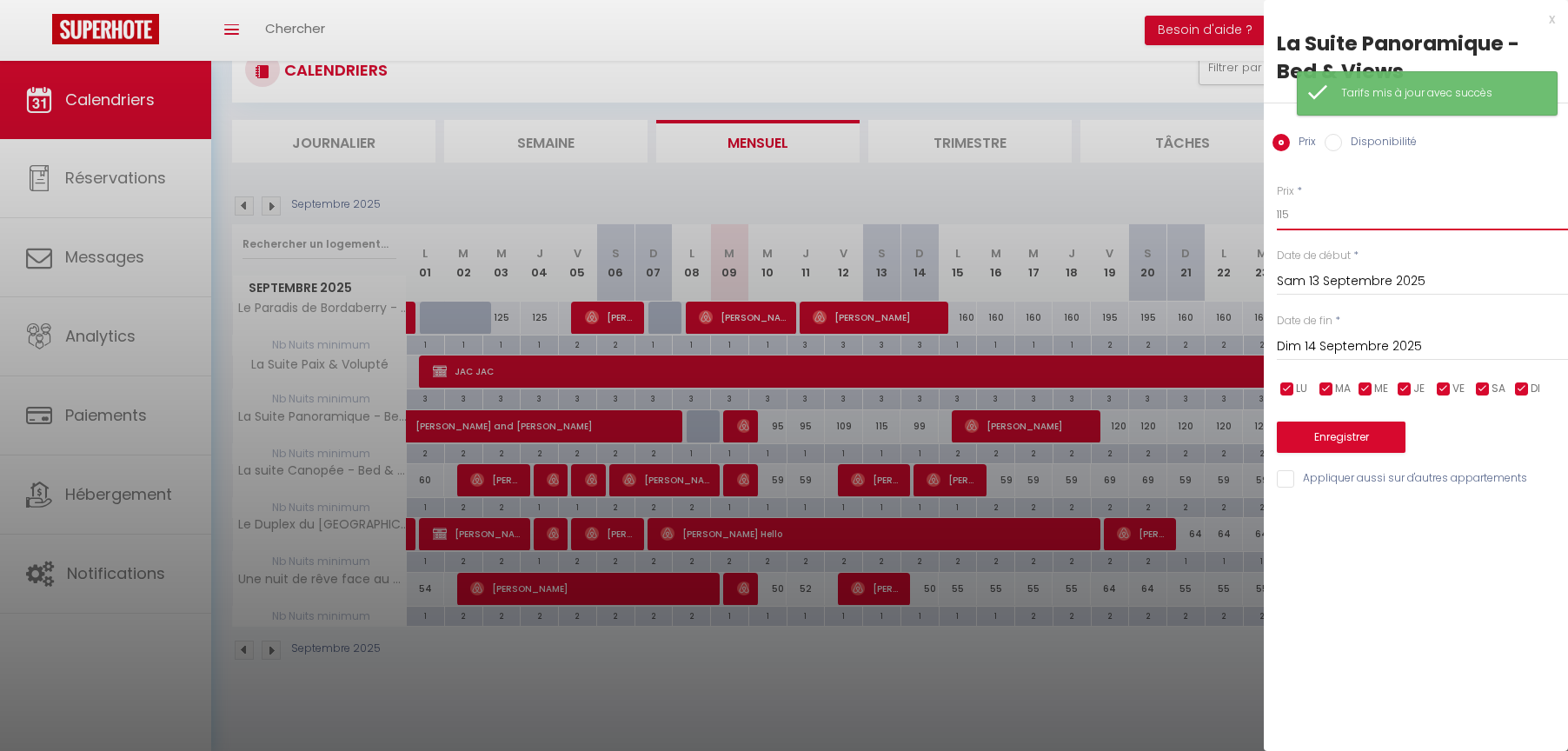
click at [1310, 216] on input "115" at bounding box center [1422, 215] width 291 height 32
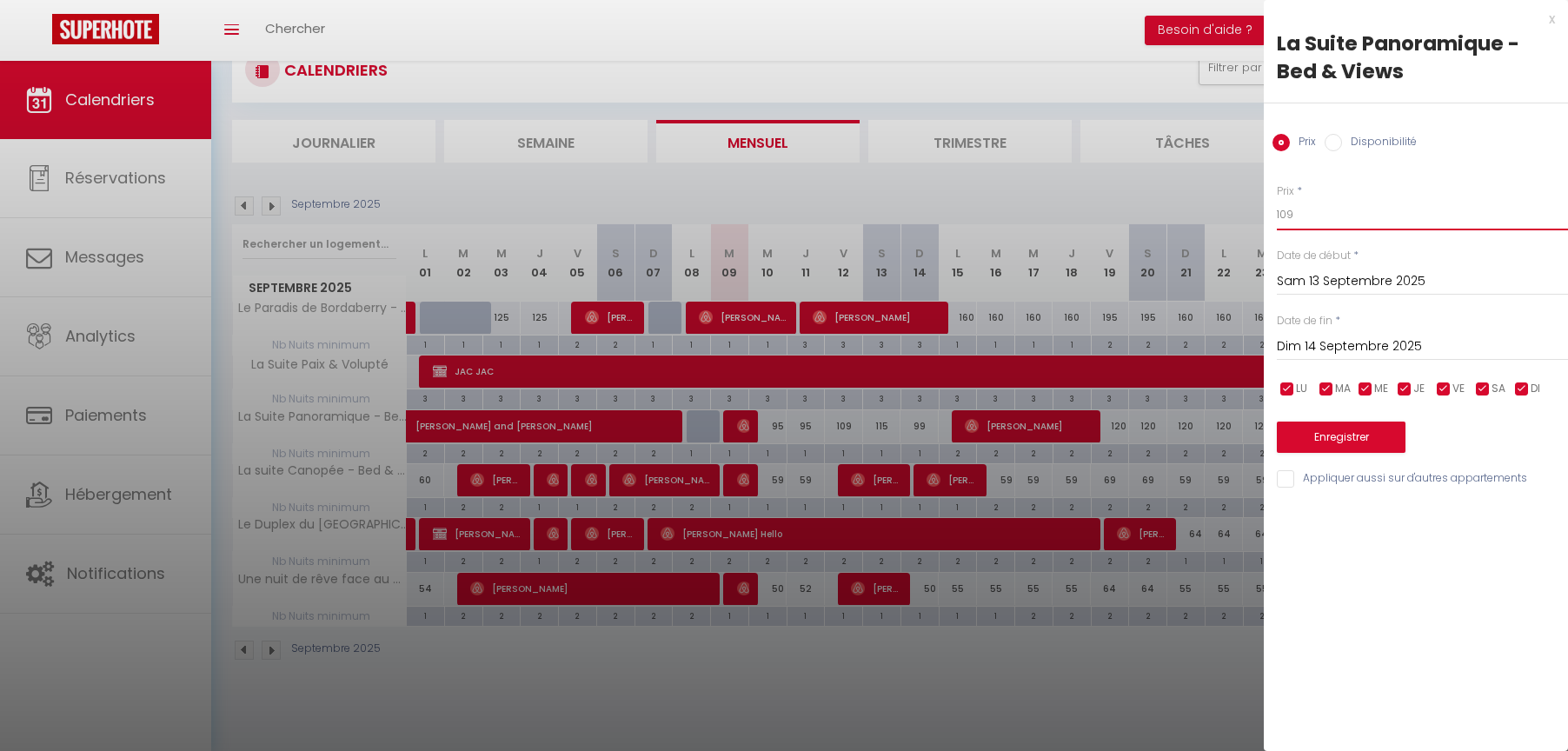
type input "109"
click at [1343, 434] on button "Enregistrer" at bounding box center [1342, 437] width 129 height 32
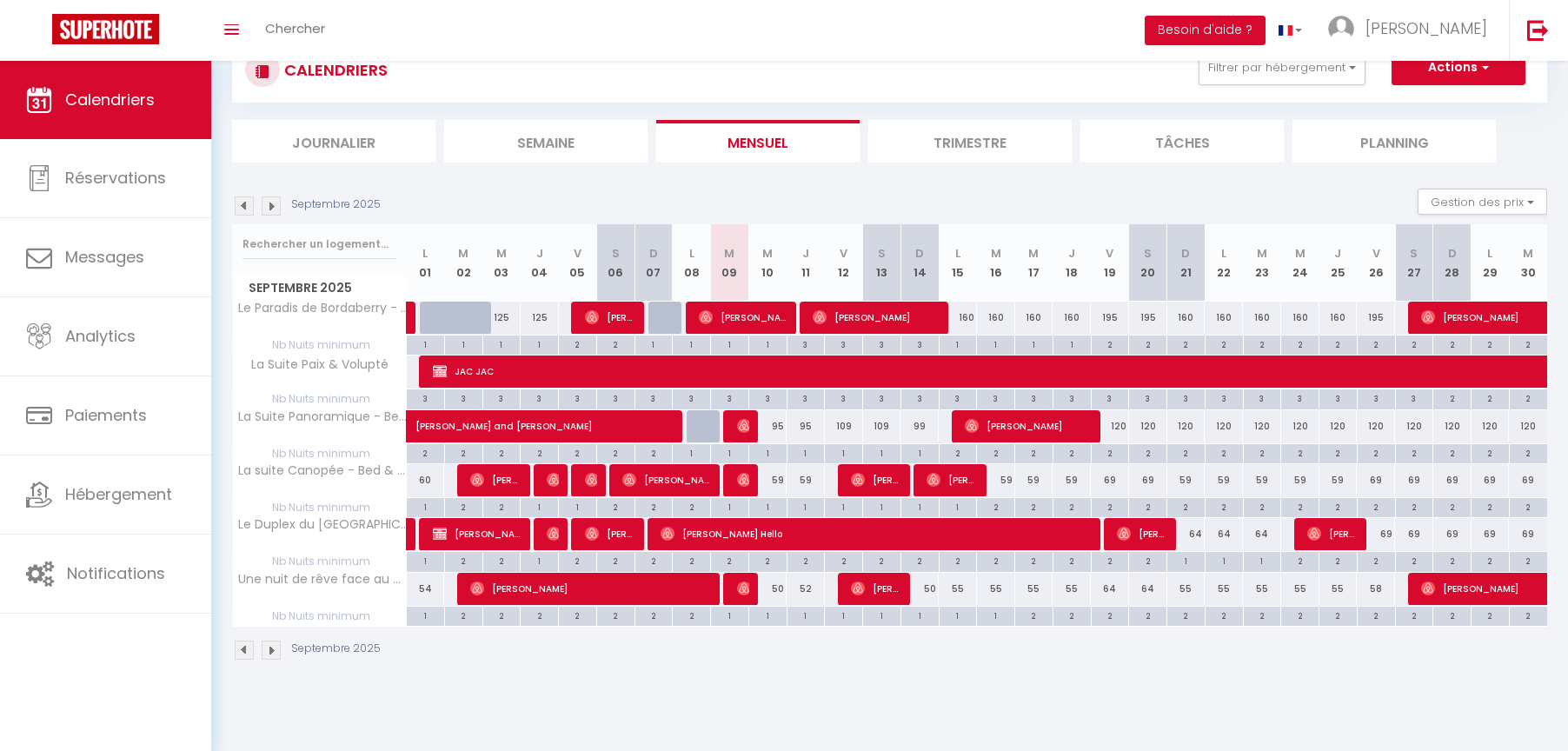
click at [780, 423] on div "95" at bounding box center [767, 427] width 38 height 33
type input "95"
type input "Mer 10 Septembre 2025"
type input "Jeu 11 Septembre 2025"
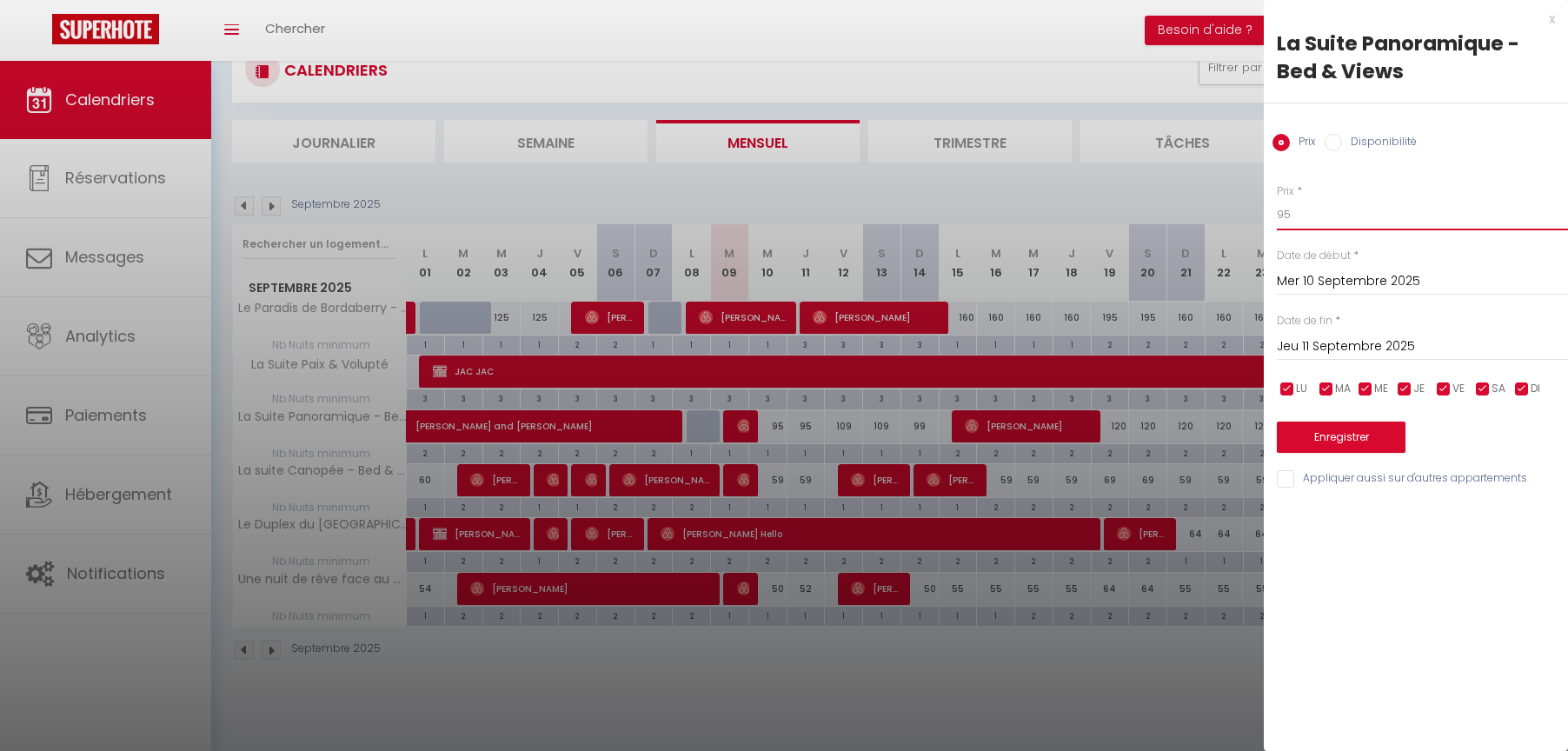
click at [1314, 210] on input "95" at bounding box center [1422, 215] width 291 height 32
type input "90"
click at [1328, 428] on button "Enregistrer" at bounding box center [1342, 437] width 129 height 32
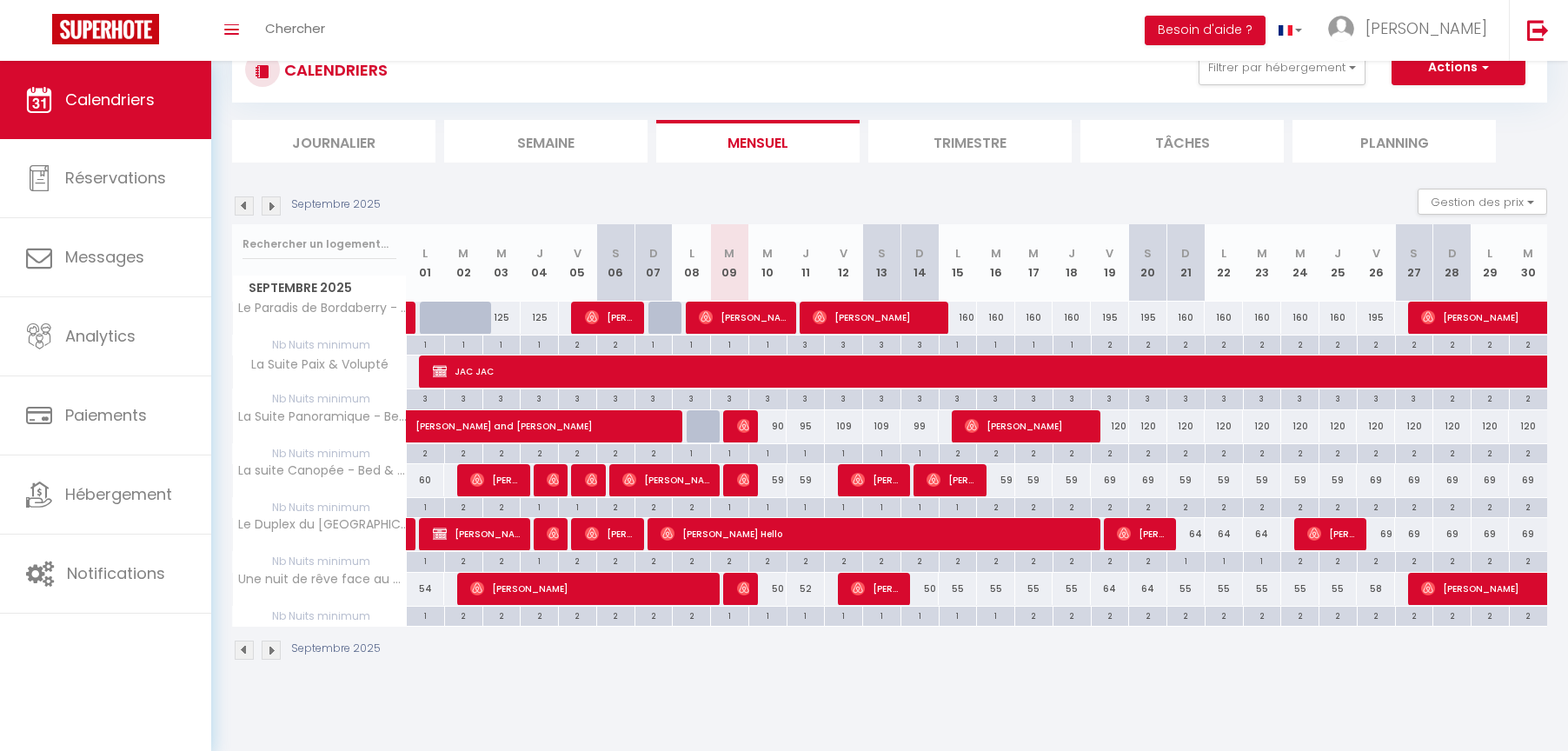
click at [849, 422] on div "109" at bounding box center [844, 427] width 38 height 33
type input "109"
type input "Ven 12 Septembre 2025"
type input "Sam 13 Septembre 2025"
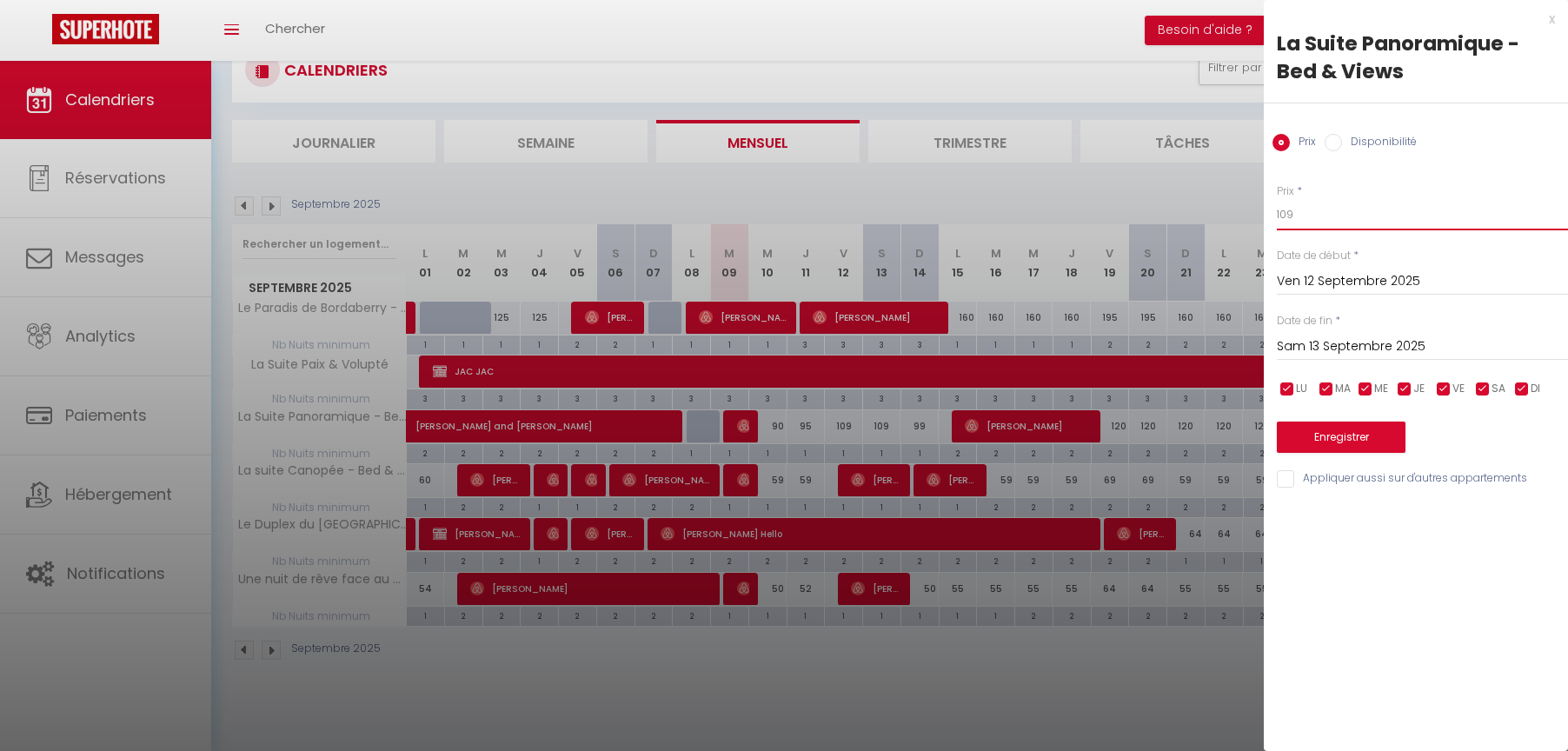
click at [1303, 214] on input "109" at bounding box center [1422, 215] width 291 height 32
type input "105"
click at [1342, 354] on input "Sam 13 Septembre 2025" at bounding box center [1422, 346] width 291 height 23
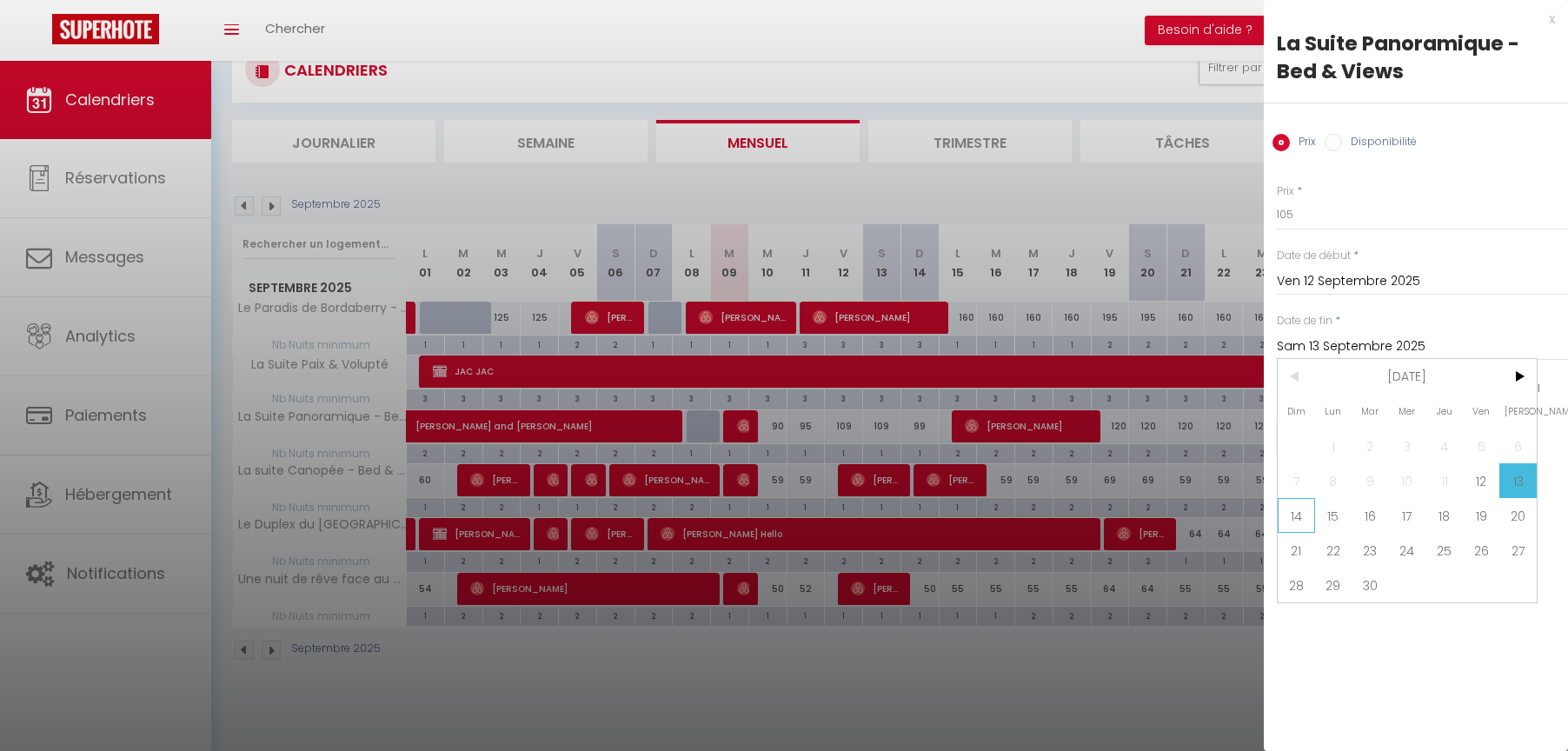
click at [1294, 518] on span "14" at bounding box center [1296, 515] width 37 height 34
type input "Dim 14 Septembre 2025"
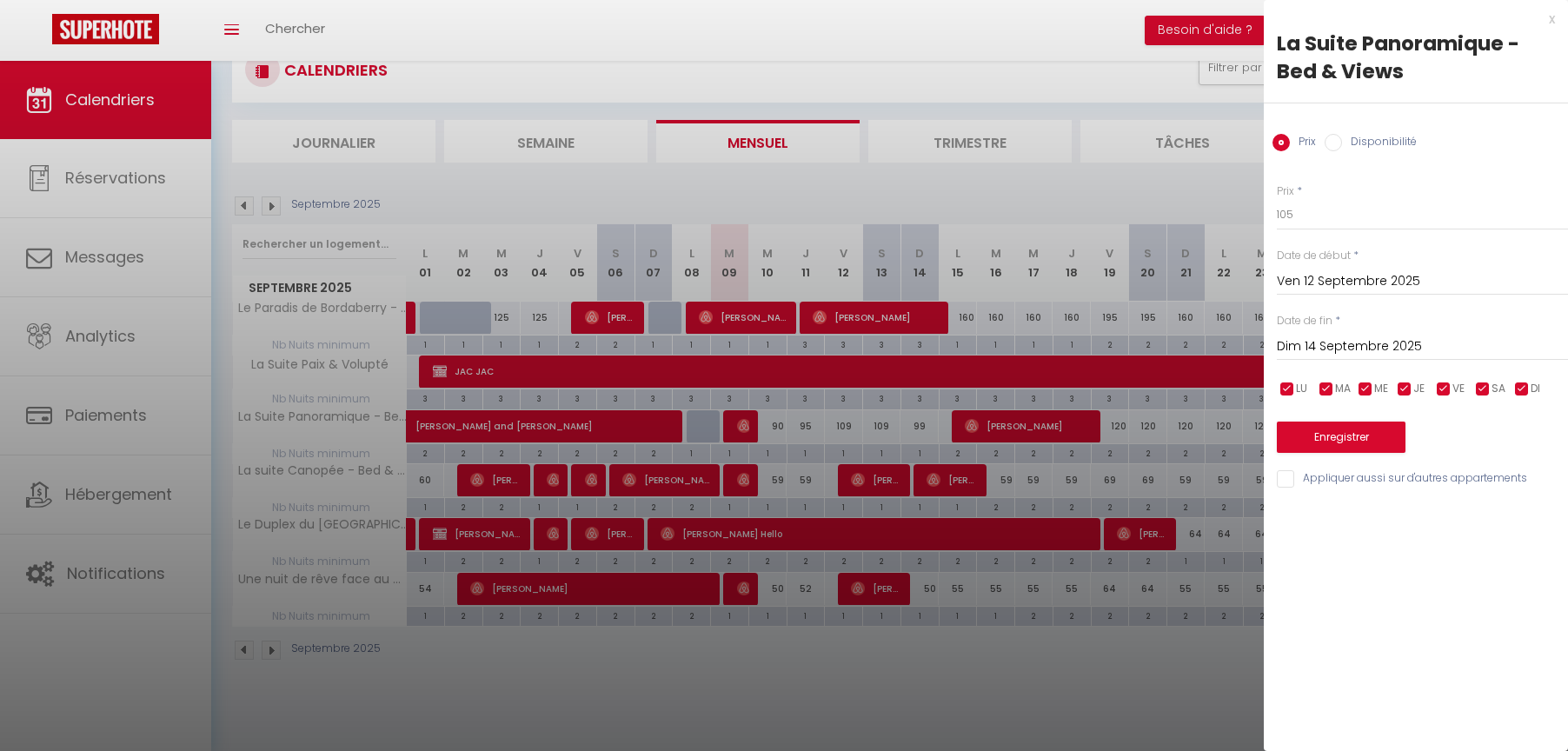
click at [1313, 427] on button "Enregistrer" at bounding box center [1342, 437] width 129 height 32
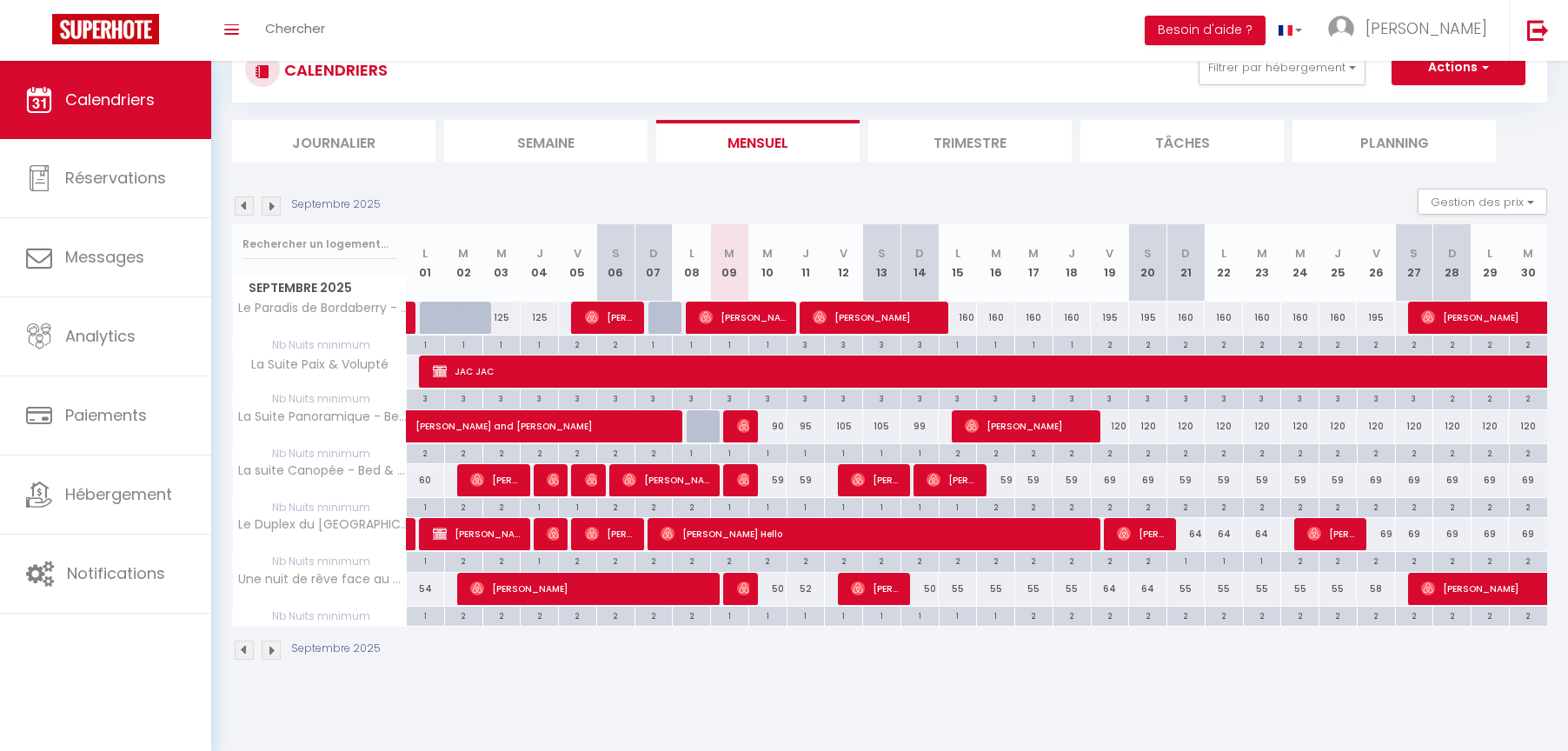
click at [1188, 422] on div "120" at bounding box center [1187, 427] width 38 height 33
type input "120"
type input "Dim 21 Septembre 2025"
type input "Lun 22 Septembre 2025"
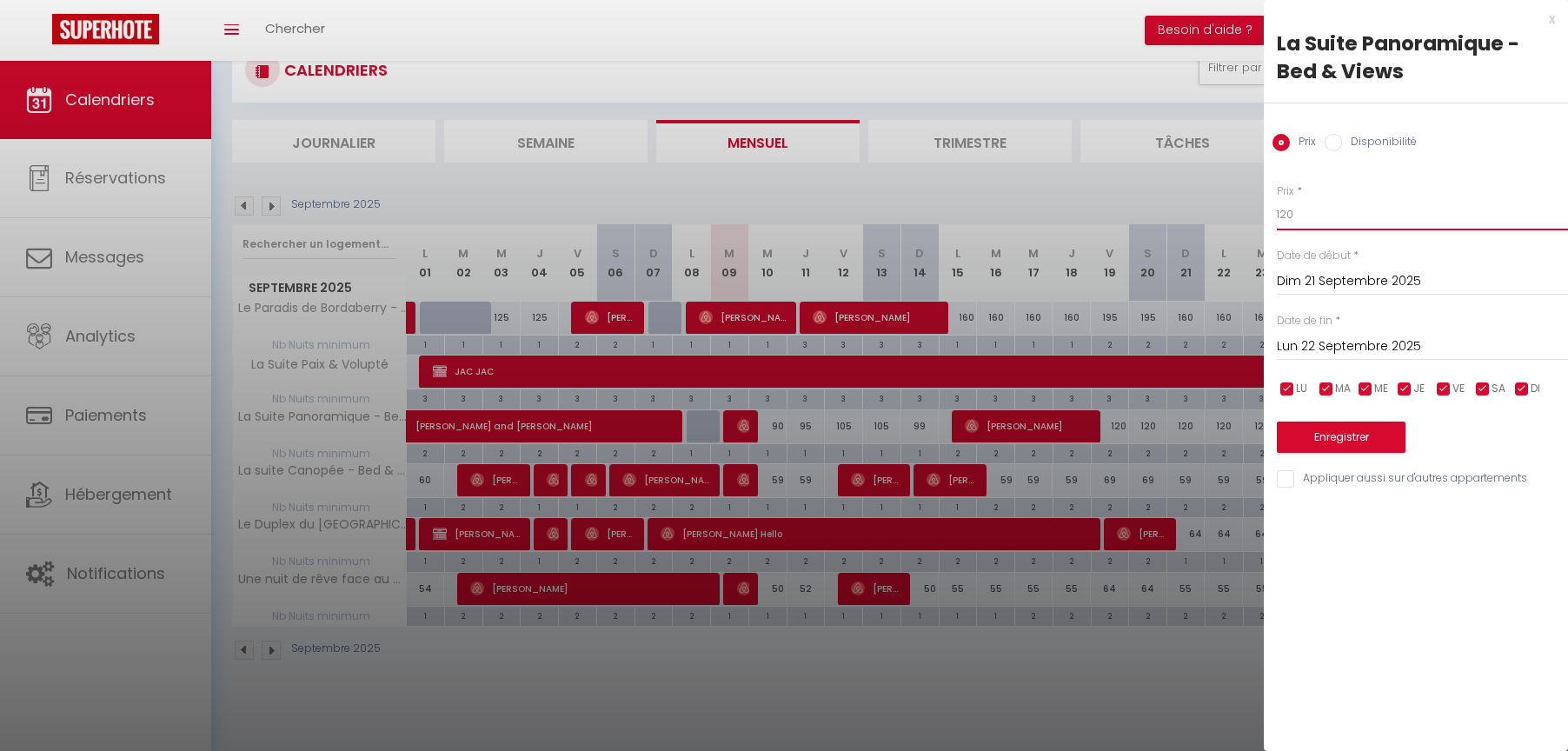
click at [1286, 216] on input "120" at bounding box center [1422, 215] width 291 height 32
type input "110"
click at [1323, 434] on button "Enregistrer" at bounding box center [1342, 437] width 129 height 32
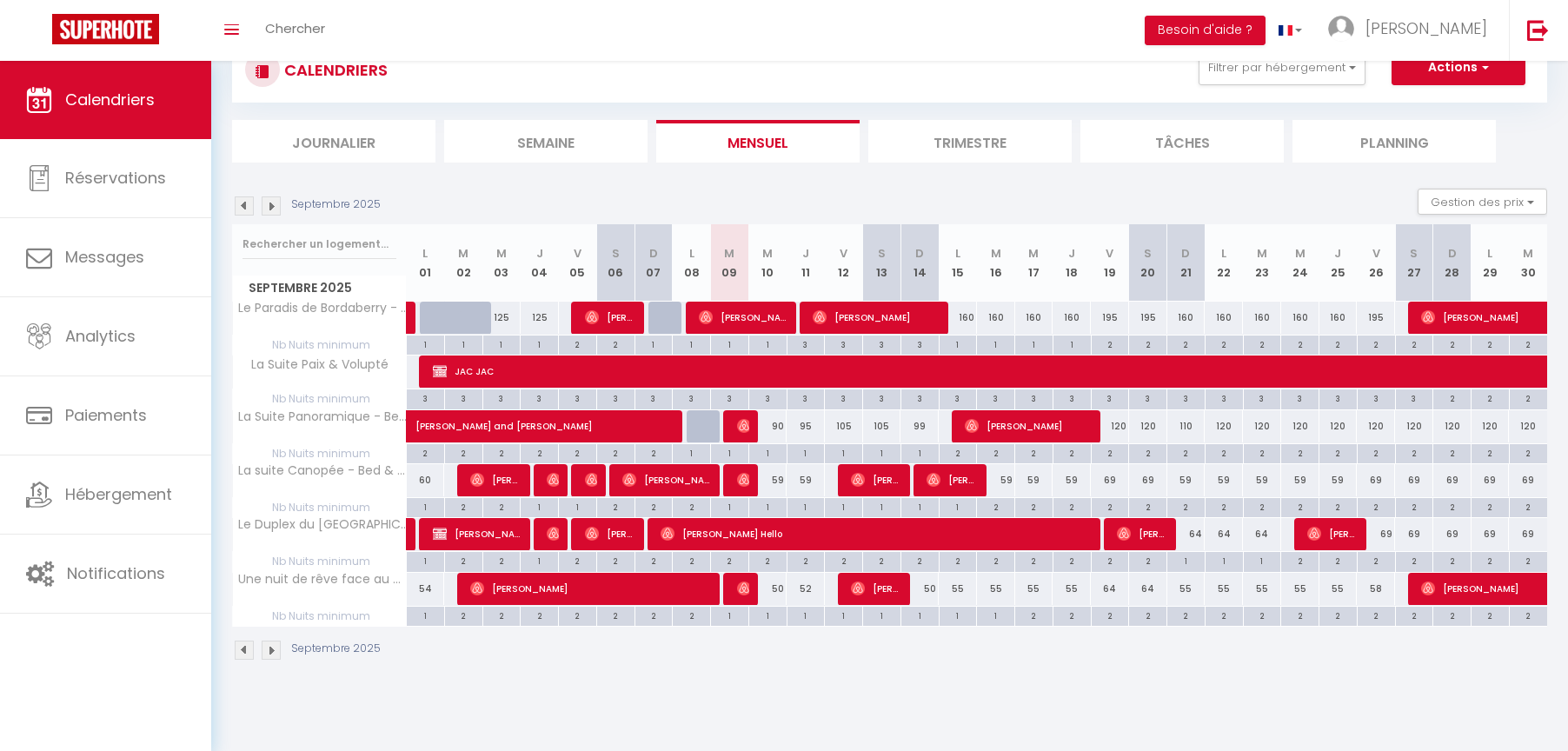
click at [969, 316] on div "160" at bounding box center [957, 318] width 38 height 33
type input "160"
type input "Lun 15 Septembre 2025"
type input "[DATE]"
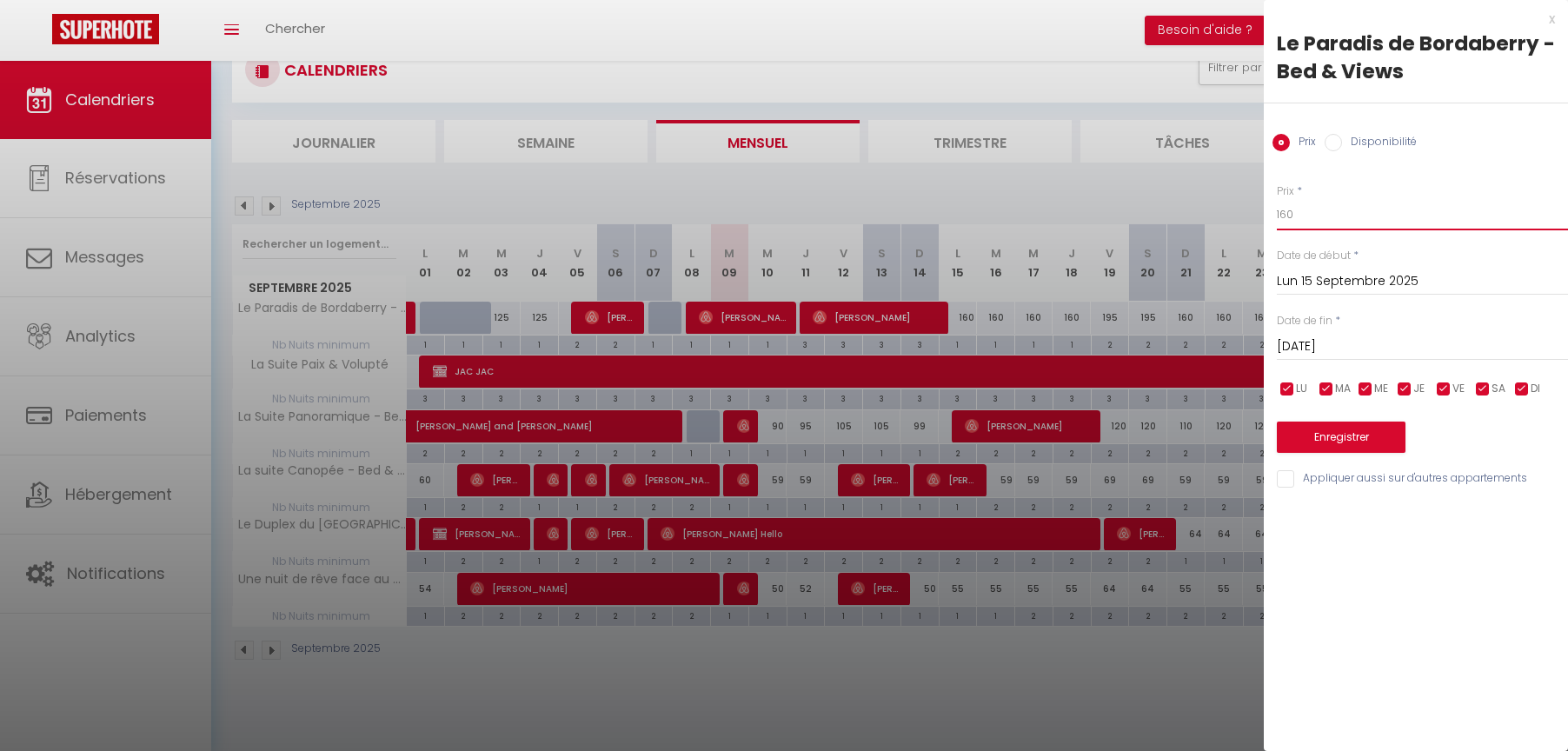
click at [1288, 210] on input "160" at bounding box center [1422, 215] width 291 height 32
type input "140"
click at [1337, 343] on input "[DATE]" at bounding box center [1422, 346] width 291 height 23
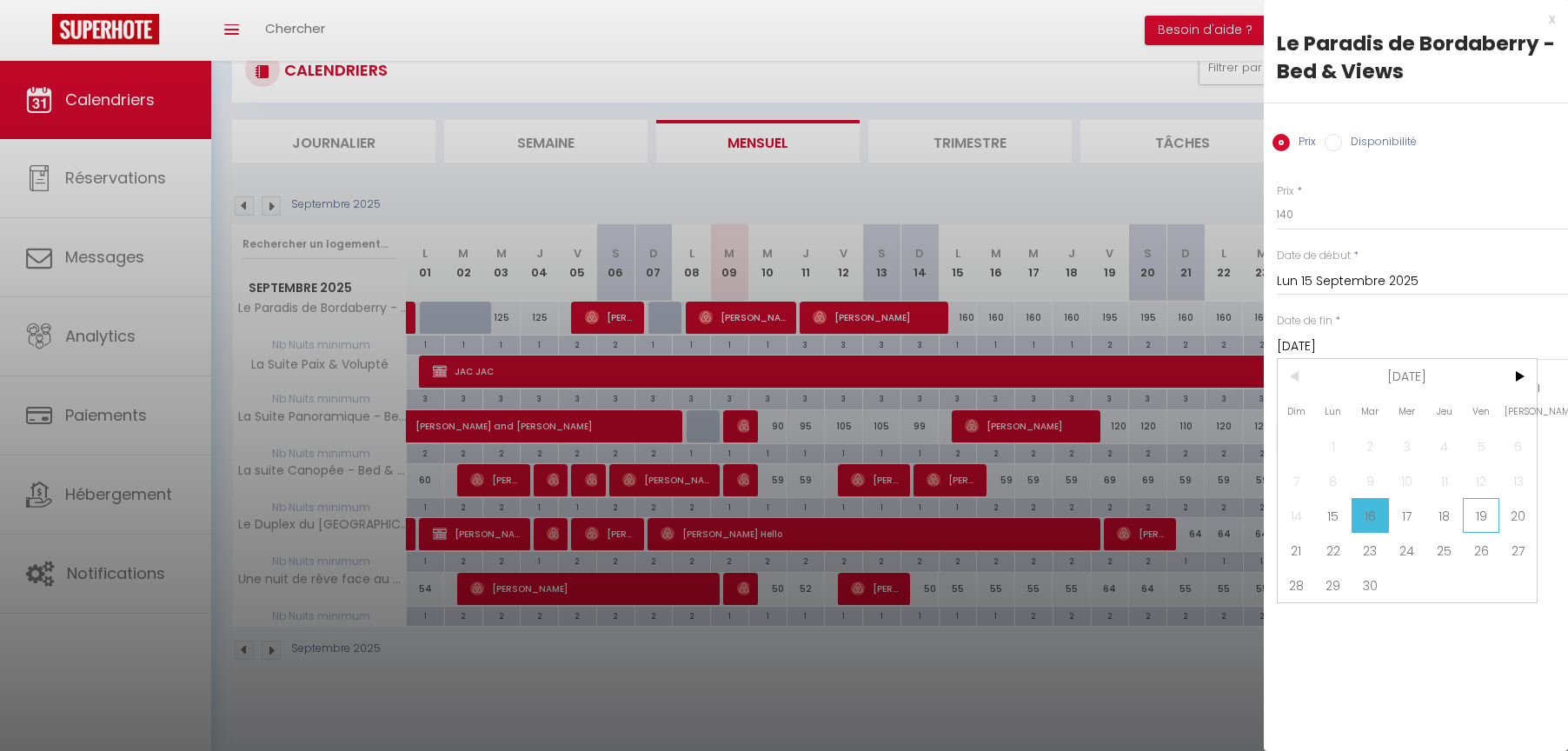
click at [1477, 516] on span "19" at bounding box center [1481, 515] width 37 height 34
type input "Ven 19 Septembre 2025"
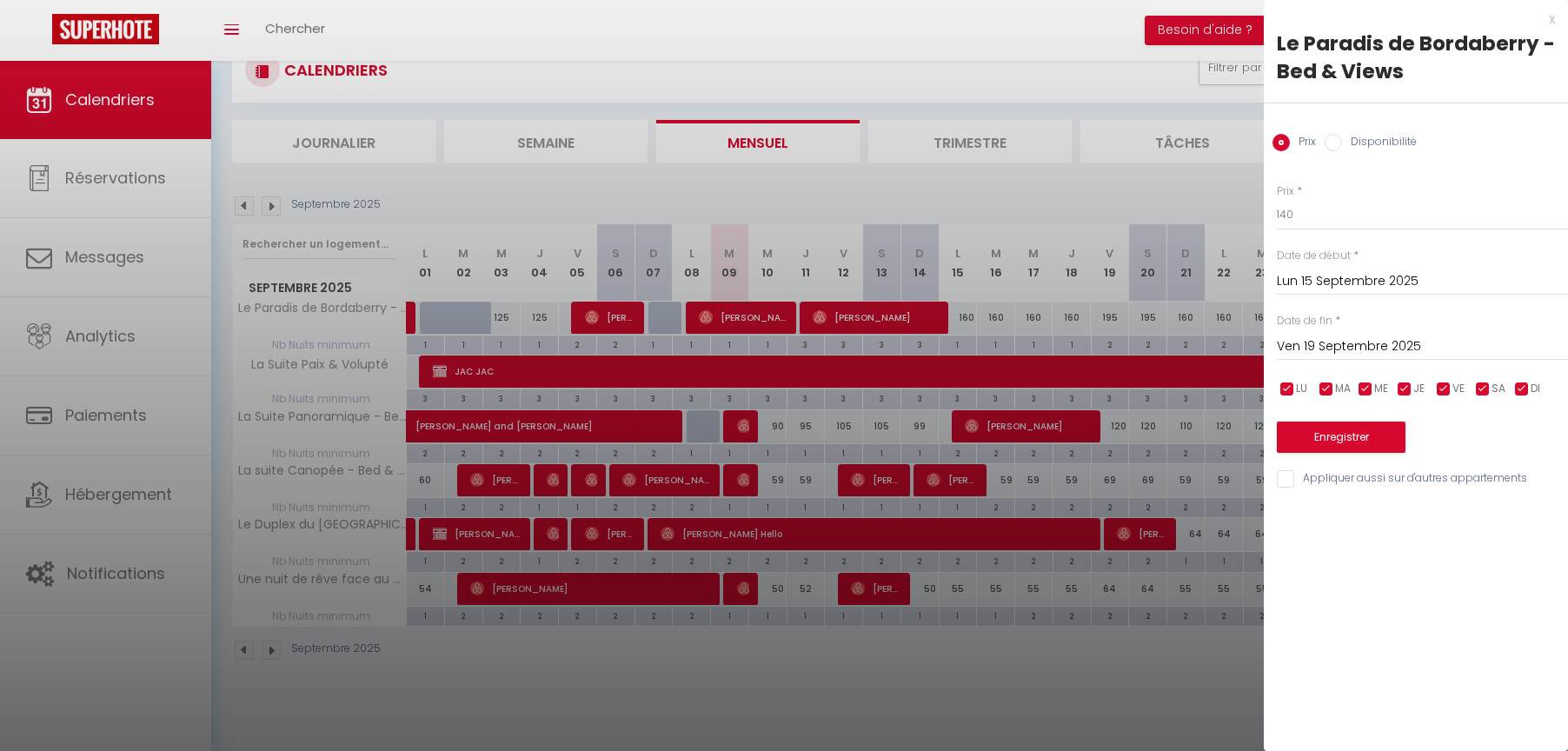
click at [1324, 429] on button "Enregistrer" at bounding box center [1342, 437] width 129 height 32
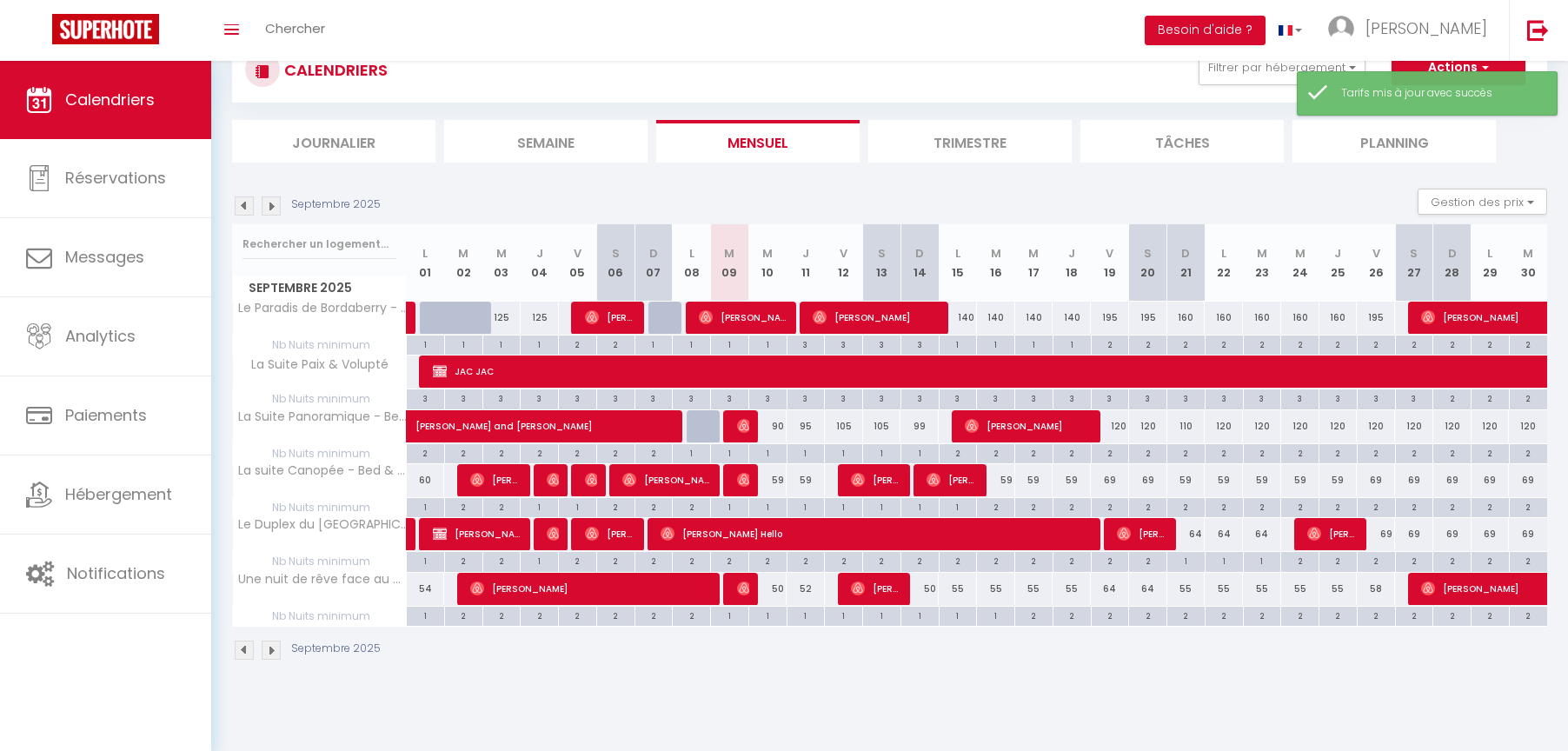
click at [1112, 313] on div "195" at bounding box center [1110, 318] width 38 height 33
type input "195"
type input "Ven 19 Septembre 2025"
type input "Sam 20 Septembre 2025"
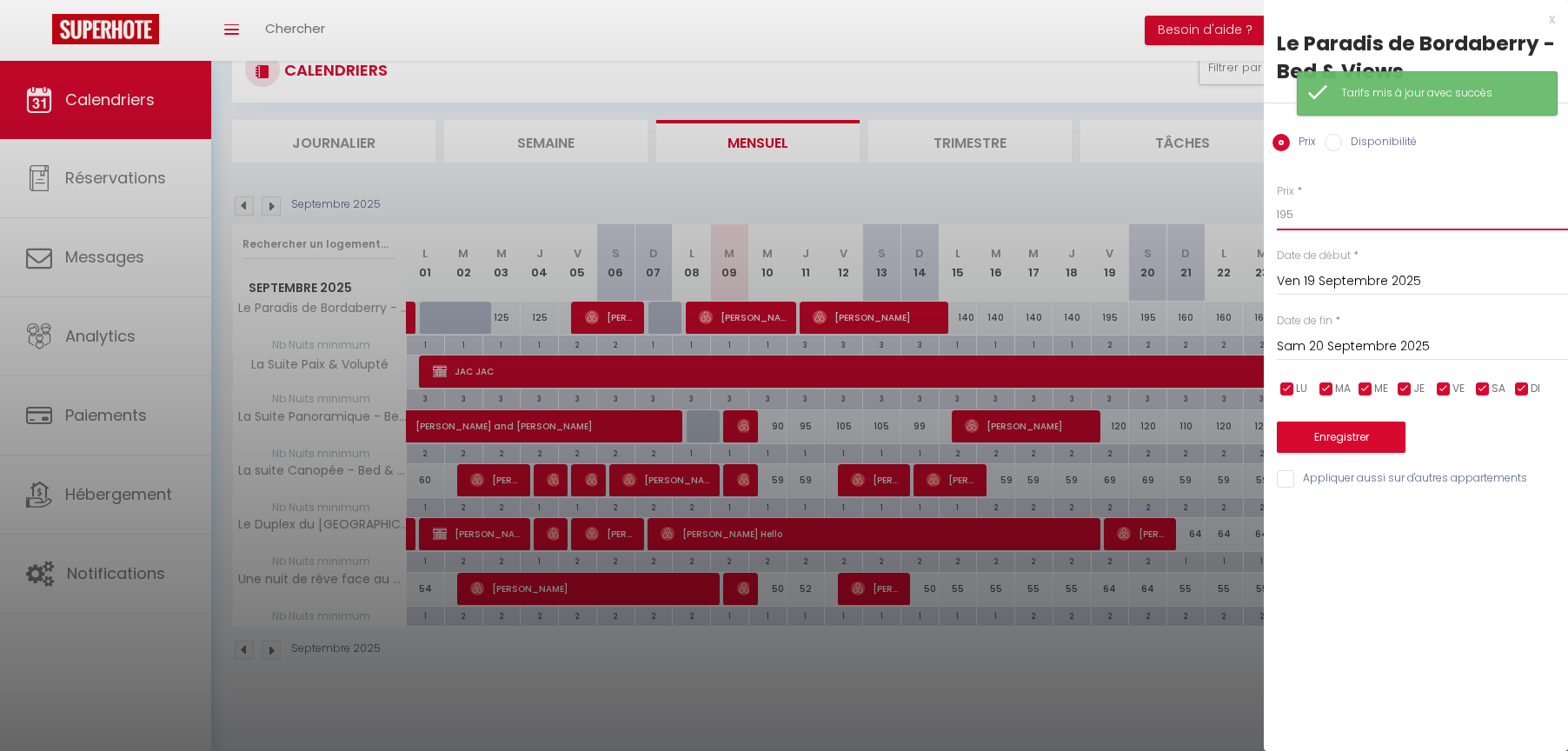
click at [1288, 212] on input "195" at bounding box center [1422, 215] width 291 height 32
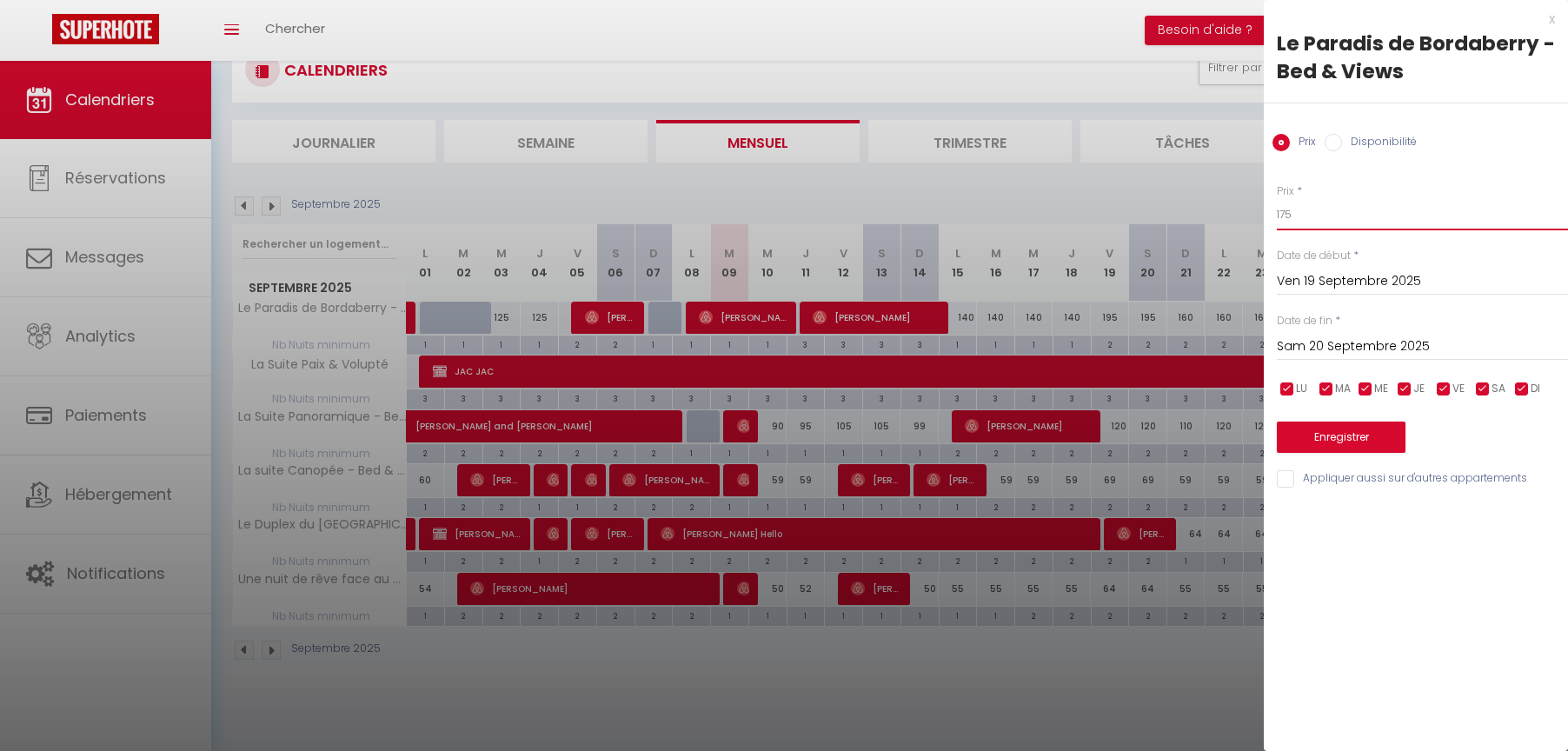
type input "175"
click at [1353, 344] on input "Sam 20 Septembre 2025" at bounding box center [1422, 346] width 291 height 23
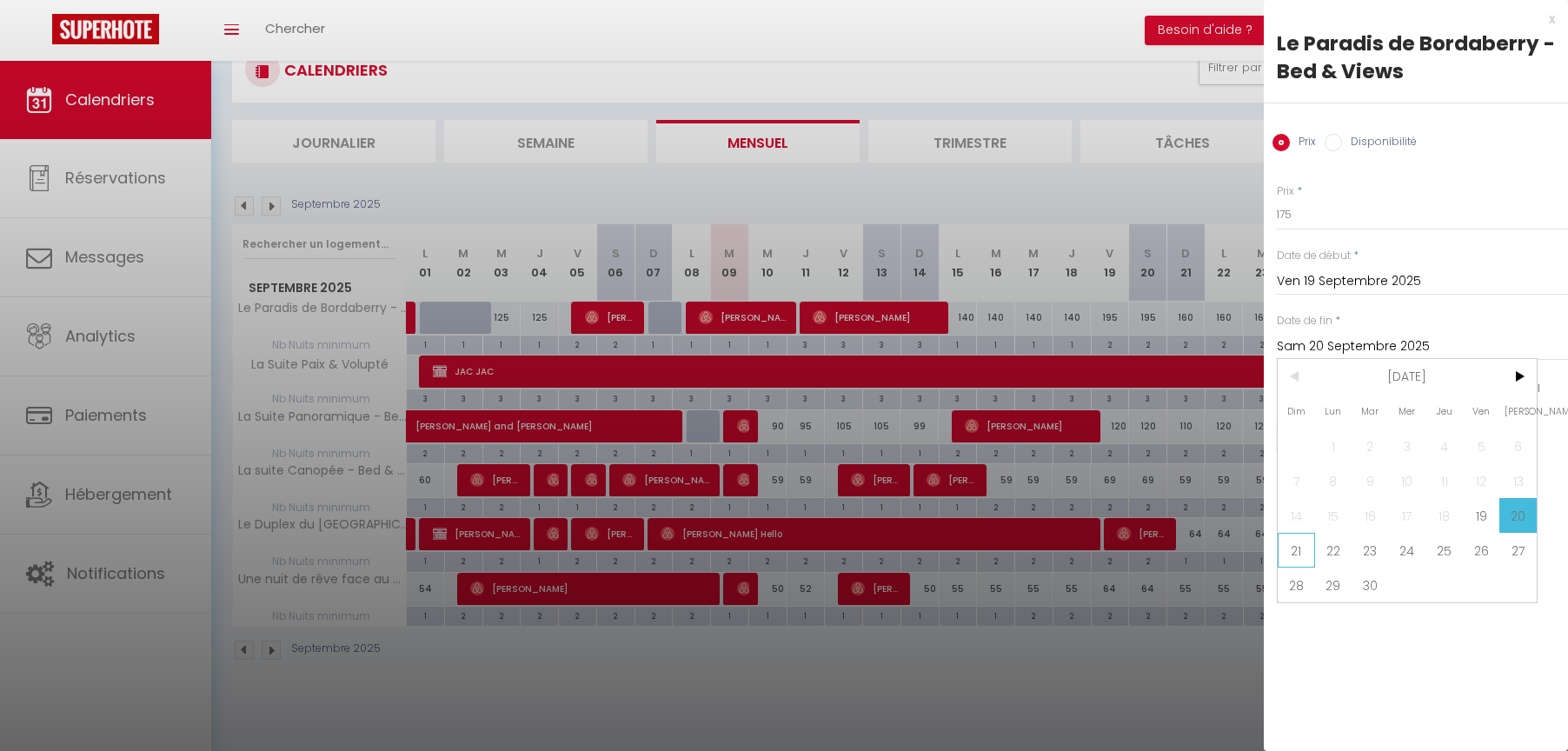
click at [1296, 549] on span "21" at bounding box center [1296, 550] width 37 height 34
type input "Dim 21 Septembre 2025"
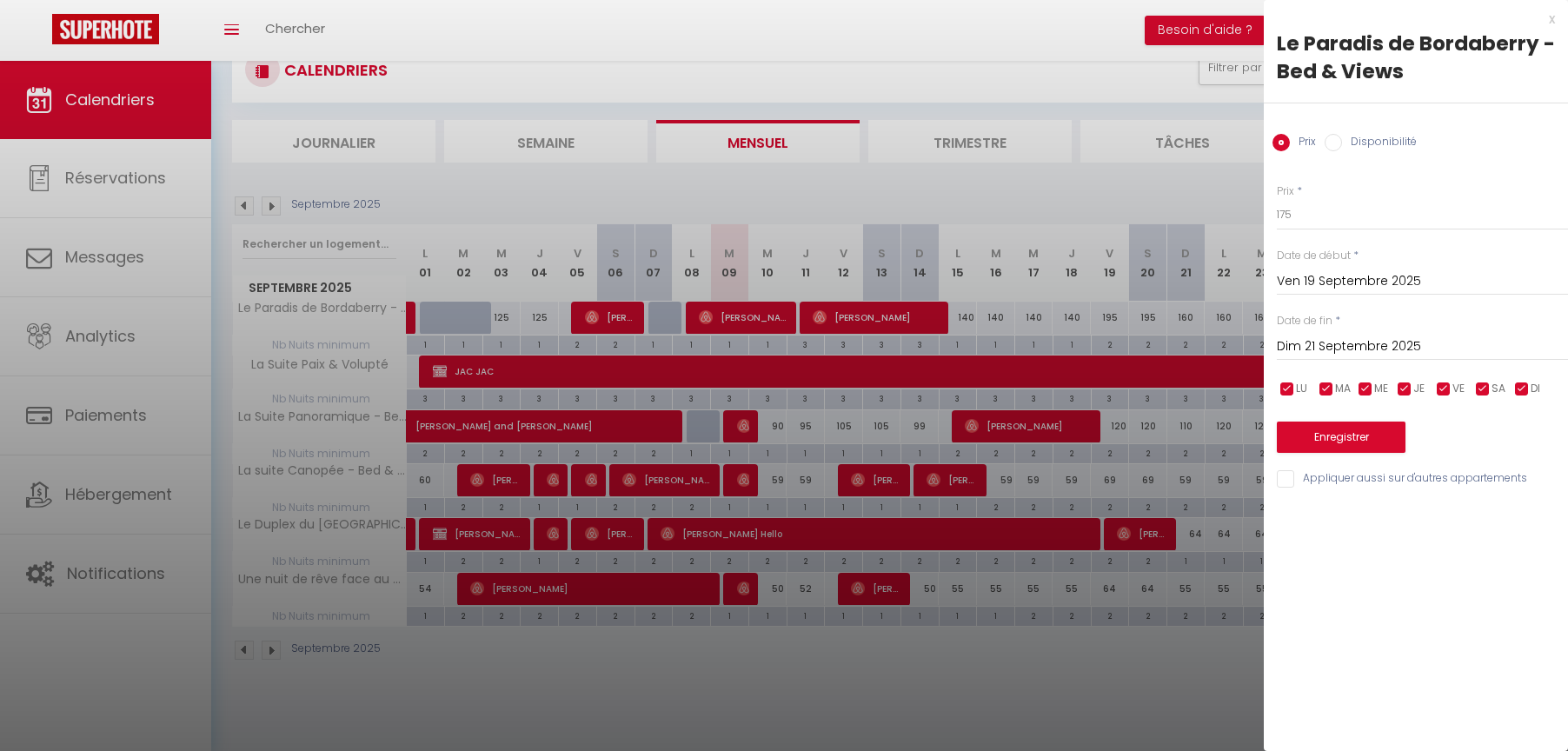
click at [1317, 430] on button "Enregistrer" at bounding box center [1342, 437] width 129 height 32
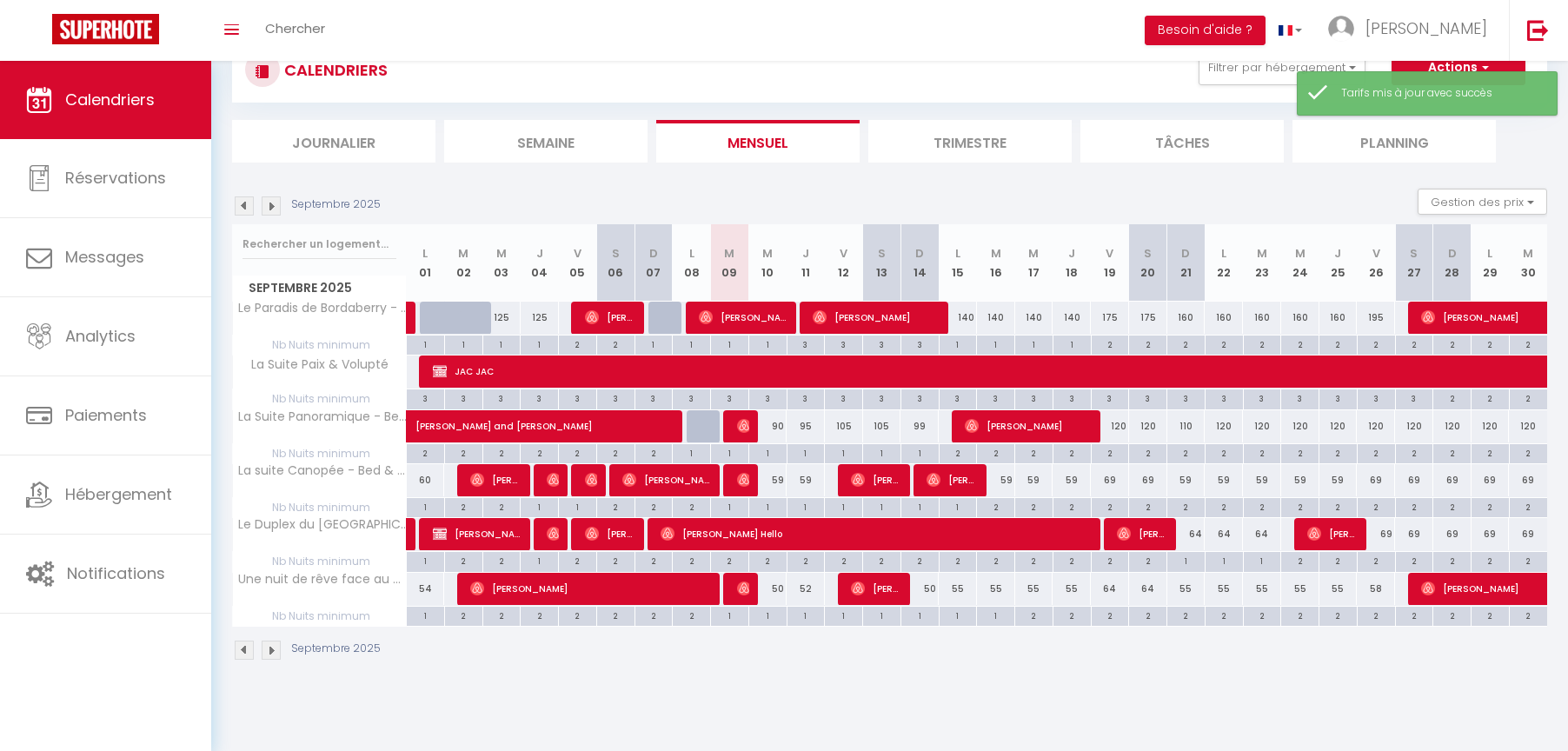
click at [1187, 315] on div "160" at bounding box center [1187, 318] width 38 height 33
type input "160"
type input "Dim 21 Septembre 2025"
type input "Lun 22 Septembre 2025"
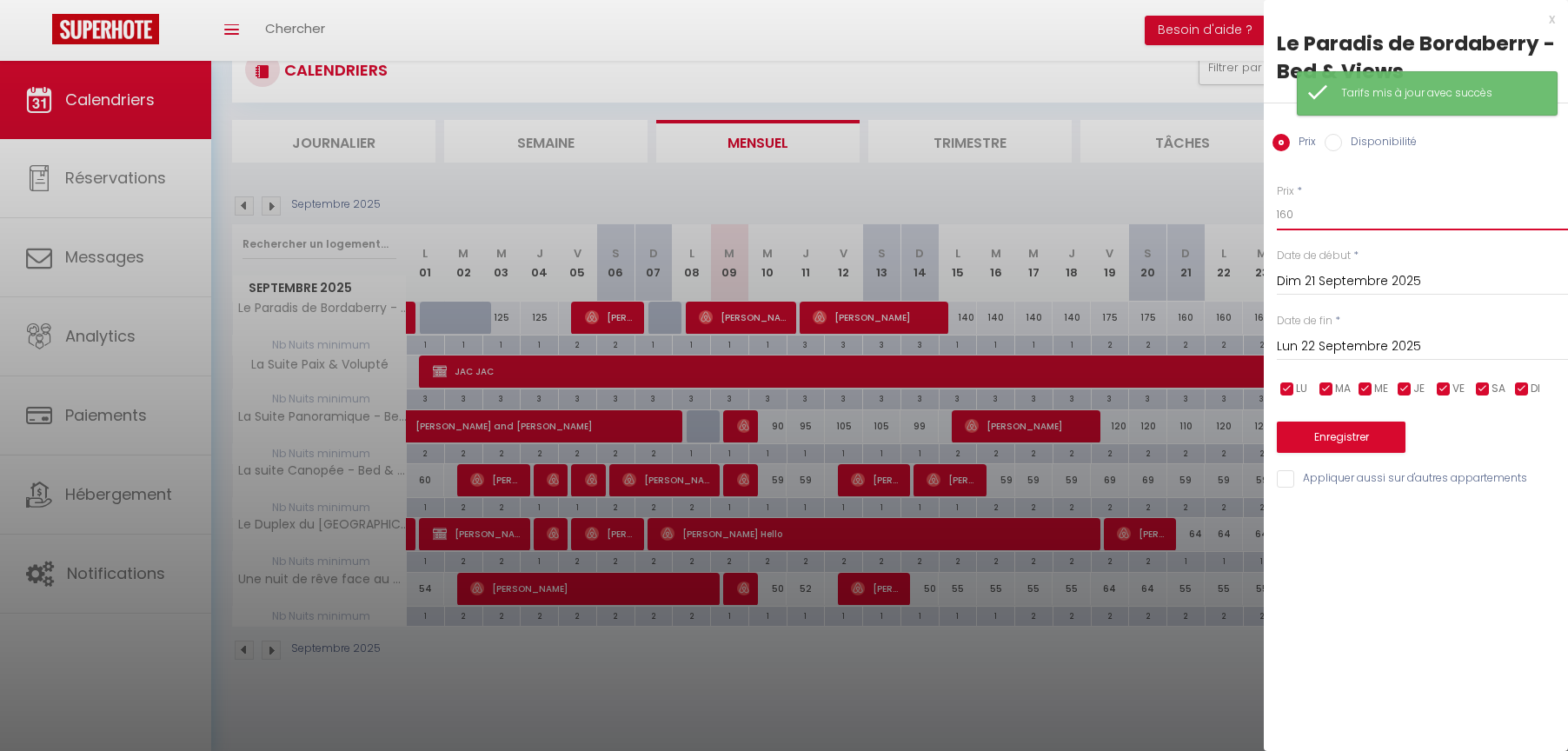
click at [1287, 213] on input "160" at bounding box center [1422, 215] width 291 height 32
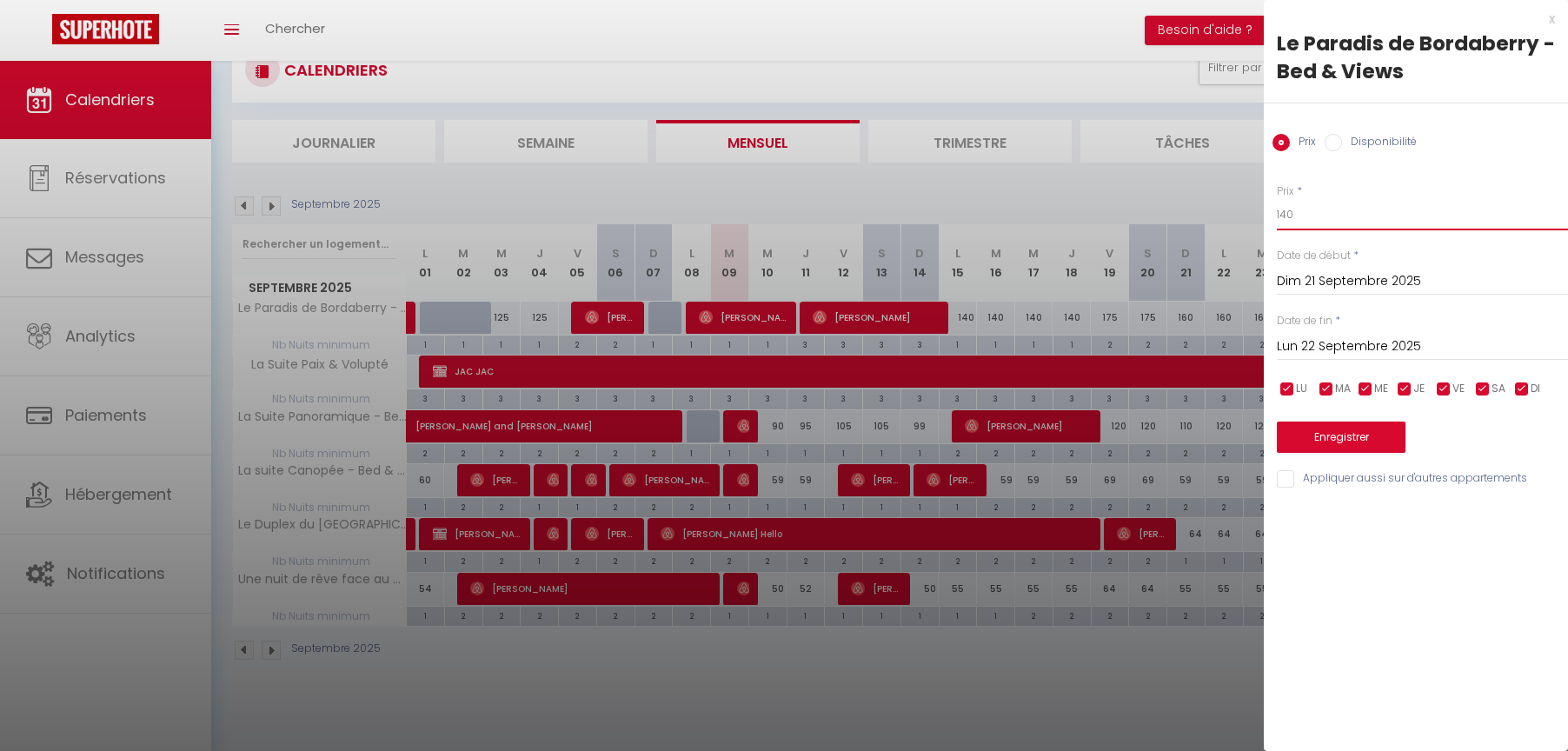
type input "140"
click at [1332, 437] on button "Enregistrer" at bounding box center [1342, 437] width 129 height 32
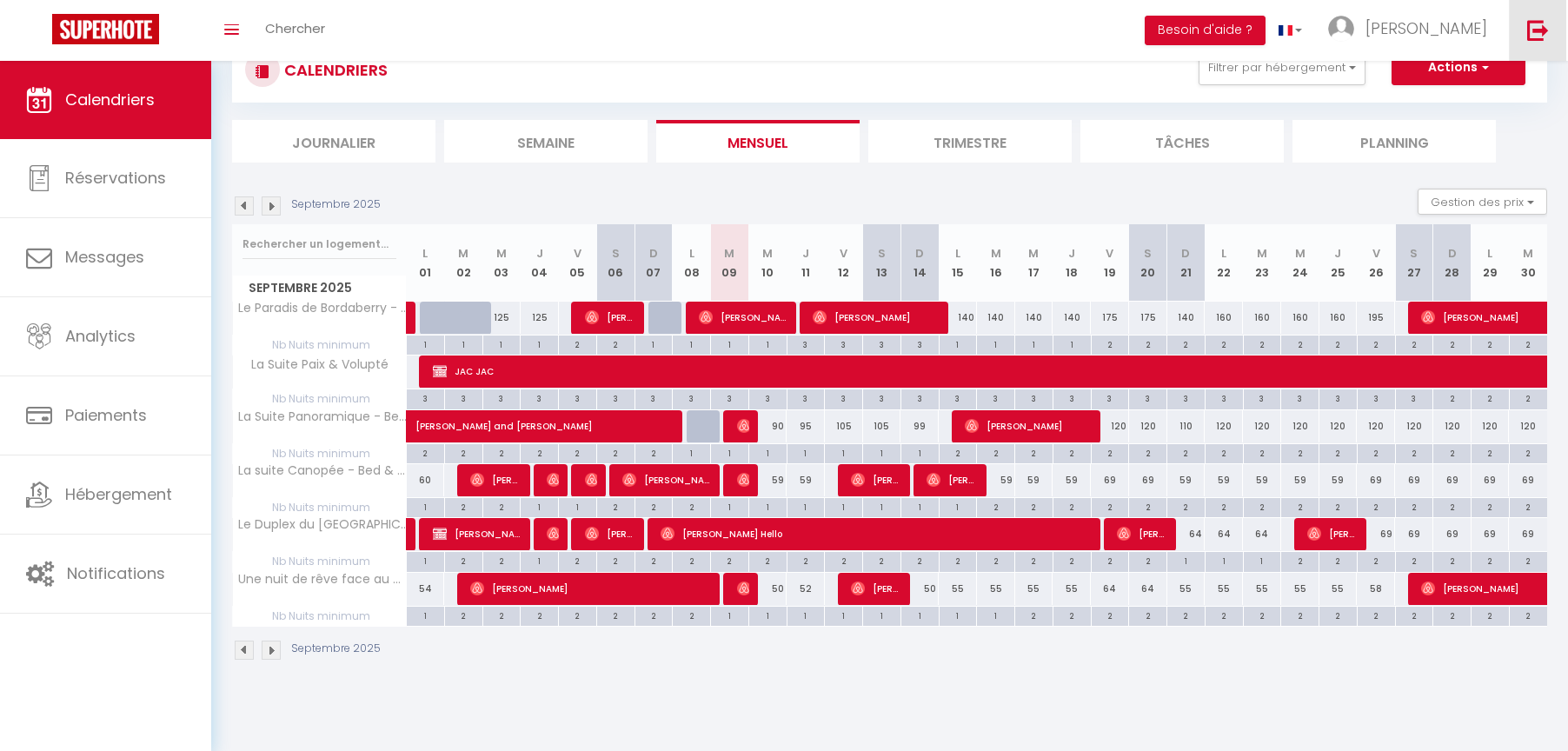
click at [1536, 28] on img at bounding box center [1538, 30] width 22 height 22
